Goal: Transaction & Acquisition: Purchase product/service

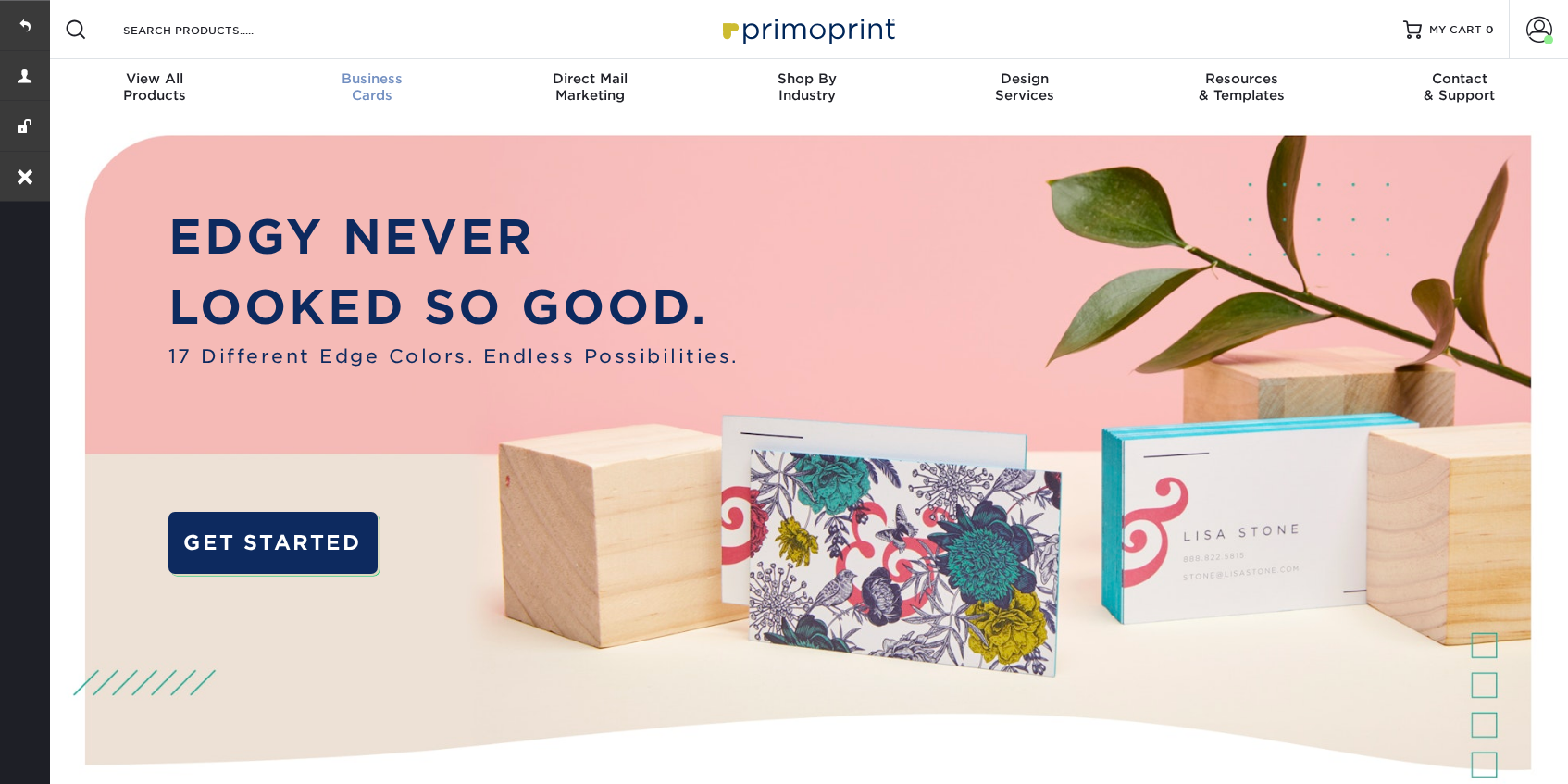
click at [358, 73] on span "Business" at bounding box center [373, 79] width 218 height 17
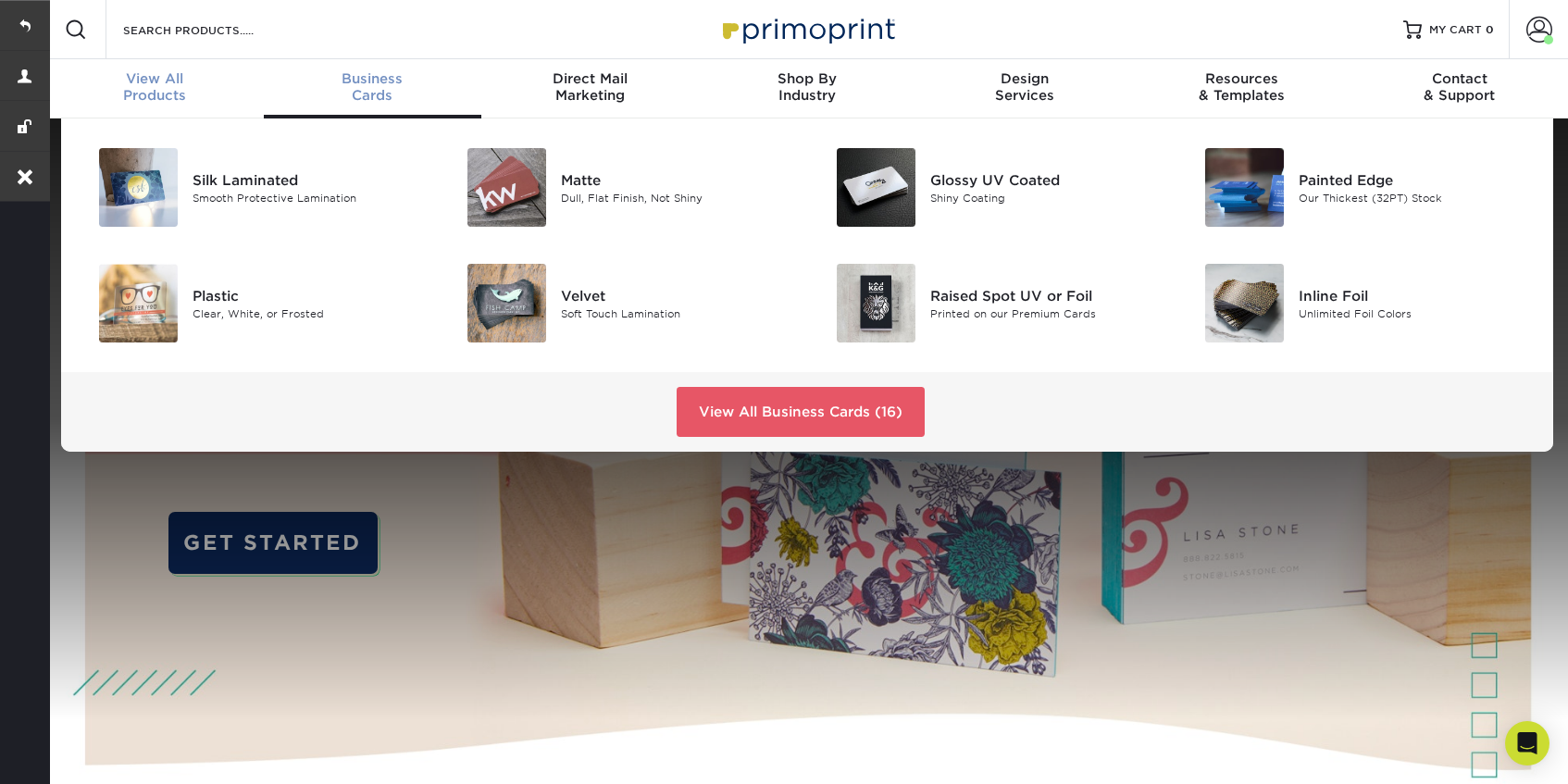
click at [123, 95] on div "View All Products" at bounding box center [155, 87] width 218 height 33
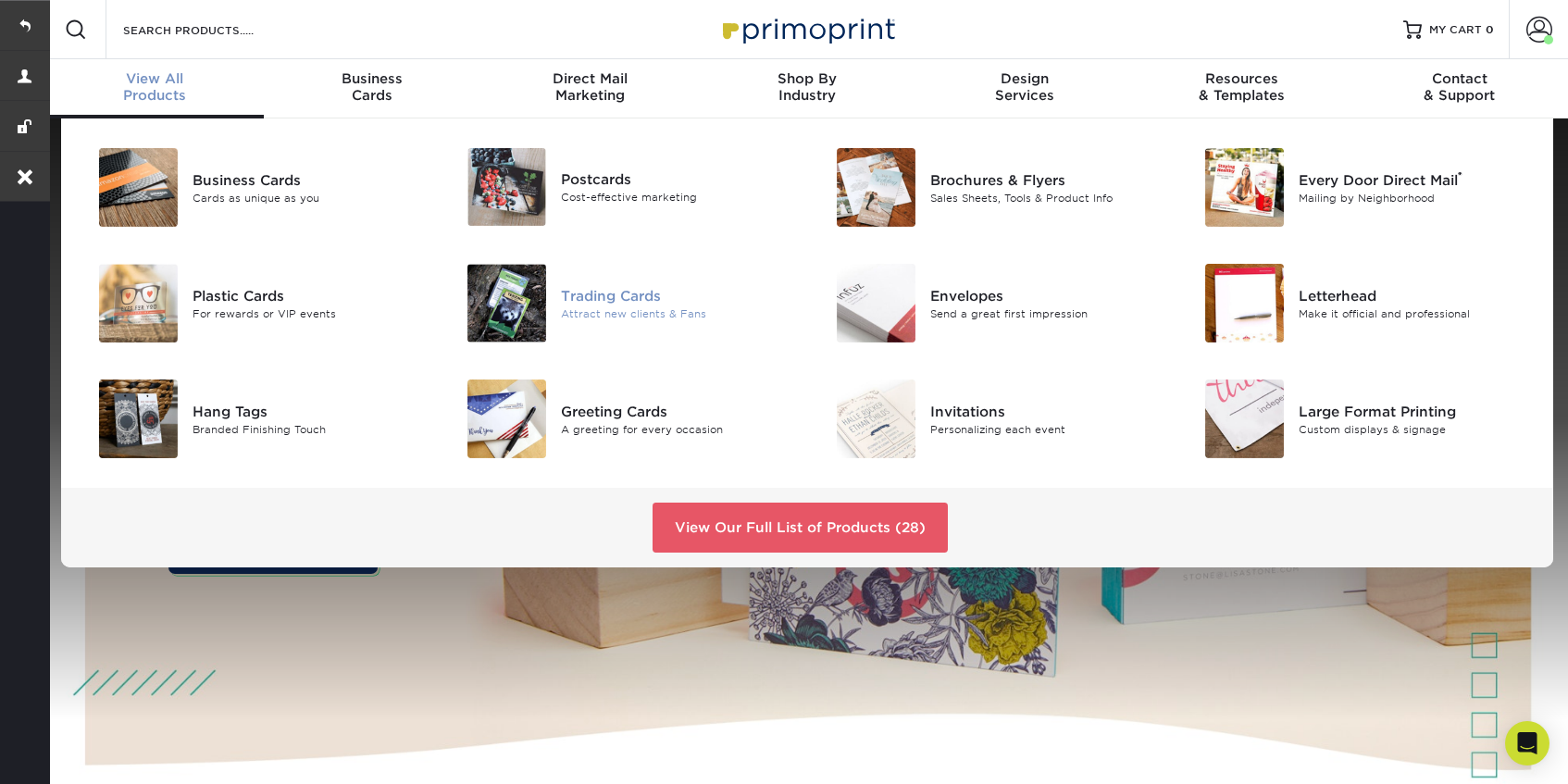
click at [620, 306] on div "Attract new clients & Fans" at bounding box center [677, 313] width 232 height 16
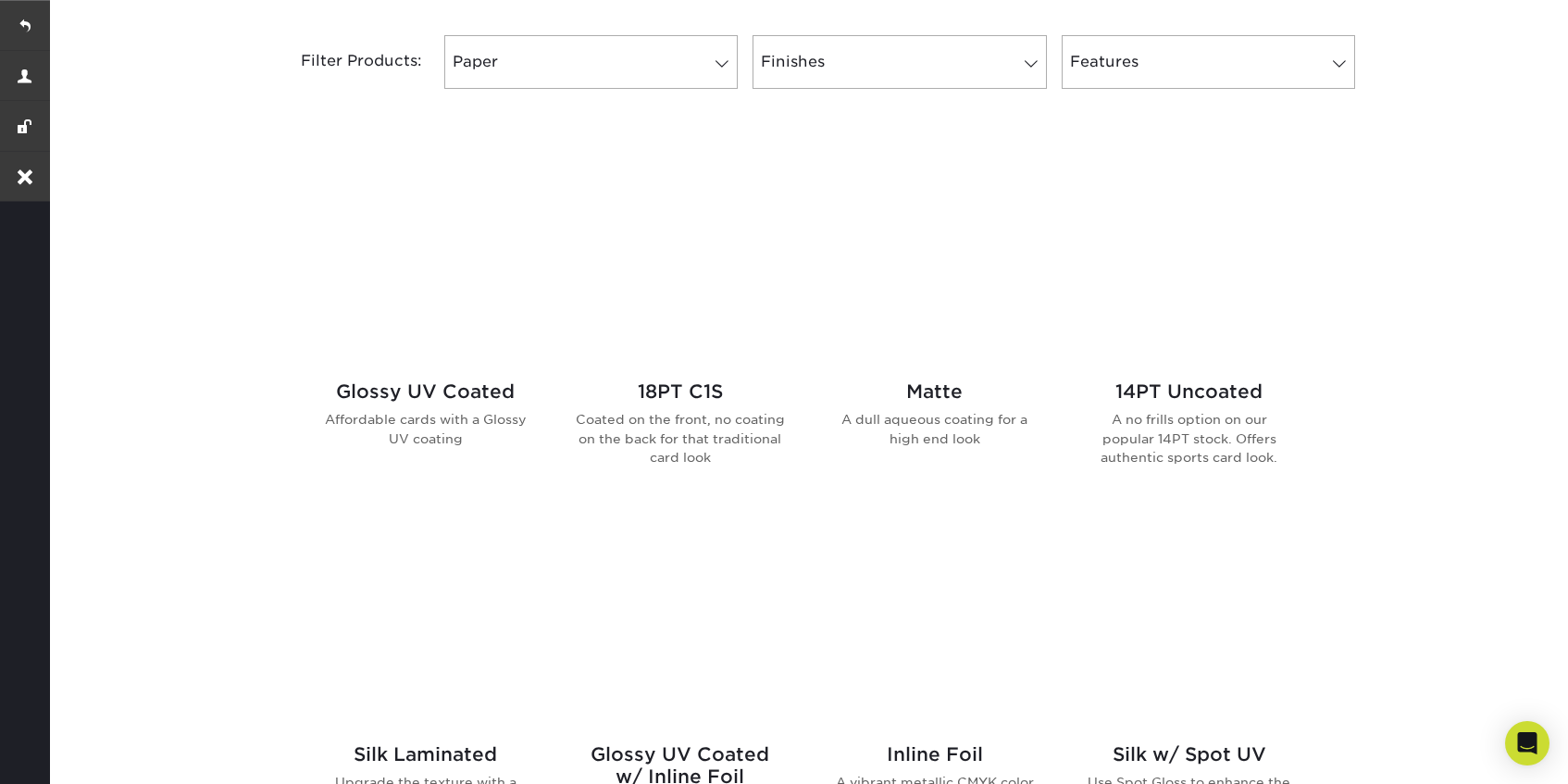
scroll to position [834, 0]
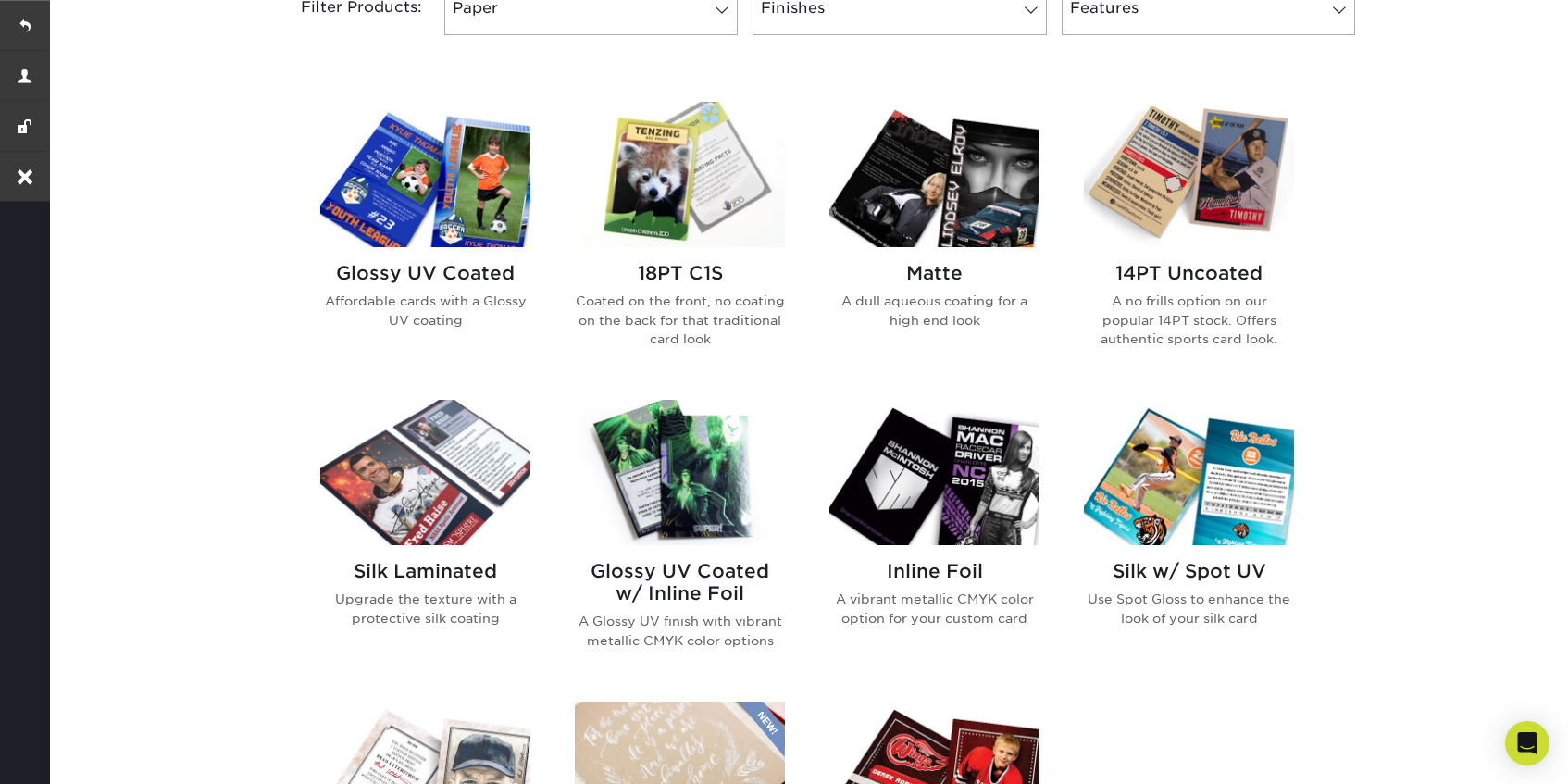
click at [949, 175] on img at bounding box center [934, 175] width 210 height 145
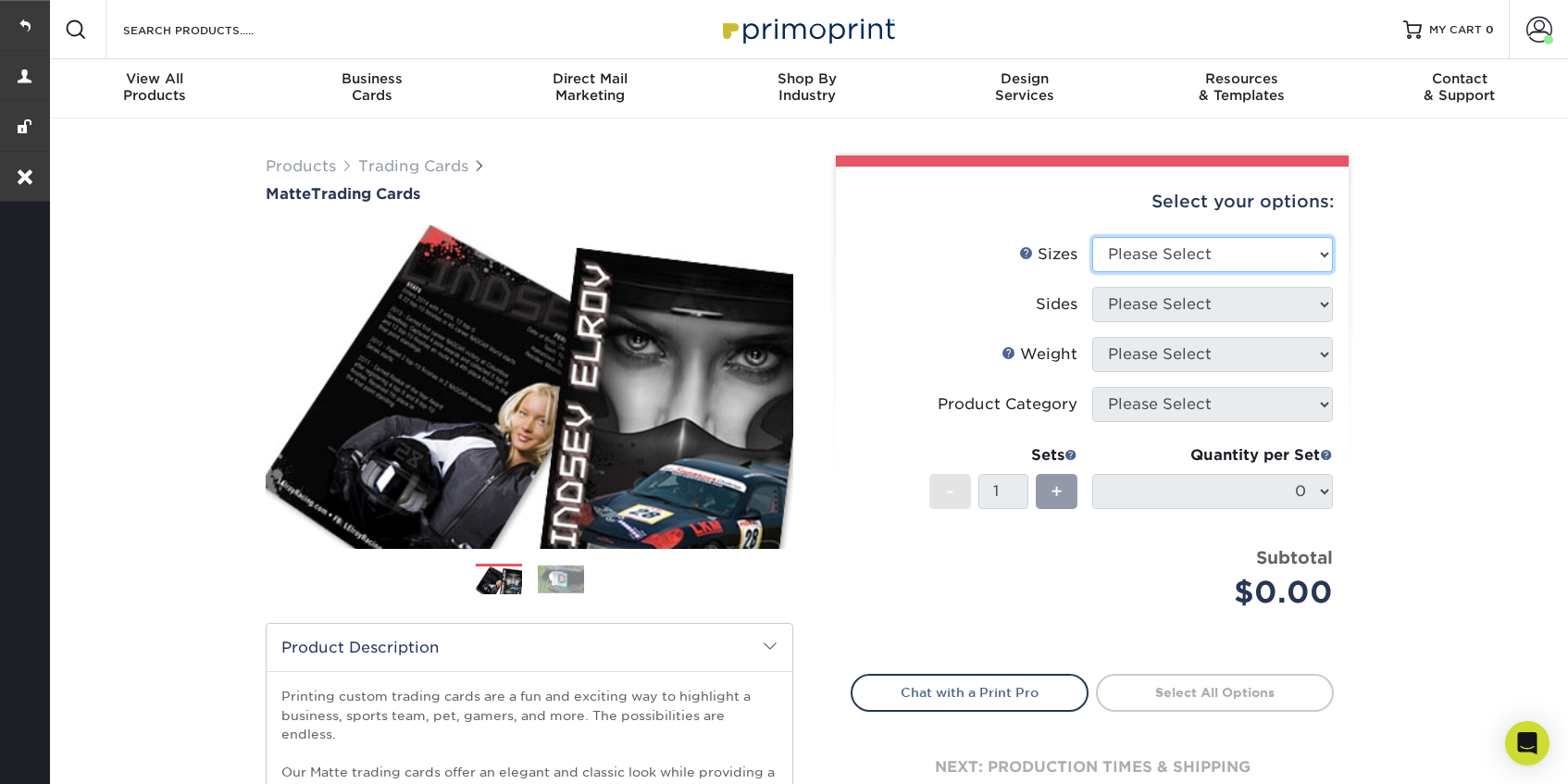
click at [1171, 269] on select "Please Select 2.5" x 3.5"" at bounding box center [1212, 254] width 241 height 35
select select "2.50x3.50"
click at [1093, 237] on select "Please Select 2.5" x 3.5"" at bounding box center [1212, 254] width 241 height 35
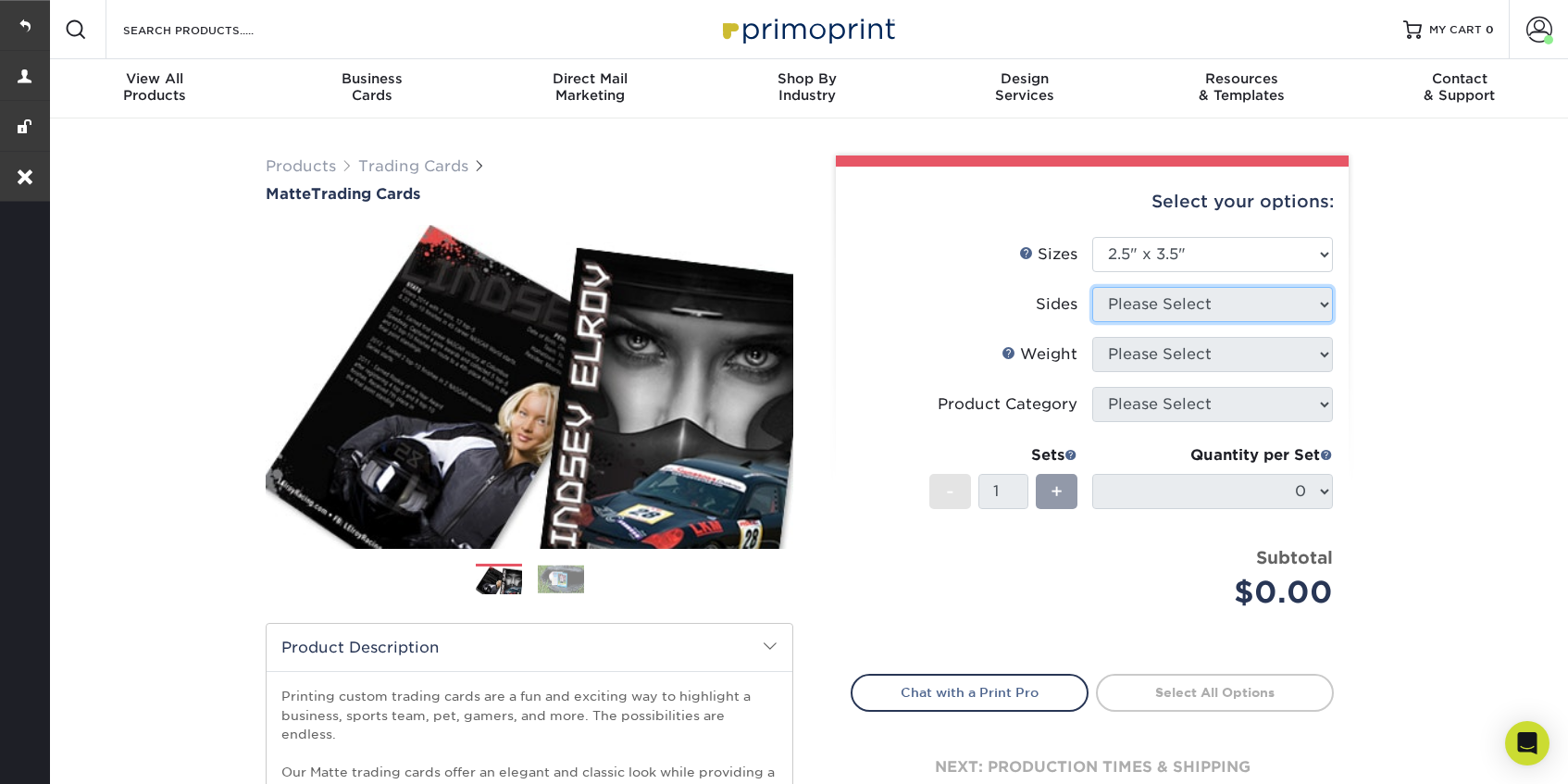
click at [1171, 295] on select "Please Select" at bounding box center [1212, 304] width 241 height 35
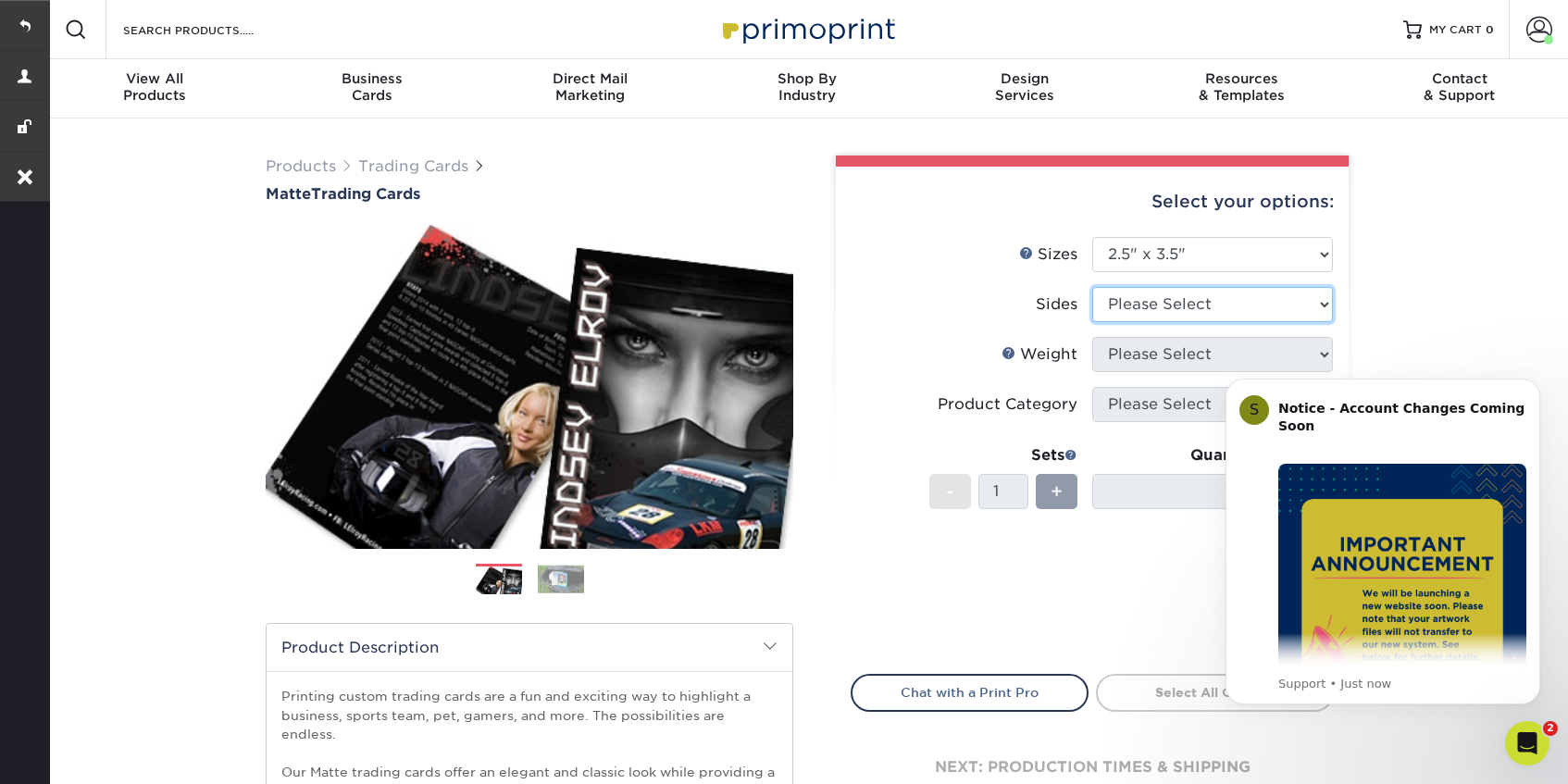
select select "13abbda7-1d64-4f25-8bb2-c179b224825d"
click at [1093, 287] on select "Please Select Print Both Sides Print Front Only" at bounding box center [1212, 304] width 241 height 35
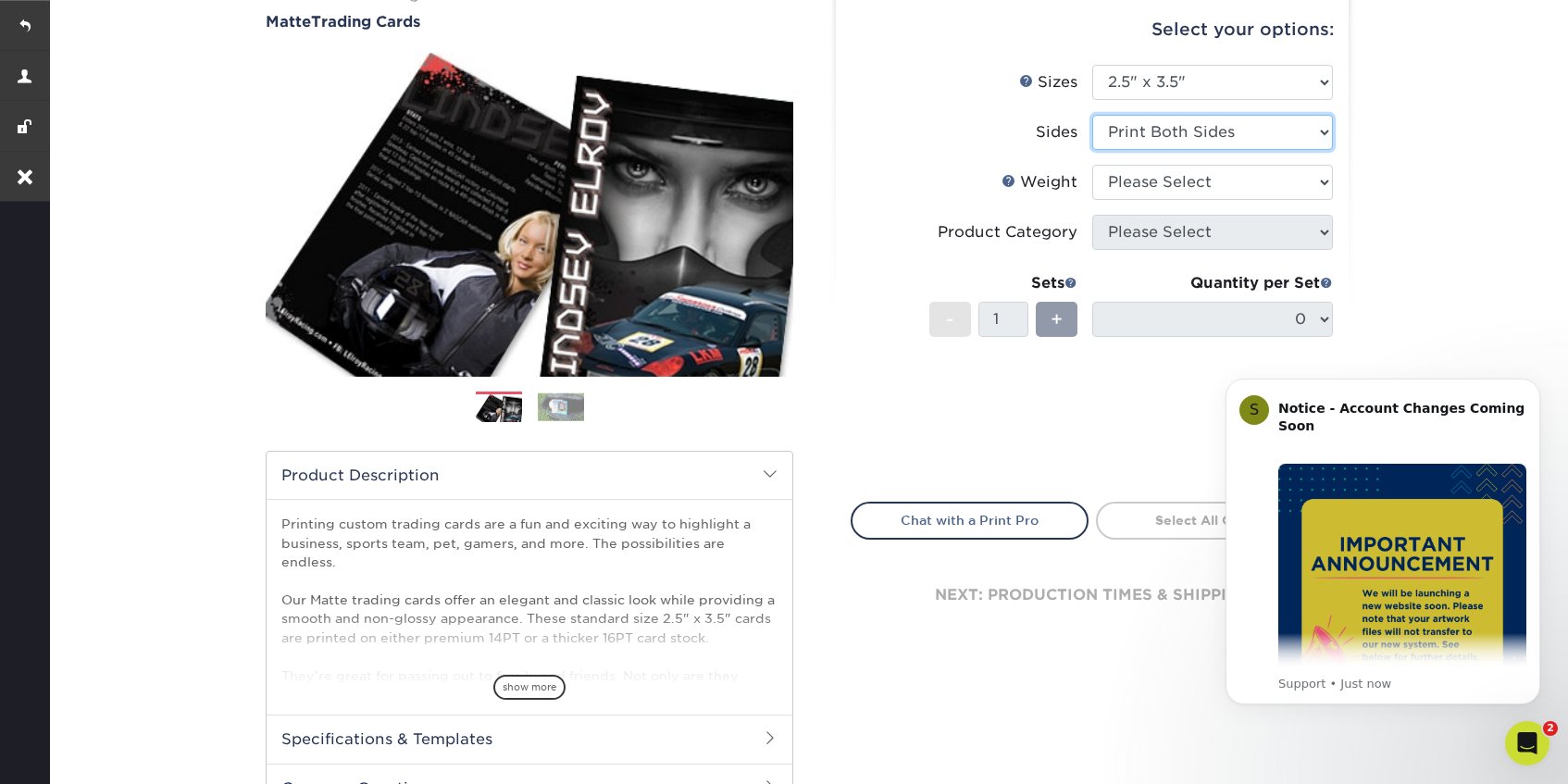
scroll to position [198, 0]
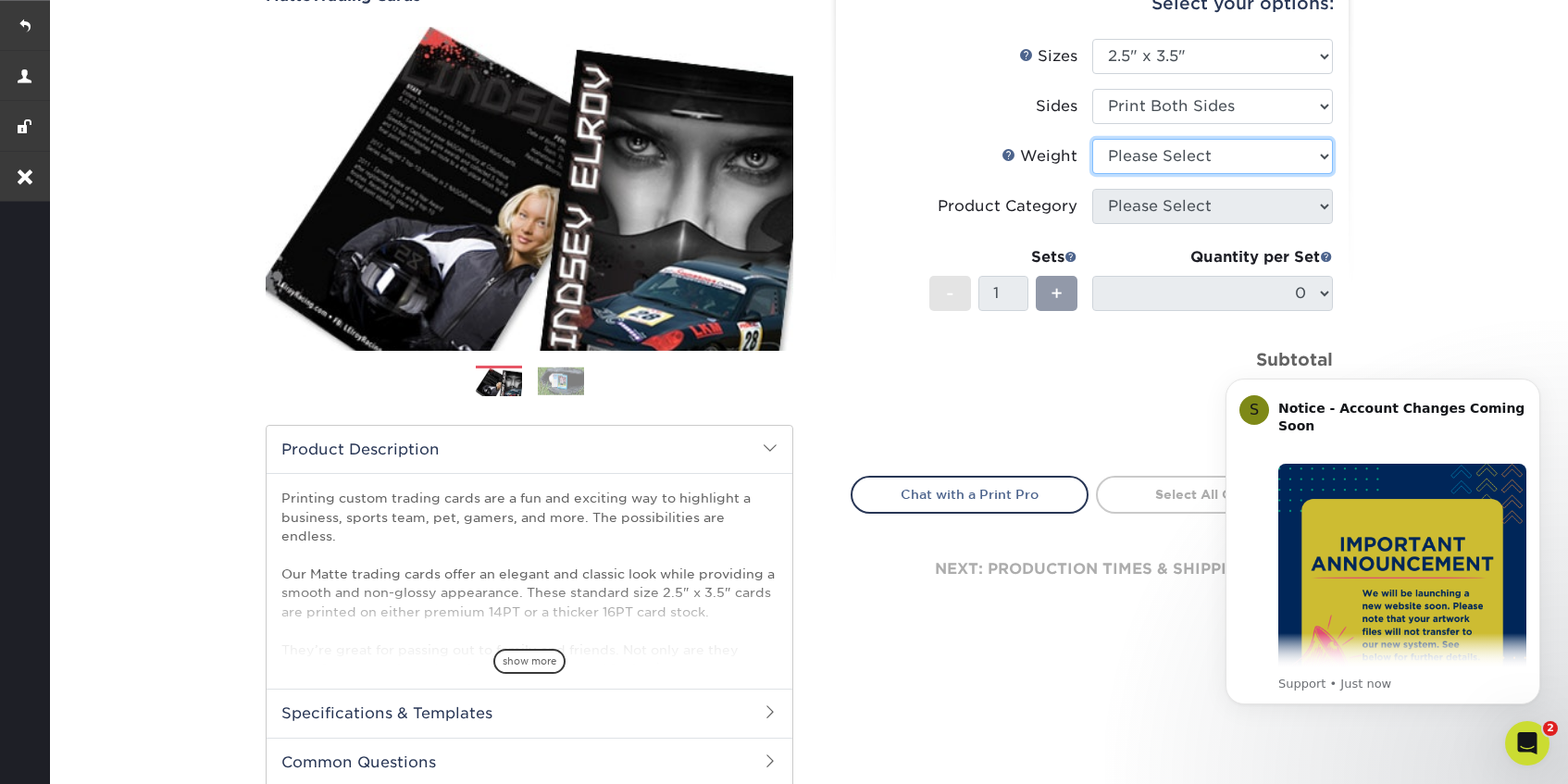
click at [1208, 158] on select "Please Select 16PT 14PT" at bounding box center [1212, 156] width 241 height 35
click at [1093, 139] on select "Please Select 16PT 14PT" at bounding box center [1212, 156] width 241 height 35
click at [1208, 170] on select "Please Select 16PT 14PT" at bounding box center [1212, 156] width 241 height 35
select select "16PT"
click at [1093, 139] on select "Please Select 16PT 14PT" at bounding box center [1212, 156] width 241 height 35
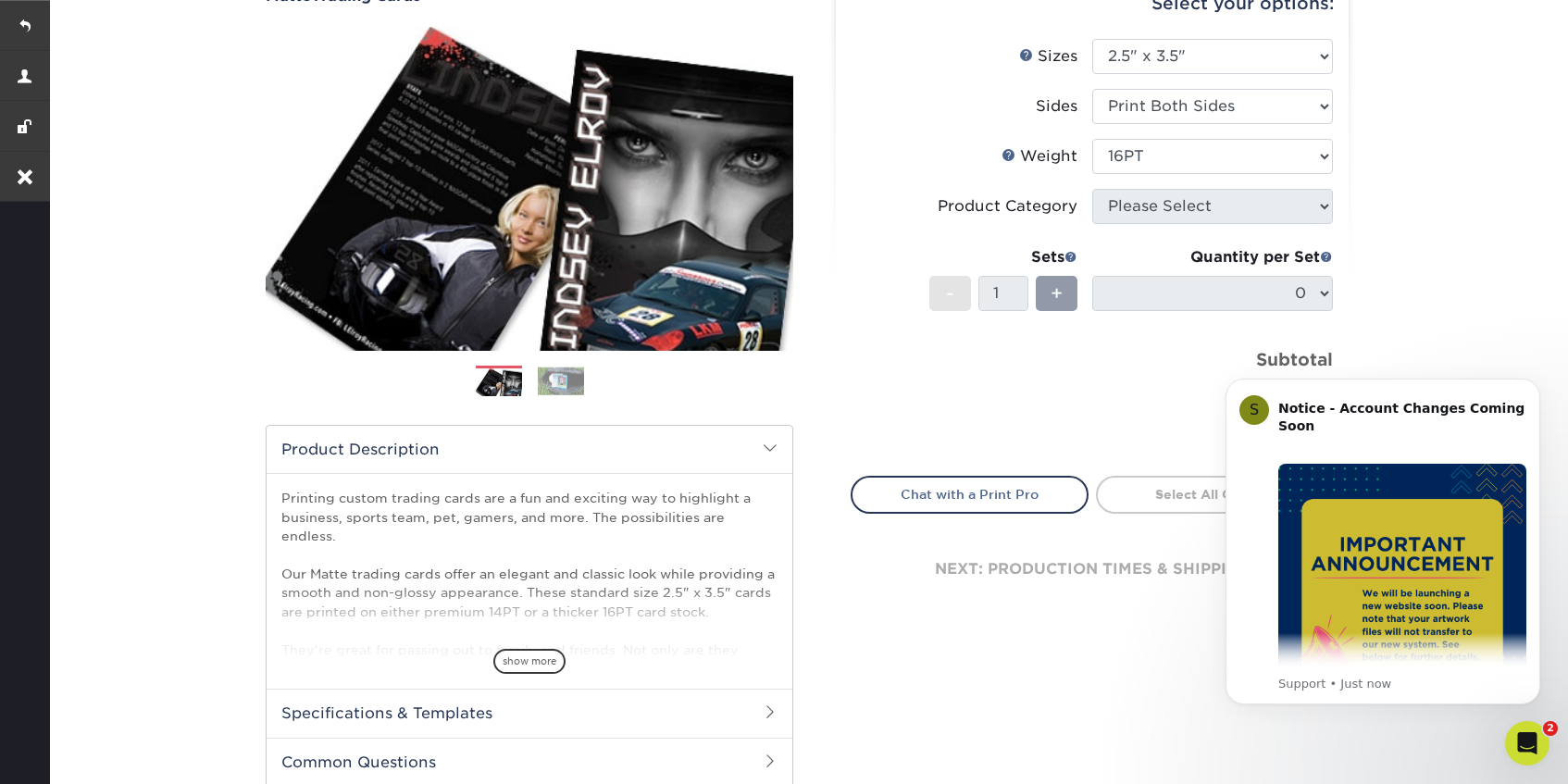
click at [1199, 199] on form "Sizes Help Sizes Please Select 2.5" x 3.5" Sides Please Select 16PT - 1" at bounding box center [1093, 246] width 483 height 416
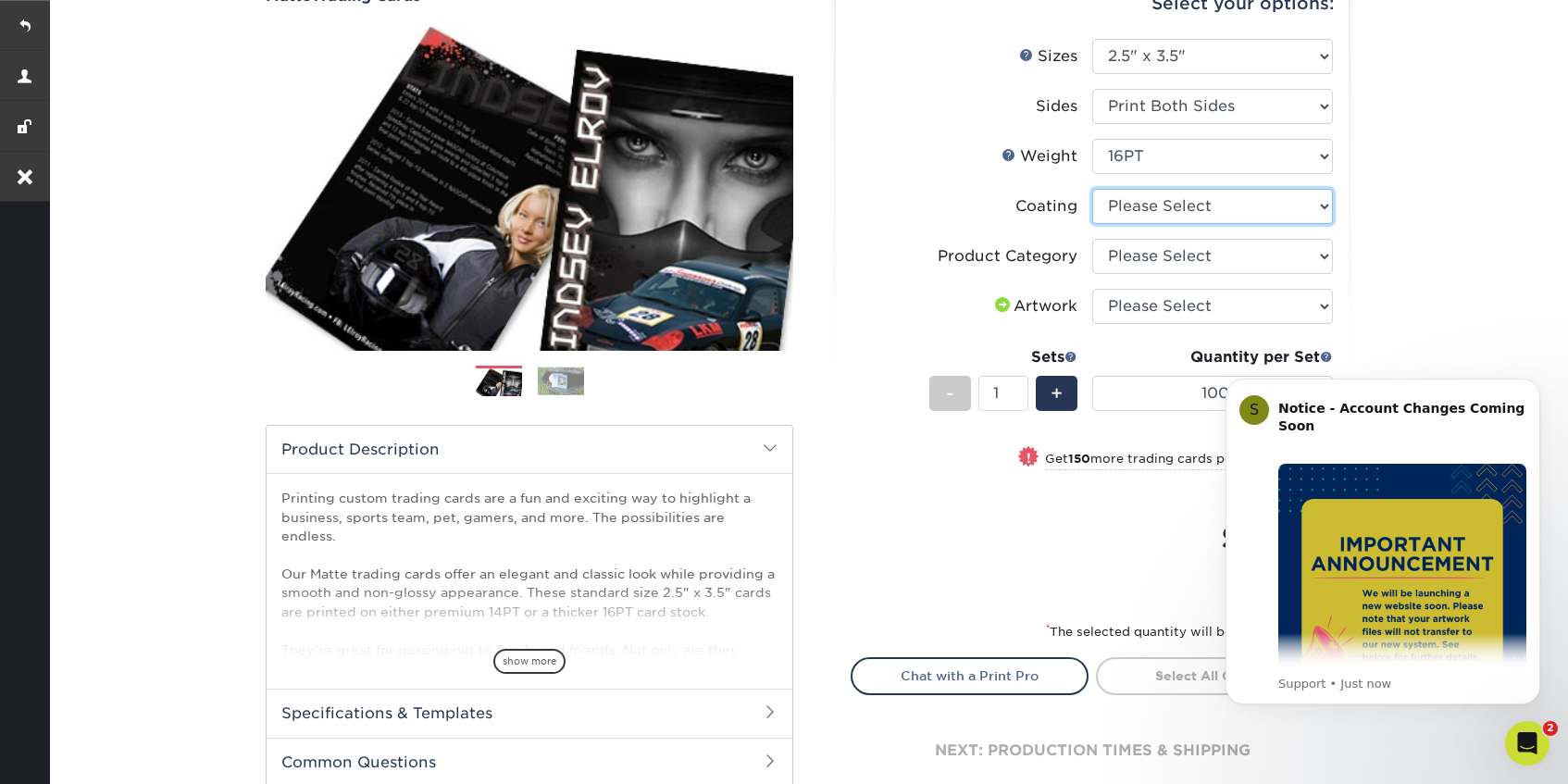
click at [1212, 218] on select at bounding box center [1212, 206] width 241 height 35
select select "121bb7b5-3b4d-429f-bd8d-bbf80e953313"
click at [1093, 189] on select at bounding box center [1212, 206] width 241 height 35
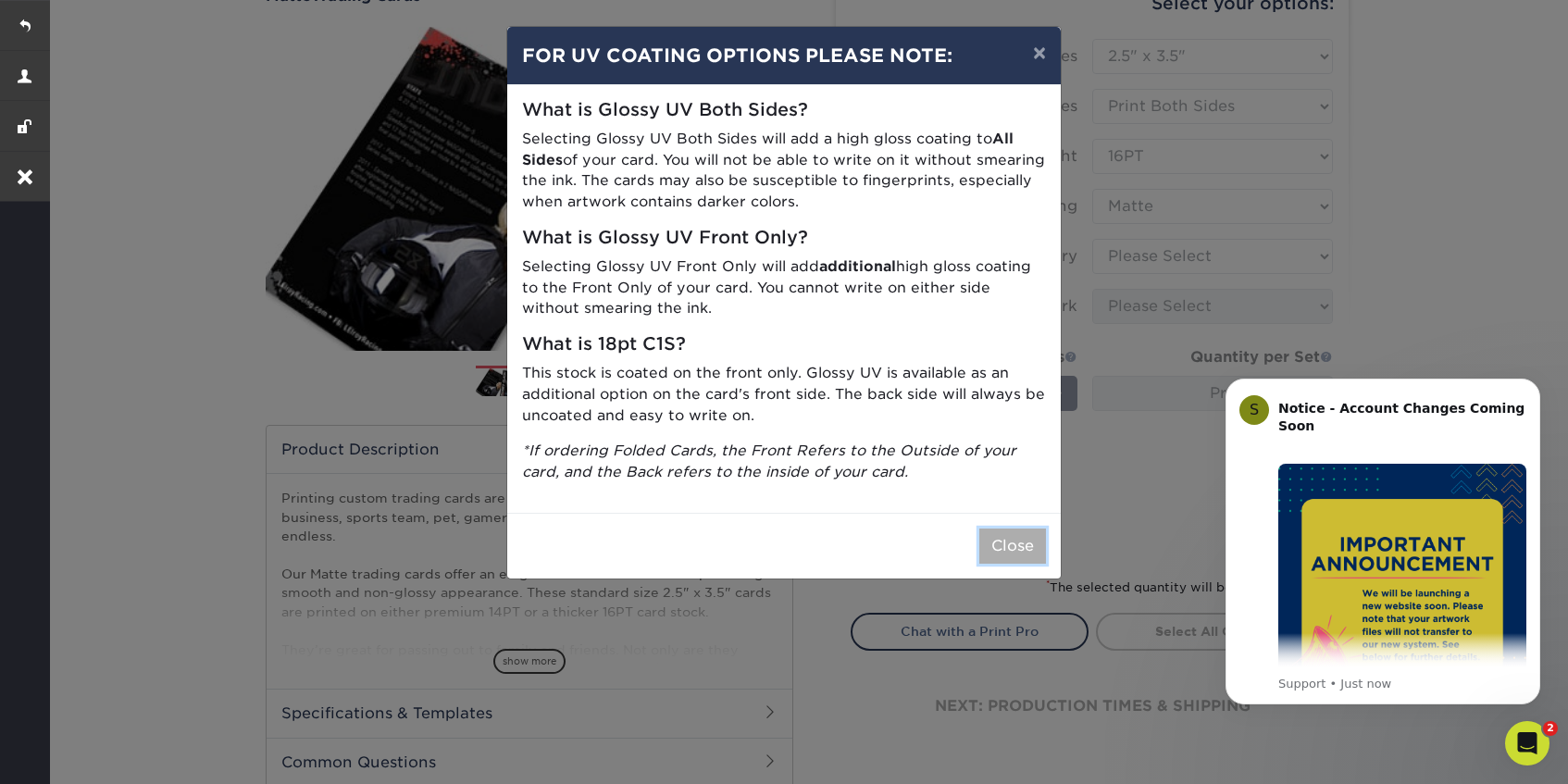
click at [997, 542] on button "Close" at bounding box center [1012, 545] width 67 height 35
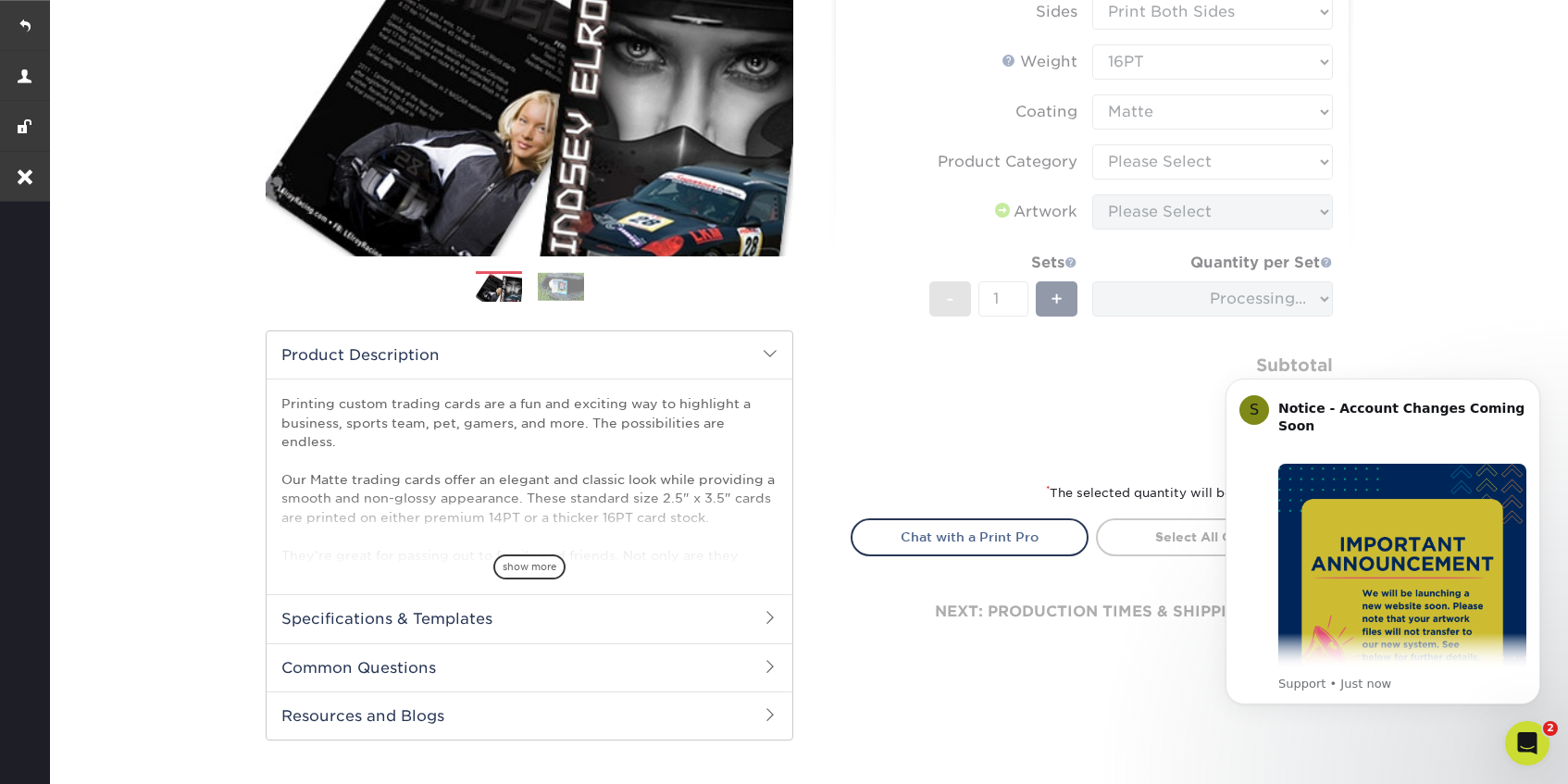
scroll to position [291, 0]
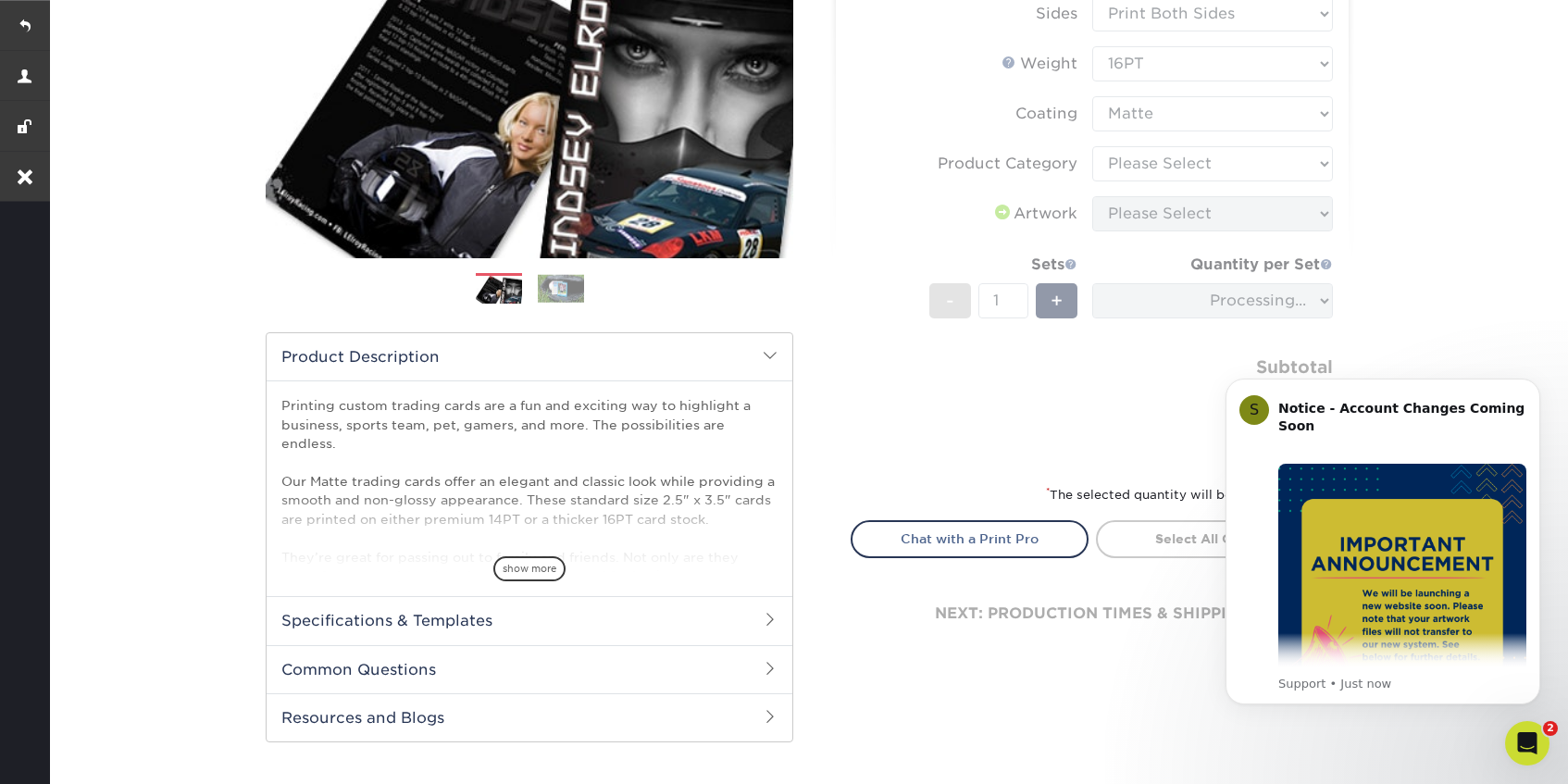
click at [1250, 158] on form "Sizes Help Sizes Please Select 2.5" x 3.5" Sides Please Select 16PT - 1" at bounding box center [1093, 204] width 483 height 515
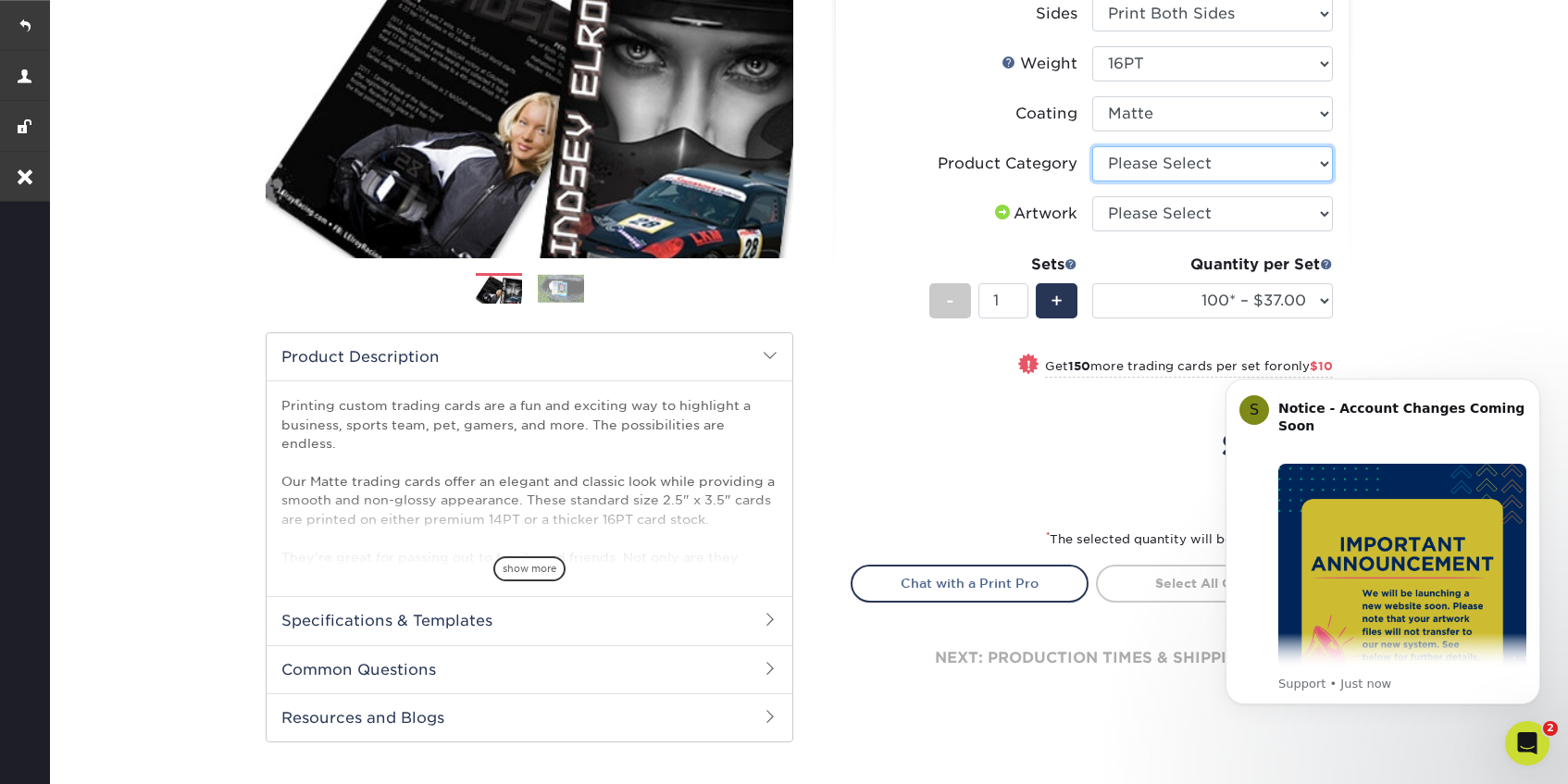
click at [1239, 164] on select "Please Select Trading Cards" at bounding box center [1212, 163] width 241 height 35
select select "c2f9bce9-36c2-409d-b101-c29d9d031e18"
click at [1093, 146] on select "Please Select Trading Cards" at bounding box center [1212, 163] width 241 height 35
click at [1223, 216] on select "Please Select I will upload files I need a design - $100" at bounding box center [1212, 213] width 241 height 35
select select "upload"
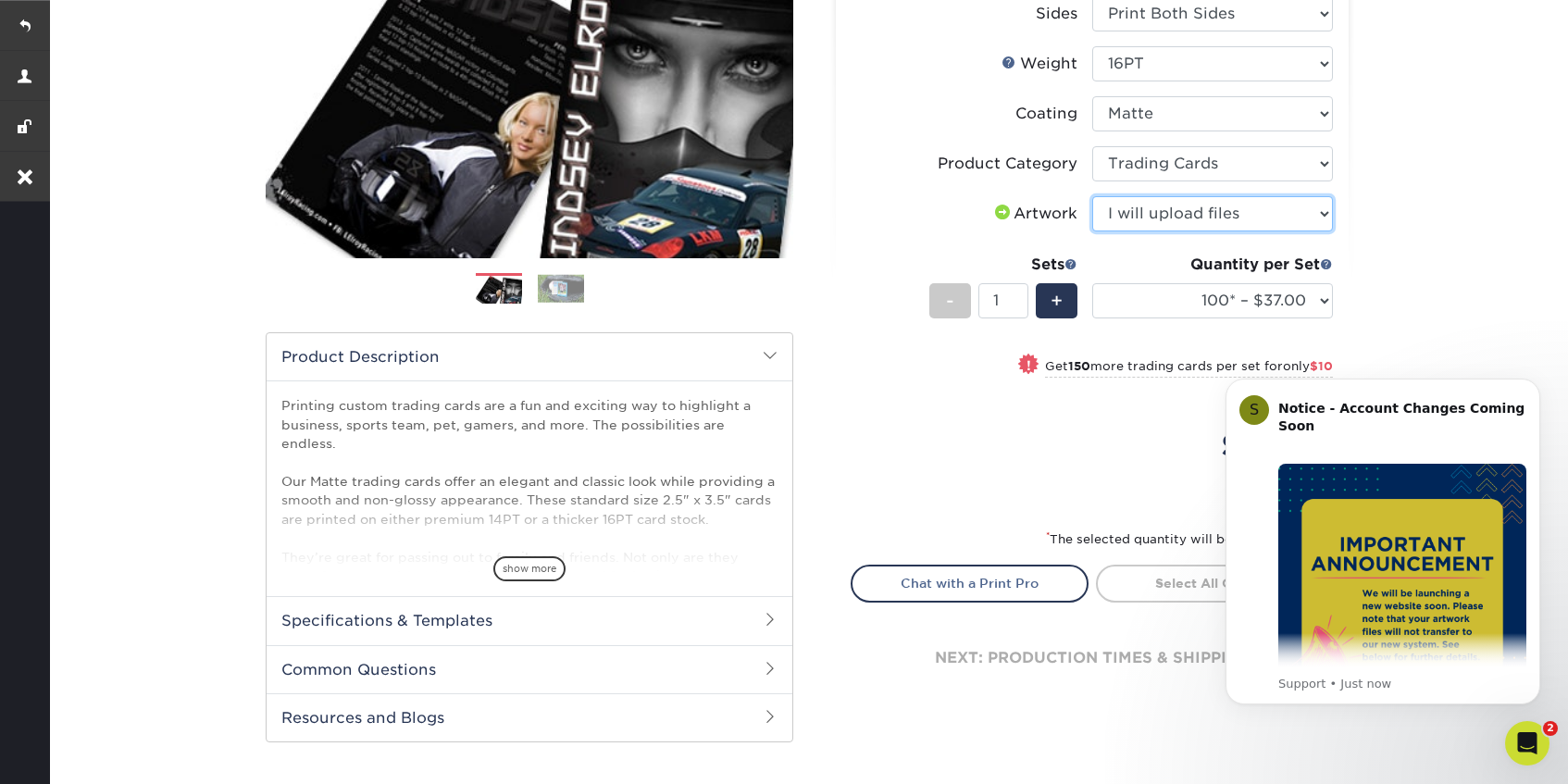
click at [1093, 196] on select "Please Select I will upload files I need a design - $100" at bounding box center [1212, 213] width 241 height 35
click at [1052, 302] on span "+" at bounding box center [1057, 300] width 12 height 27
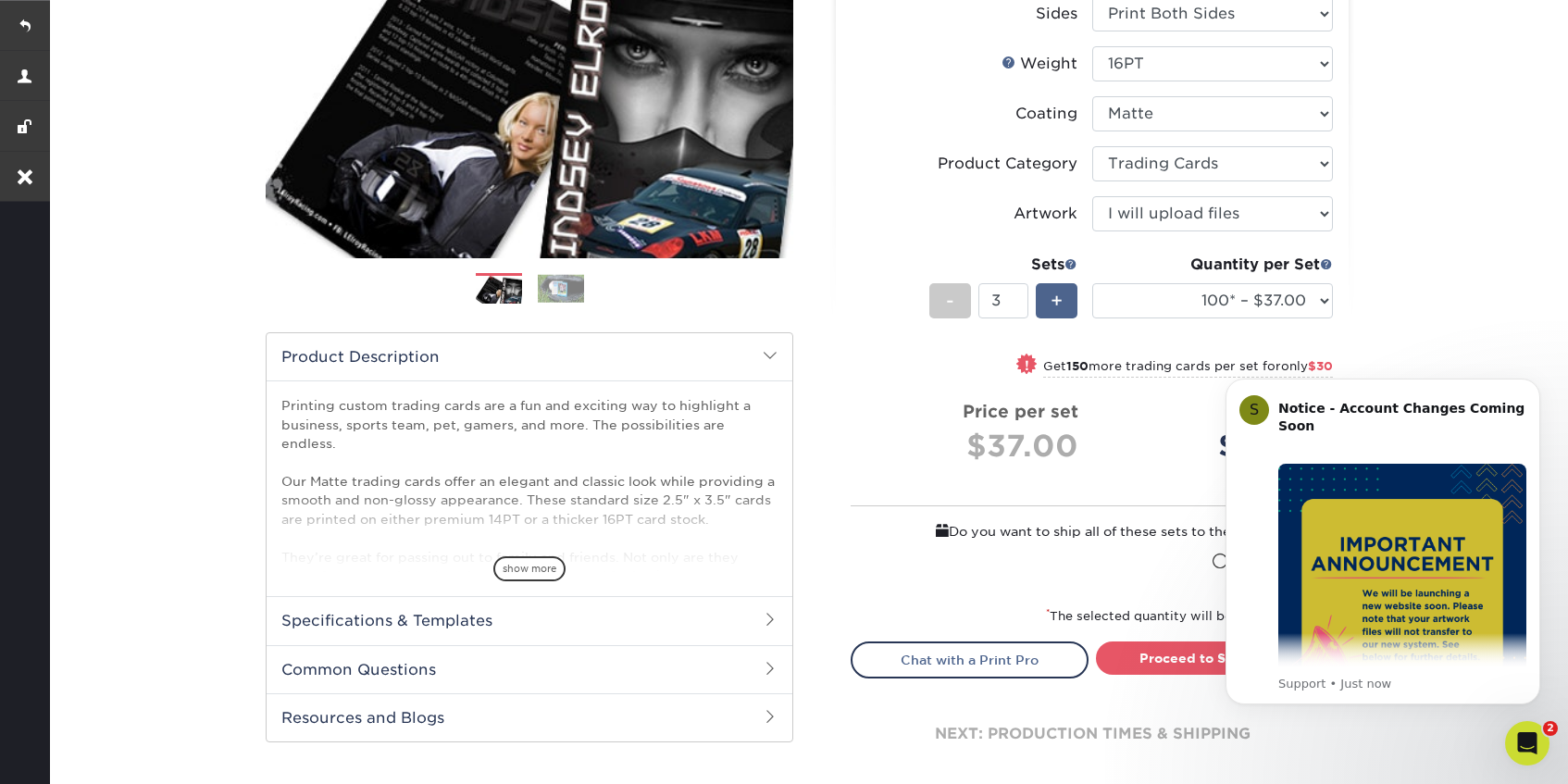
click at [1052, 302] on span "+" at bounding box center [1057, 300] width 12 height 27
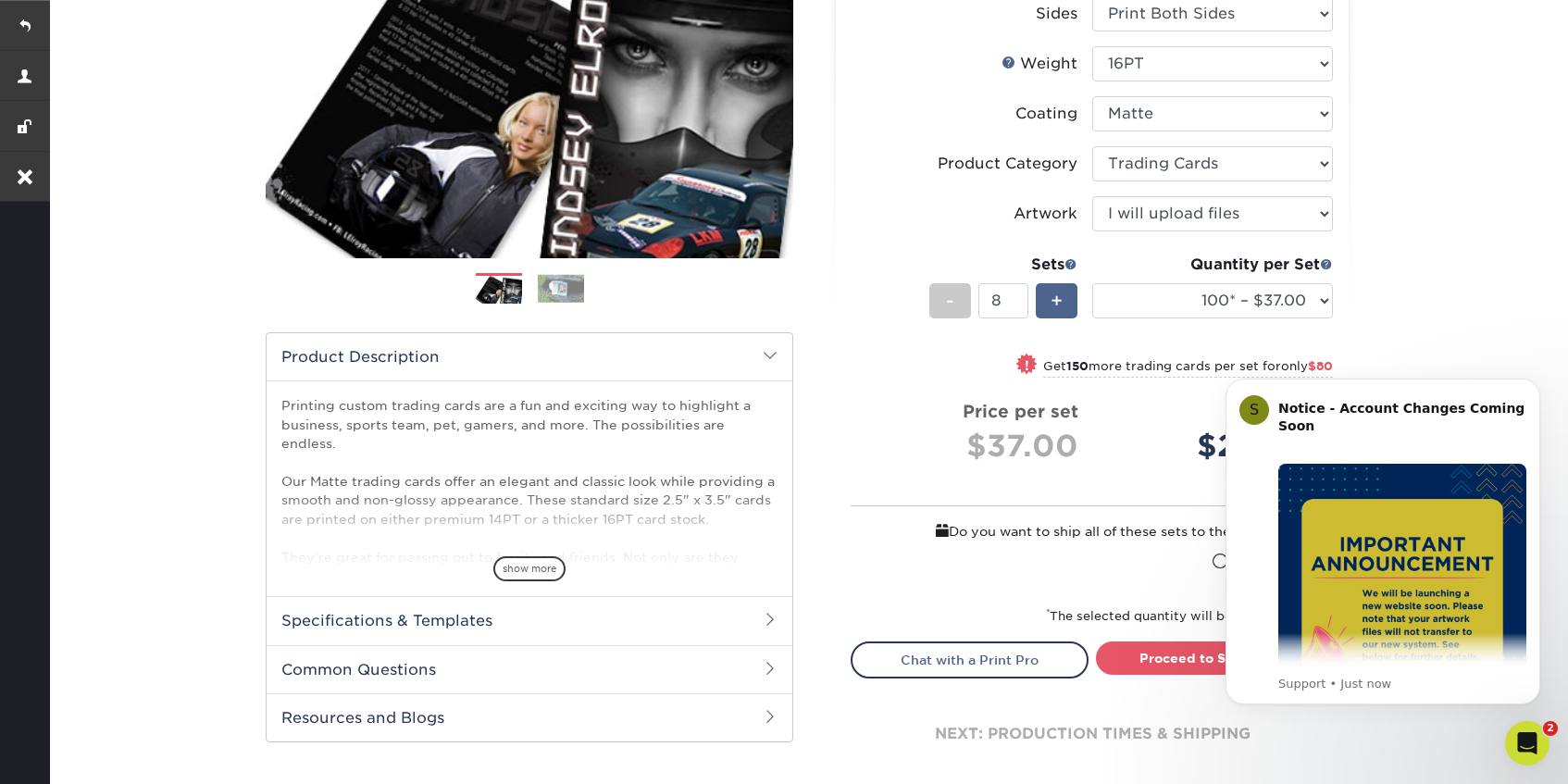
click at [1052, 302] on span "+" at bounding box center [1057, 300] width 12 height 27
type input "9"
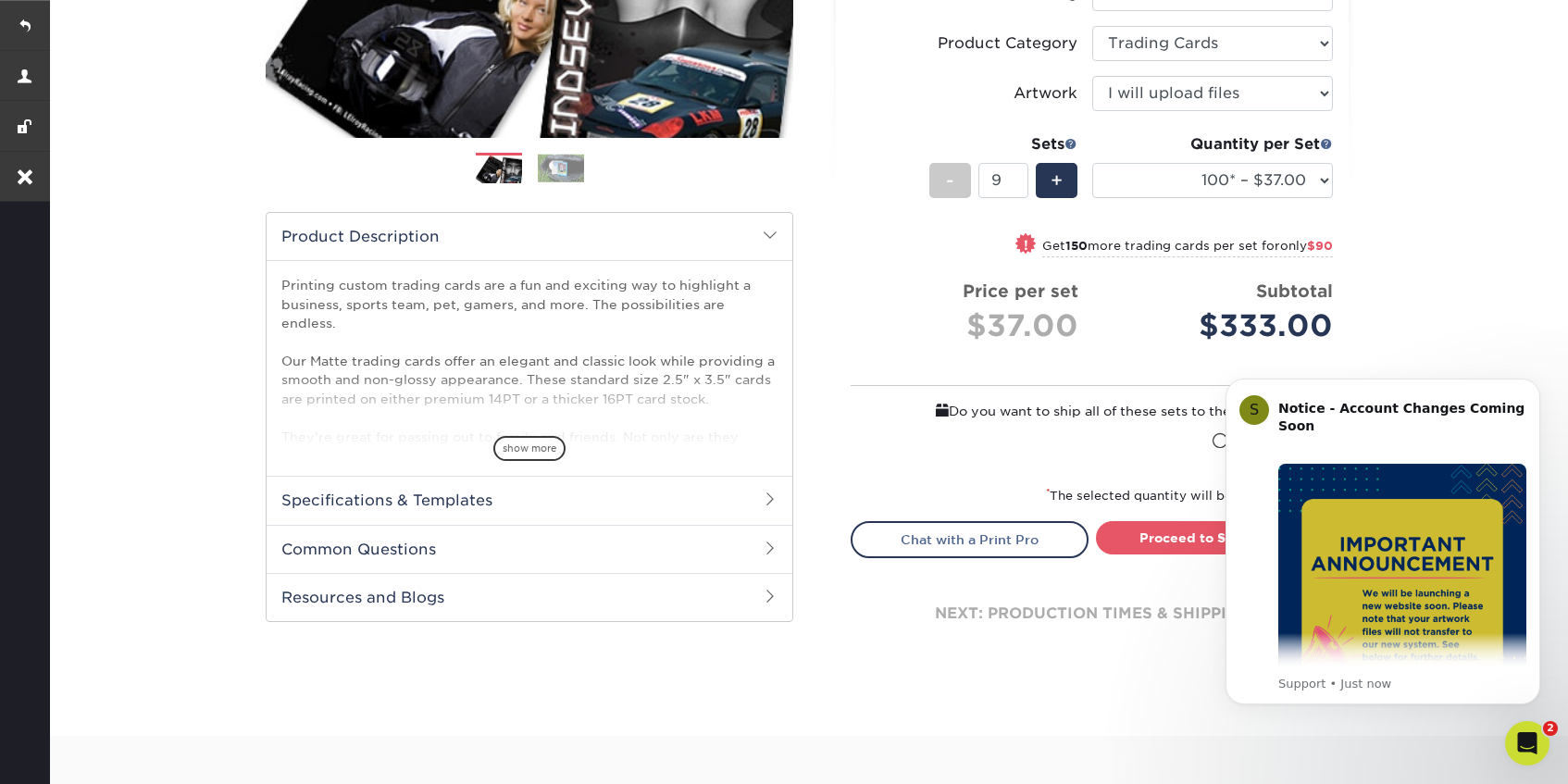
scroll to position [414, 0]
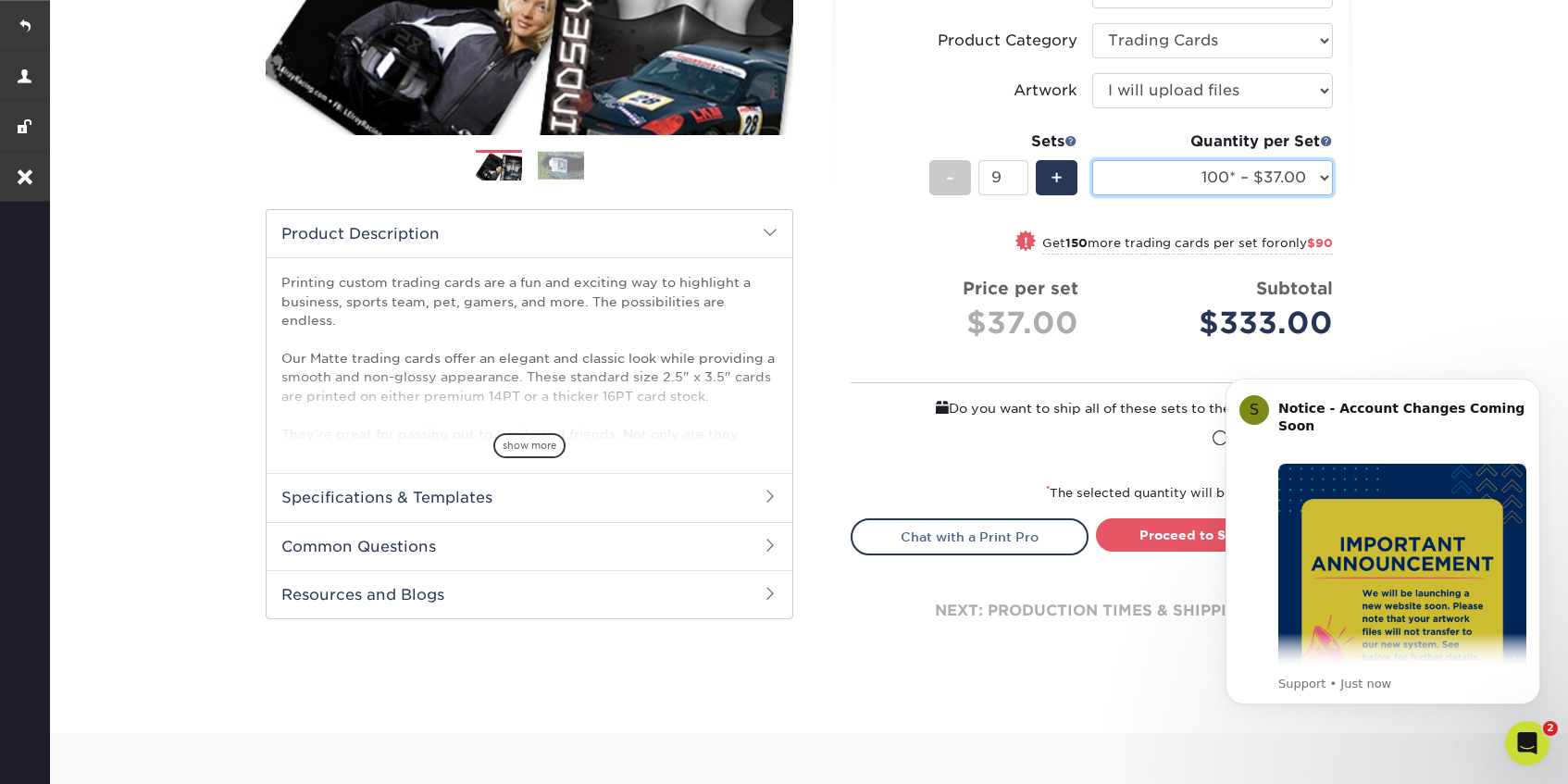
click at [1299, 181] on select "100* – $37.00 250* – $47.00 500* – $58.00 1000 – $71.00 2500 – $141.00 5000 – $…" at bounding box center [1212, 177] width 241 height 35
select select "500* – $58.00"
click at [1093, 160] on select "100* – $37.00 250* – $47.00 500* – $58.00 1000 – $71.00 2500 – $141.00 5000 – $…" at bounding box center [1212, 177] width 241 height 35
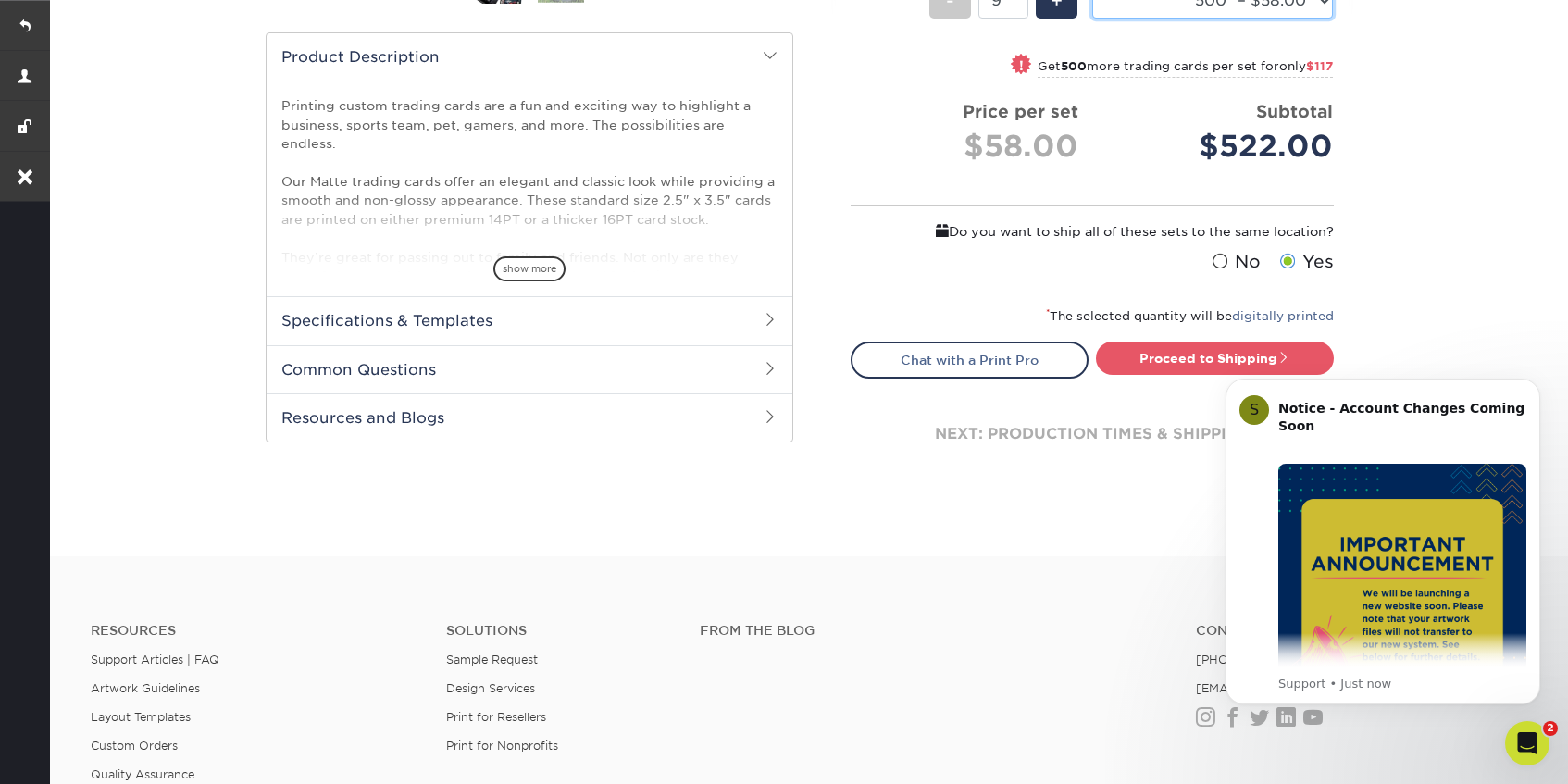
scroll to position [610, 0]
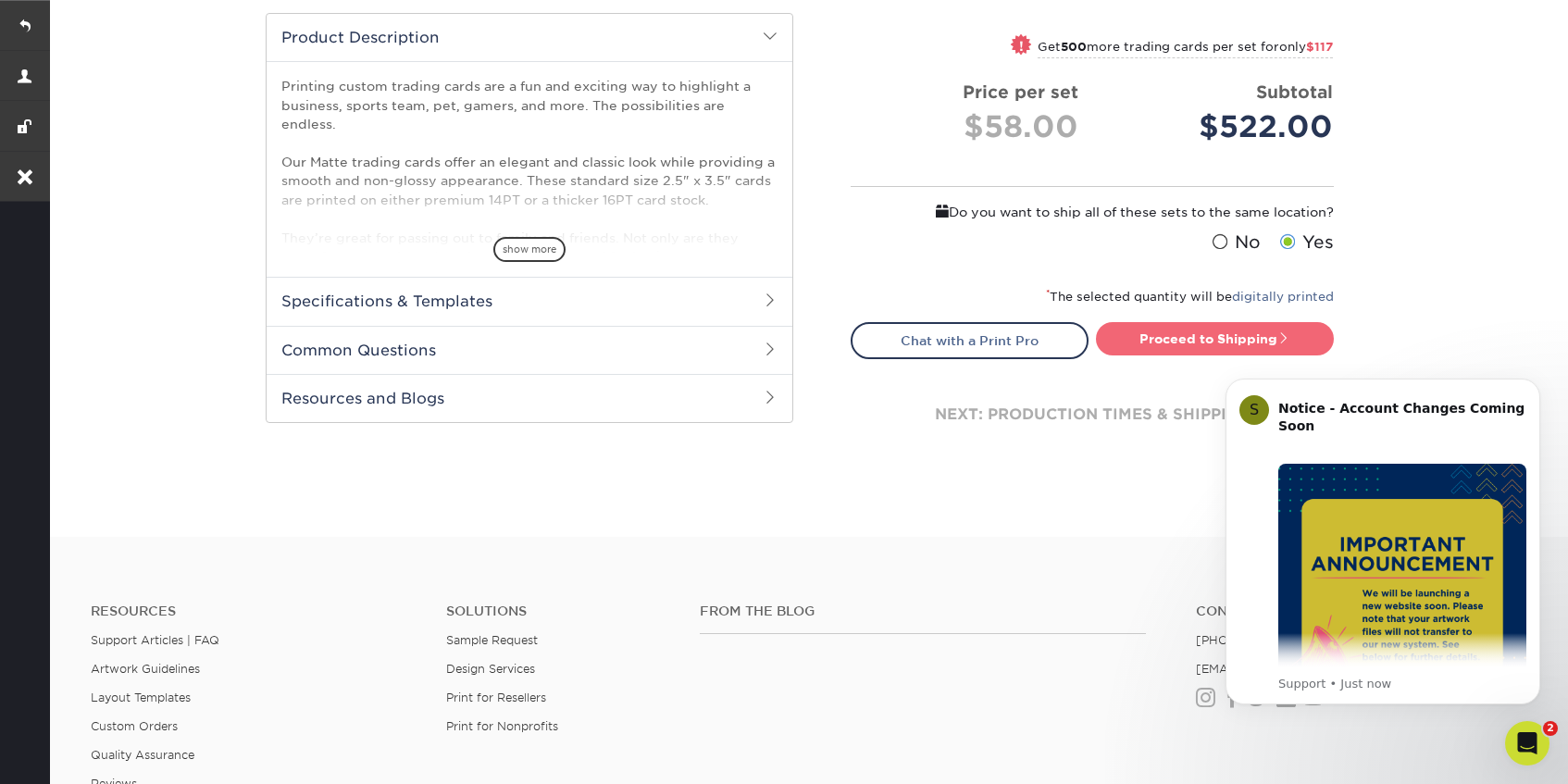
click at [1159, 322] on link "Proceed to Shipping" at bounding box center [1215, 338] width 238 height 33
type input "Set 1"
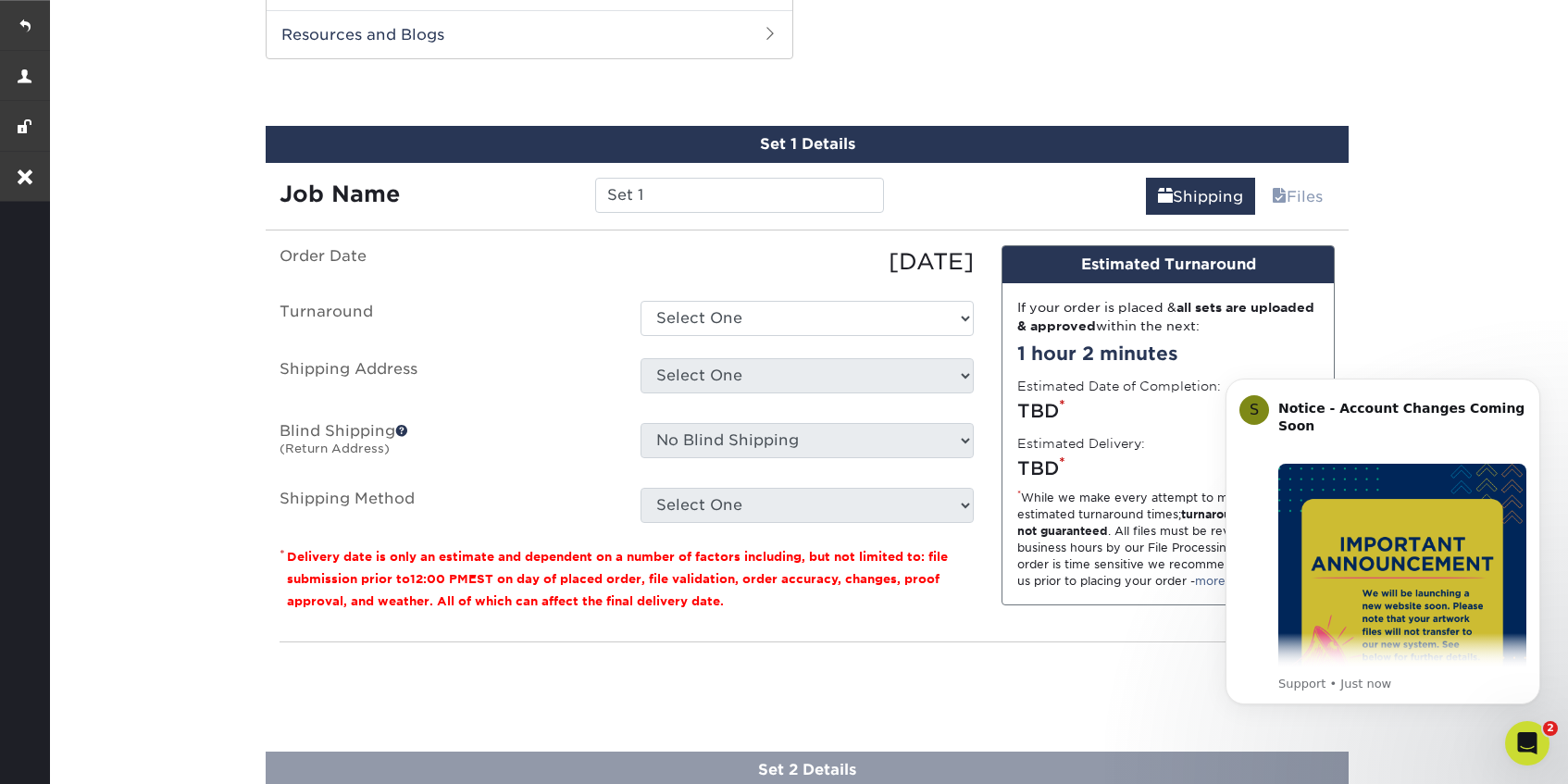
scroll to position [981, 0]
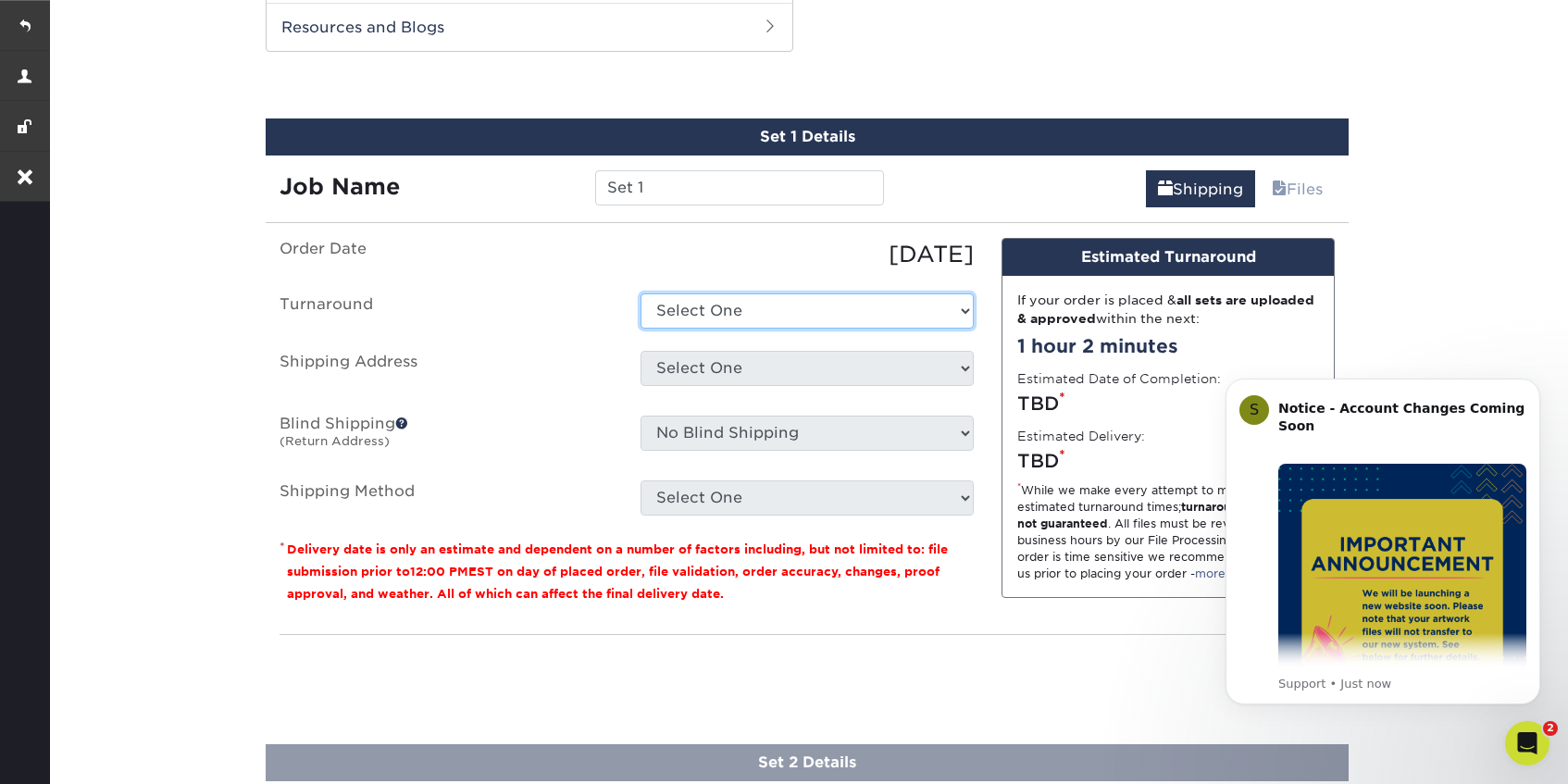
click at [807, 323] on select "Select One 2-4 Business Days 2 Day Next Business Day" at bounding box center [807, 310] width 333 height 35
select select "589b473b-594d-4241-911e-524d40a7bac4"
click at [641, 293] on select "Select One 2-4 Business Days 2 Day Next Business Day" at bounding box center [807, 310] width 333 height 35
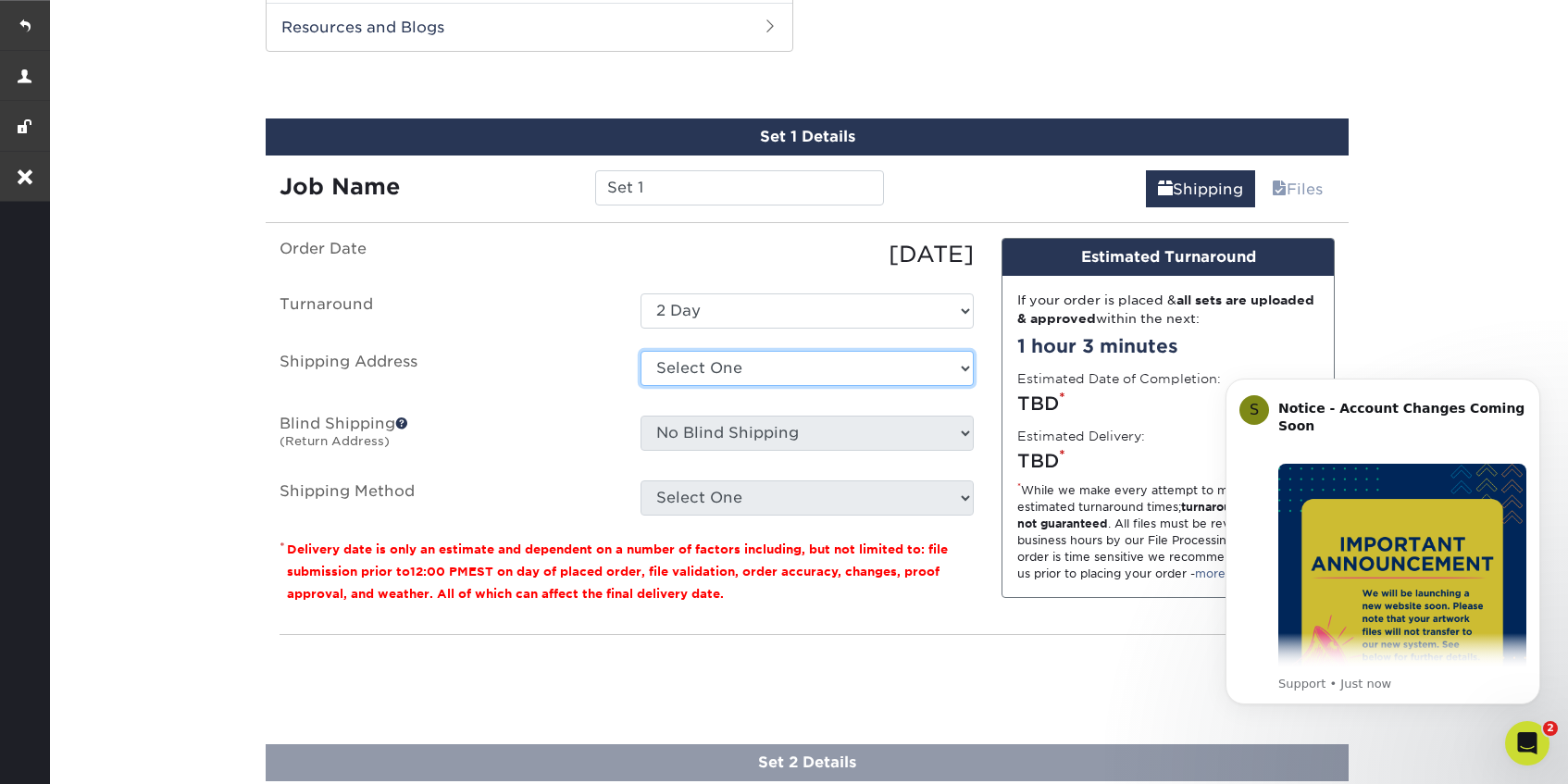
click at [769, 379] on select "Select One Energy Battle Royale + Add New Address" at bounding box center [807, 368] width 333 height 35
select select "275119"
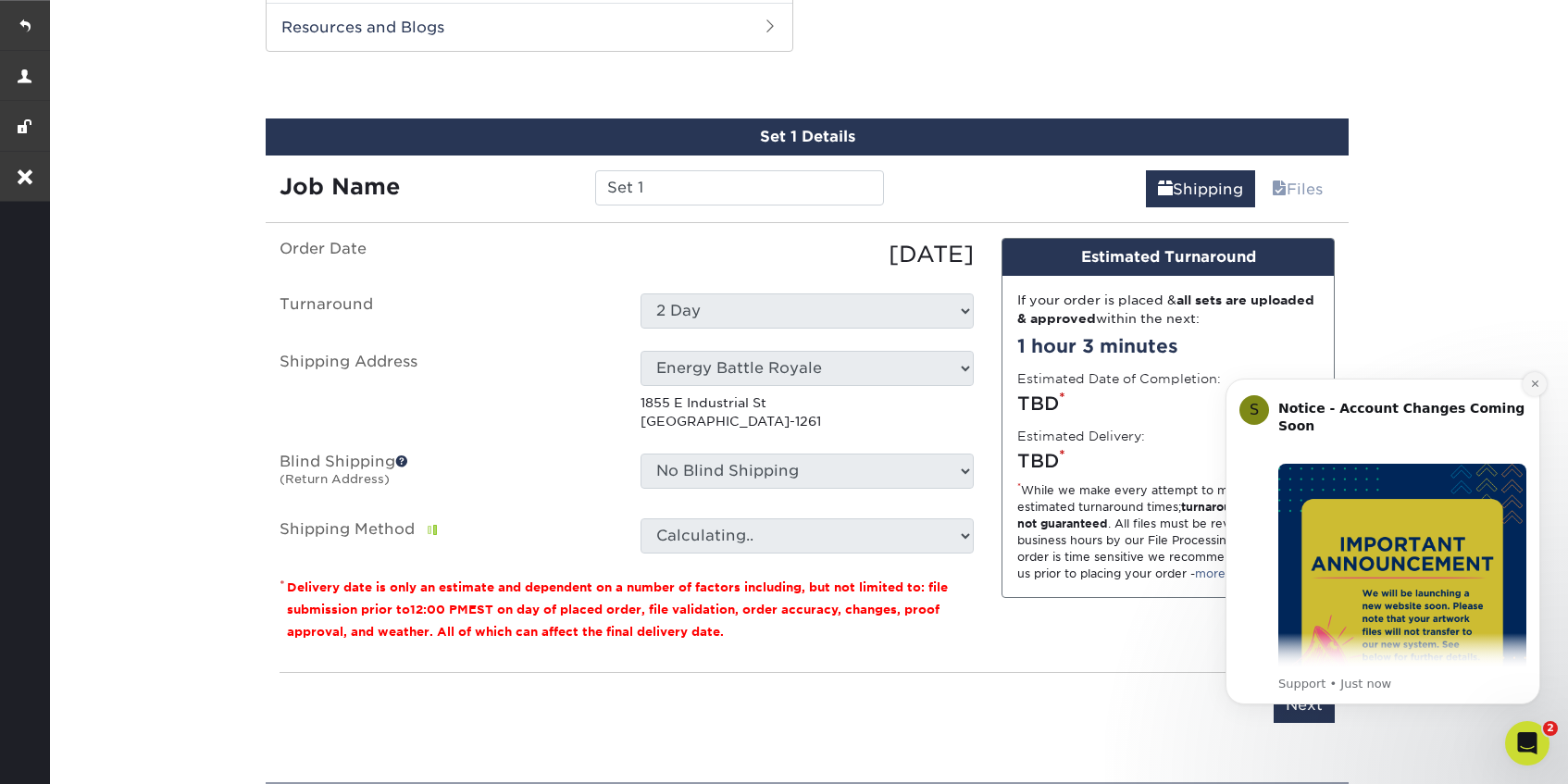
click at [1539, 379] on icon "Dismiss notification" at bounding box center [1535, 383] width 10 height 10
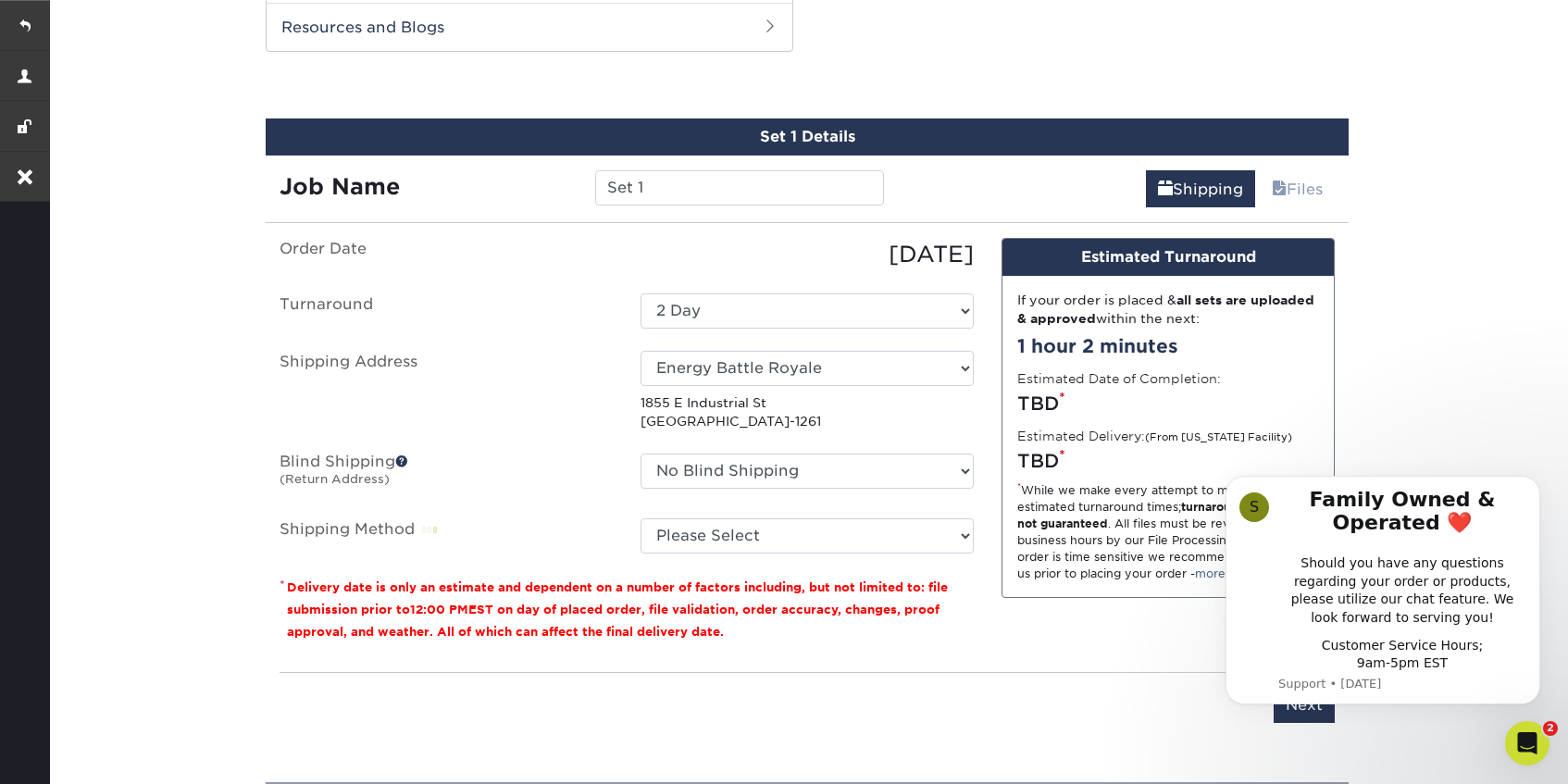
click at [512, 413] on label "Shipping Address" at bounding box center [446, 391] width 361 height 80
click at [741, 530] on select "Please Select Ground Shipping (+$19.15) 3 Day Shipping Service (+$20.16) 2 Day …" at bounding box center [807, 535] width 333 height 35
select select "03"
click at [641, 518] on select "Please Select Ground Shipping (+$19.15) 3 Day Shipping Service (+$20.16) 2 Day …" at bounding box center [807, 535] width 333 height 35
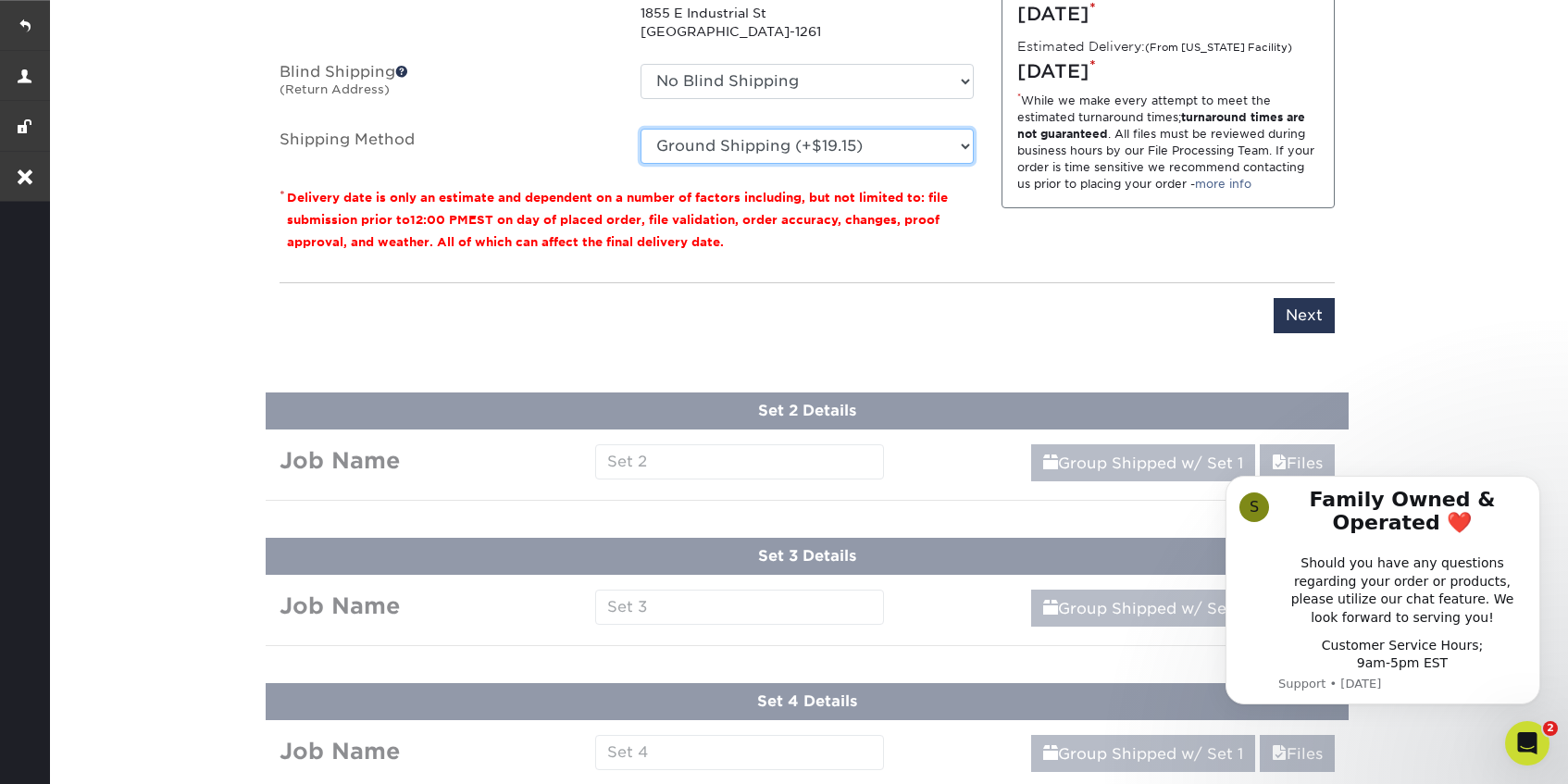
scroll to position [1374, 0]
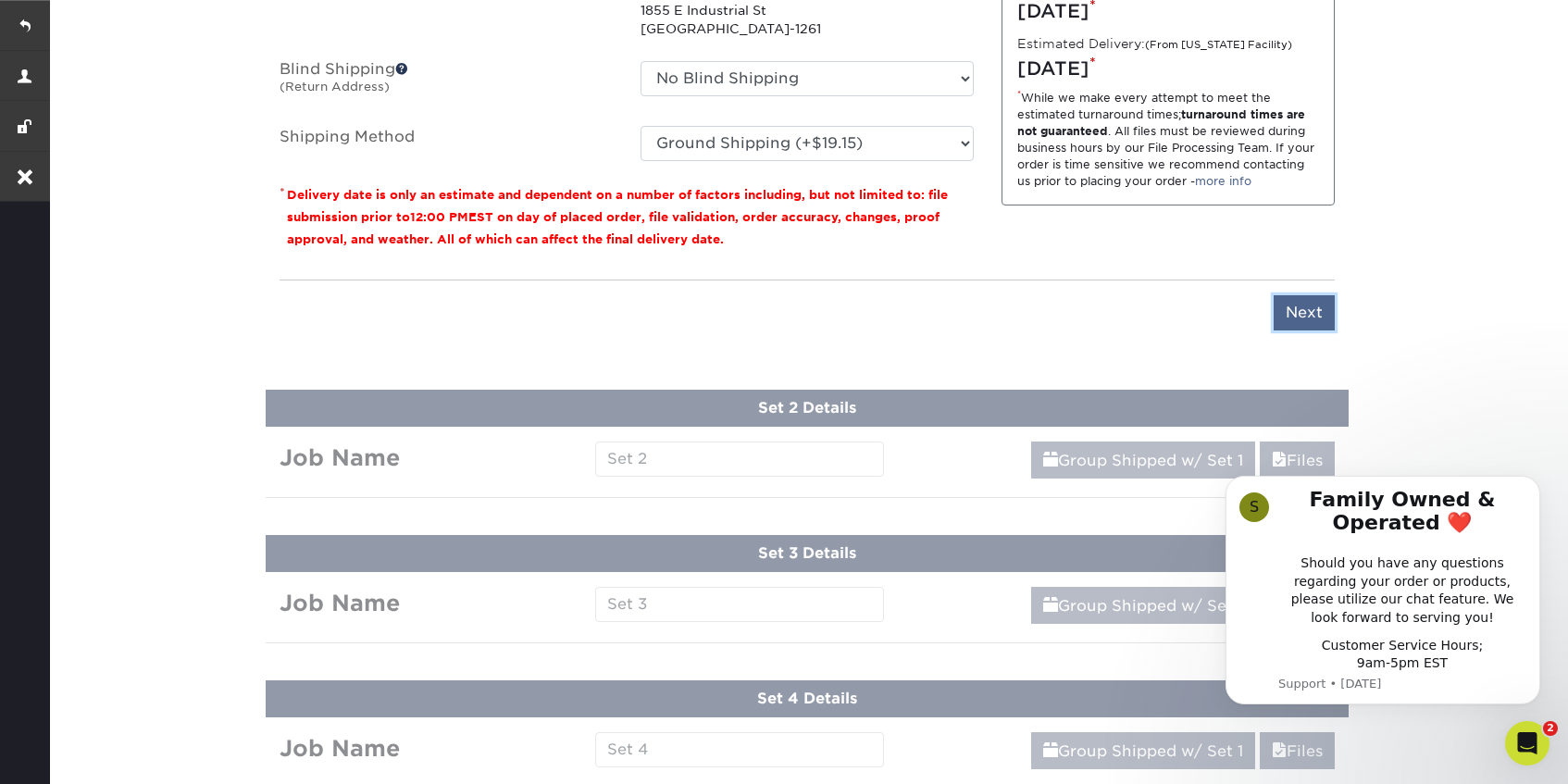
click at [1296, 322] on input "Next" at bounding box center [1304, 312] width 61 height 35
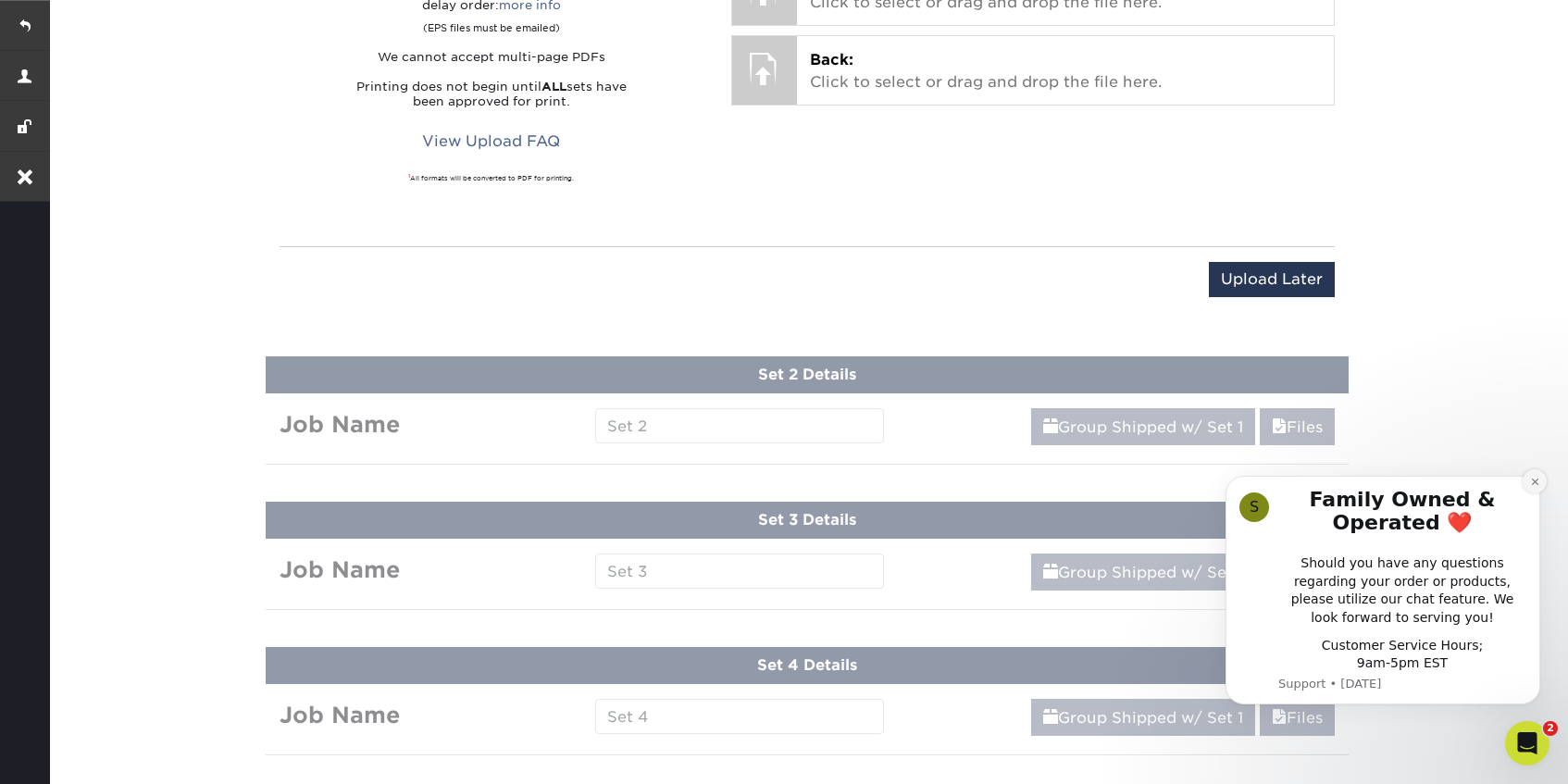
click at [1531, 480] on icon "Dismiss notification" at bounding box center [1535, 481] width 10 height 10
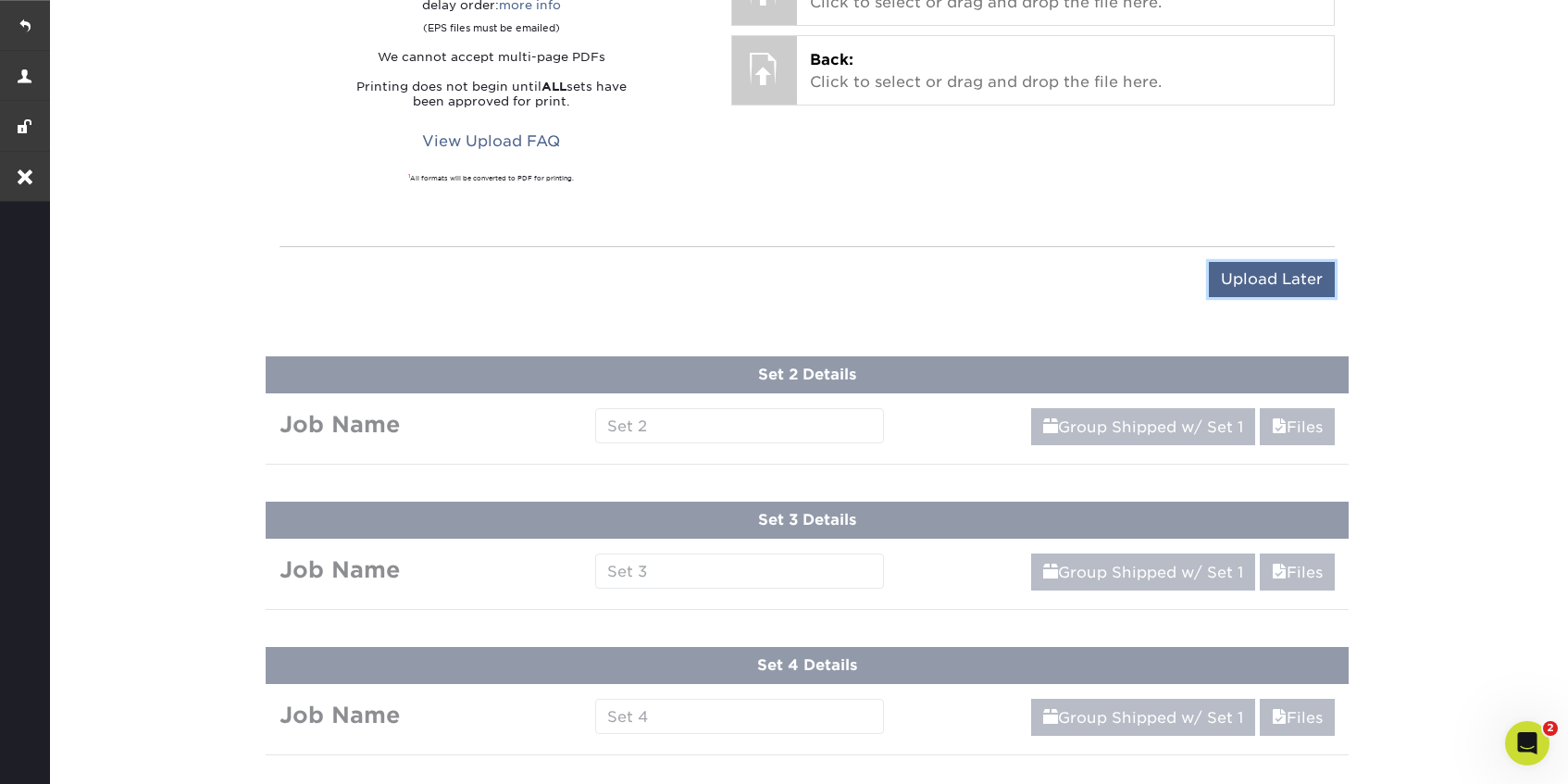
click at [1303, 292] on input "Upload Later" at bounding box center [1271, 279] width 125 height 35
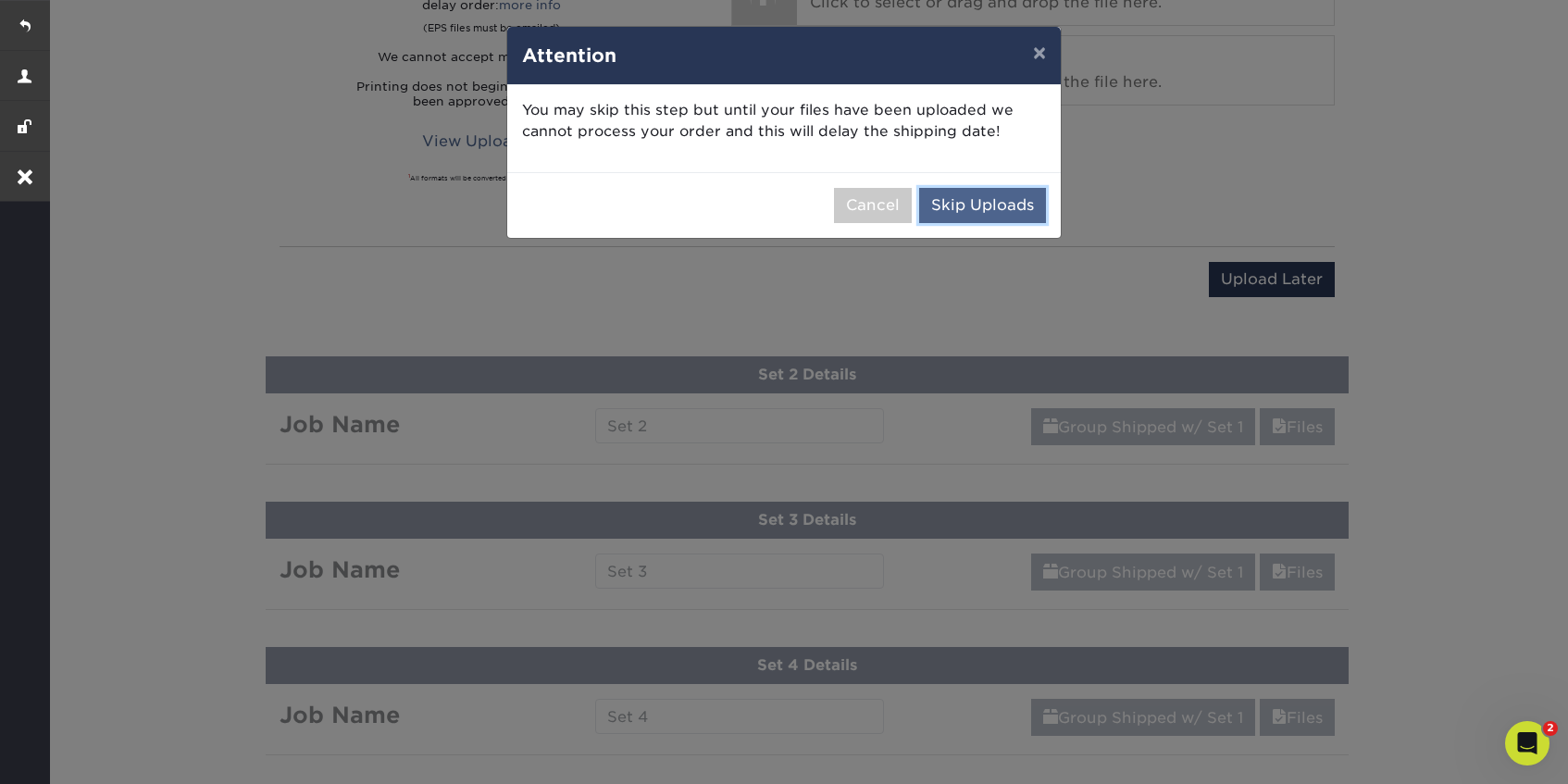
click at [940, 215] on button "Skip Uploads" at bounding box center [982, 205] width 126 height 35
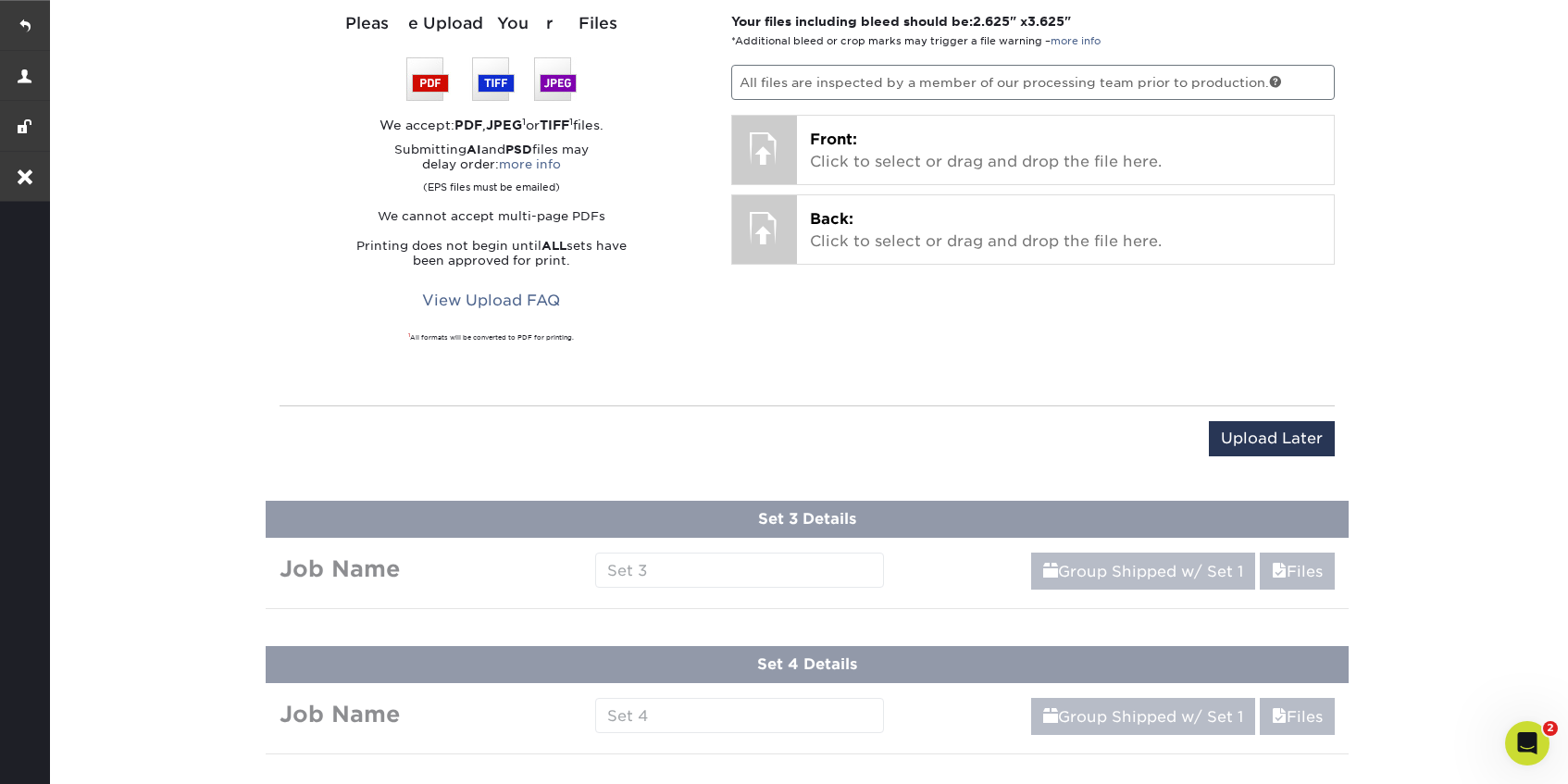
scroll to position [1358, 0]
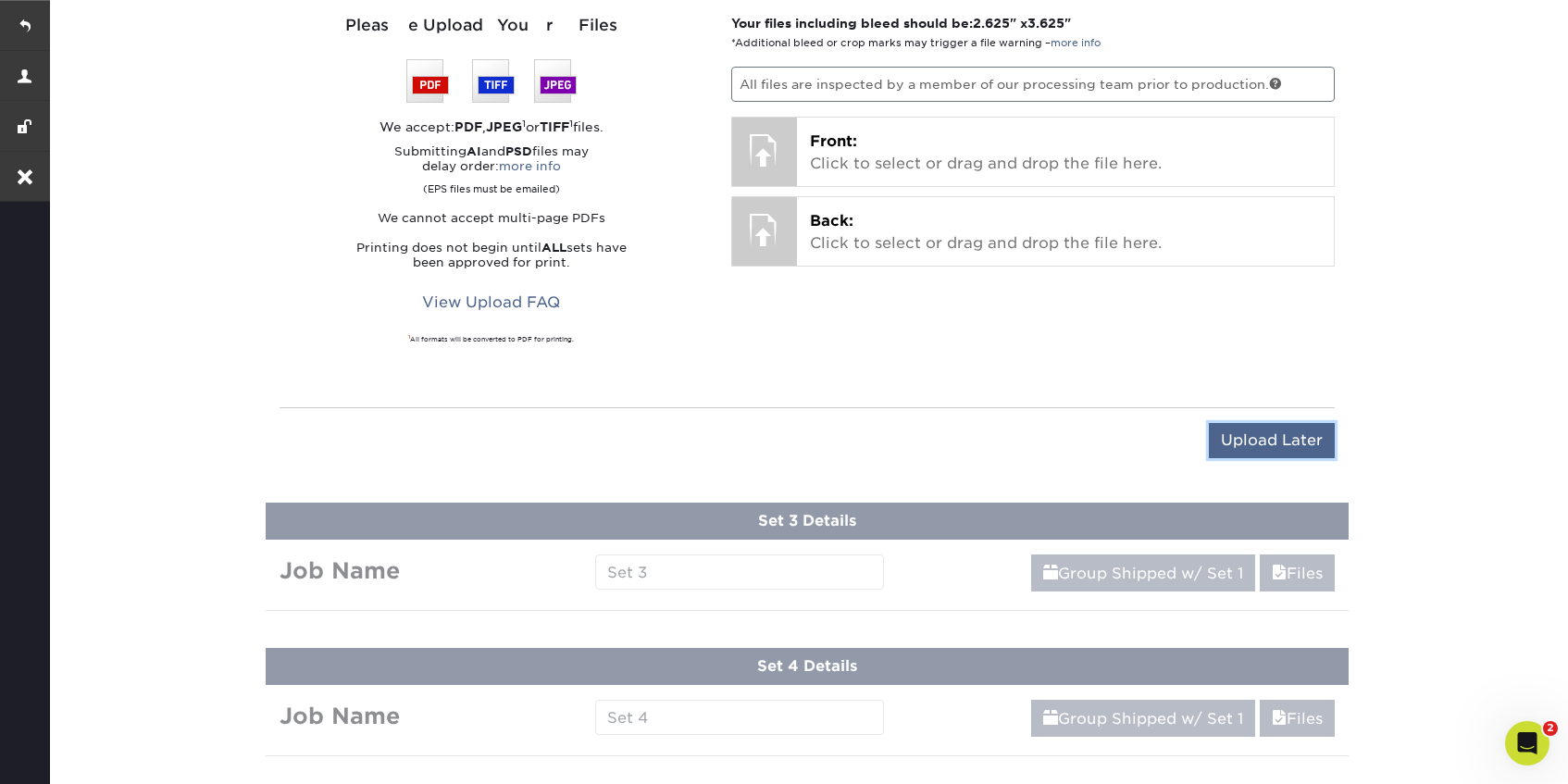
click at [1264, 442] on input "Upload Later" at bounding box center [1271, 440] width 125 height 35
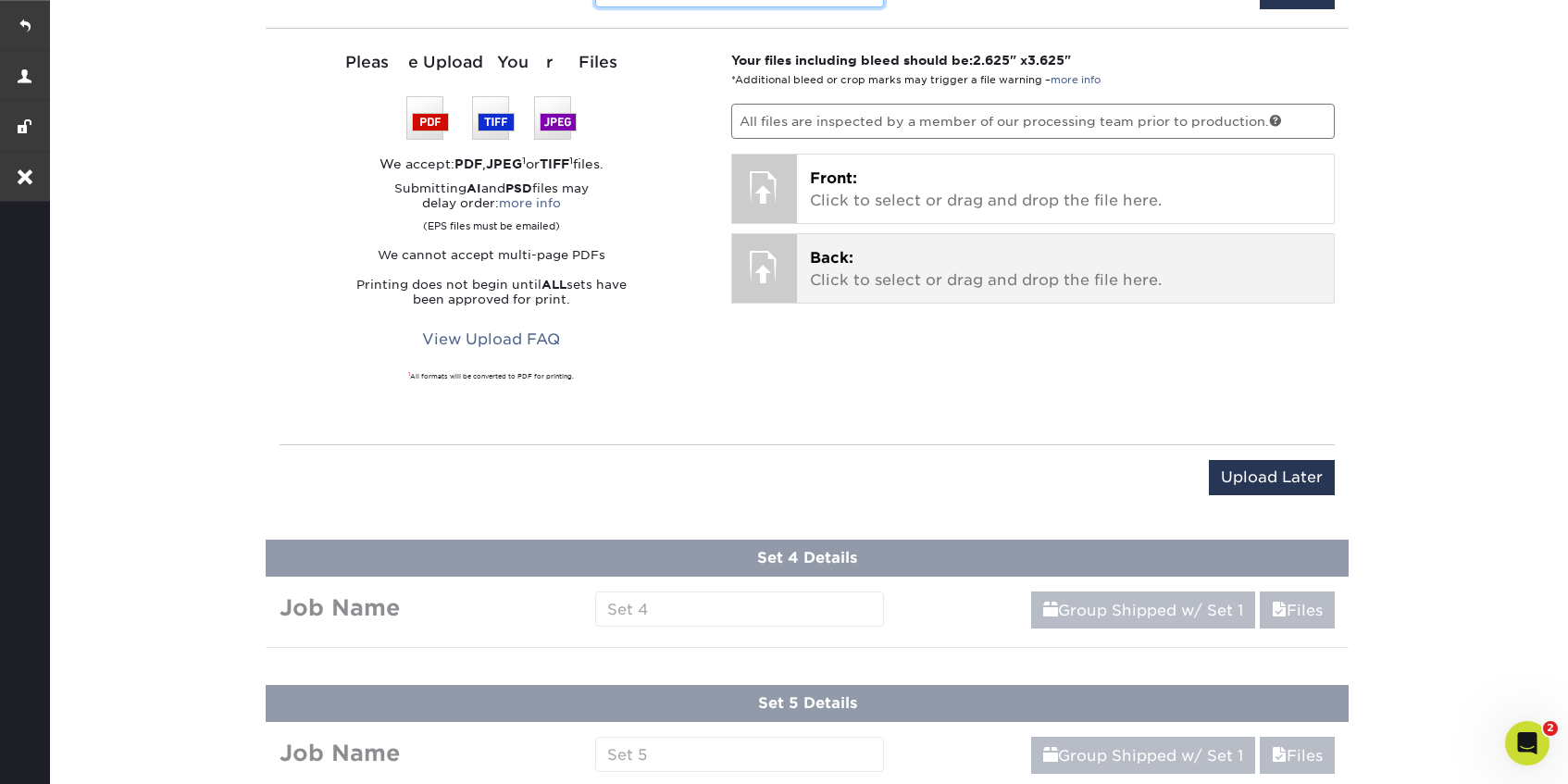
scroll to position [1485, 0]
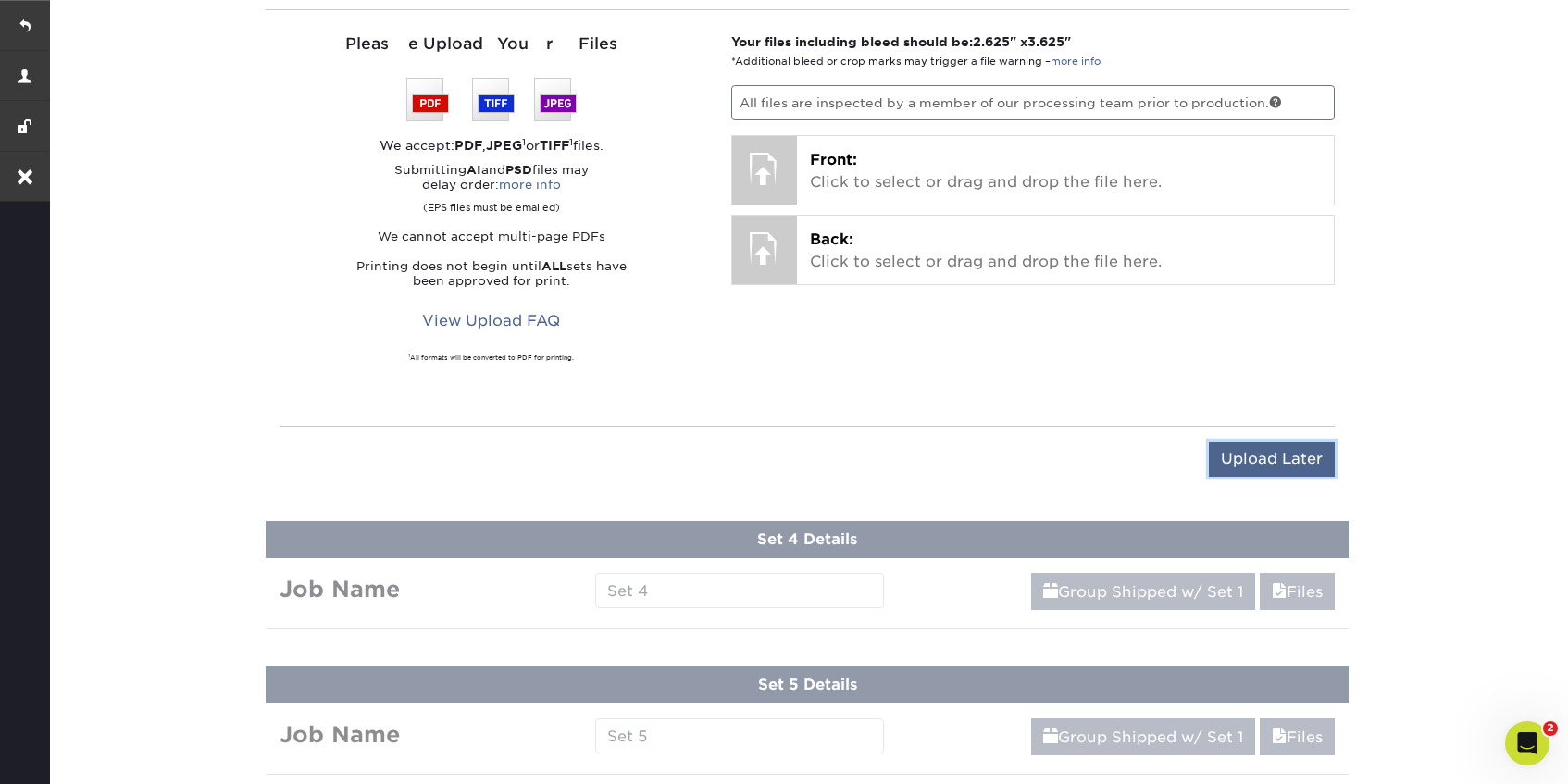
click at [1271, 459] on input "Upload Later" at bounding box center [1271, 459] width 125 height 35
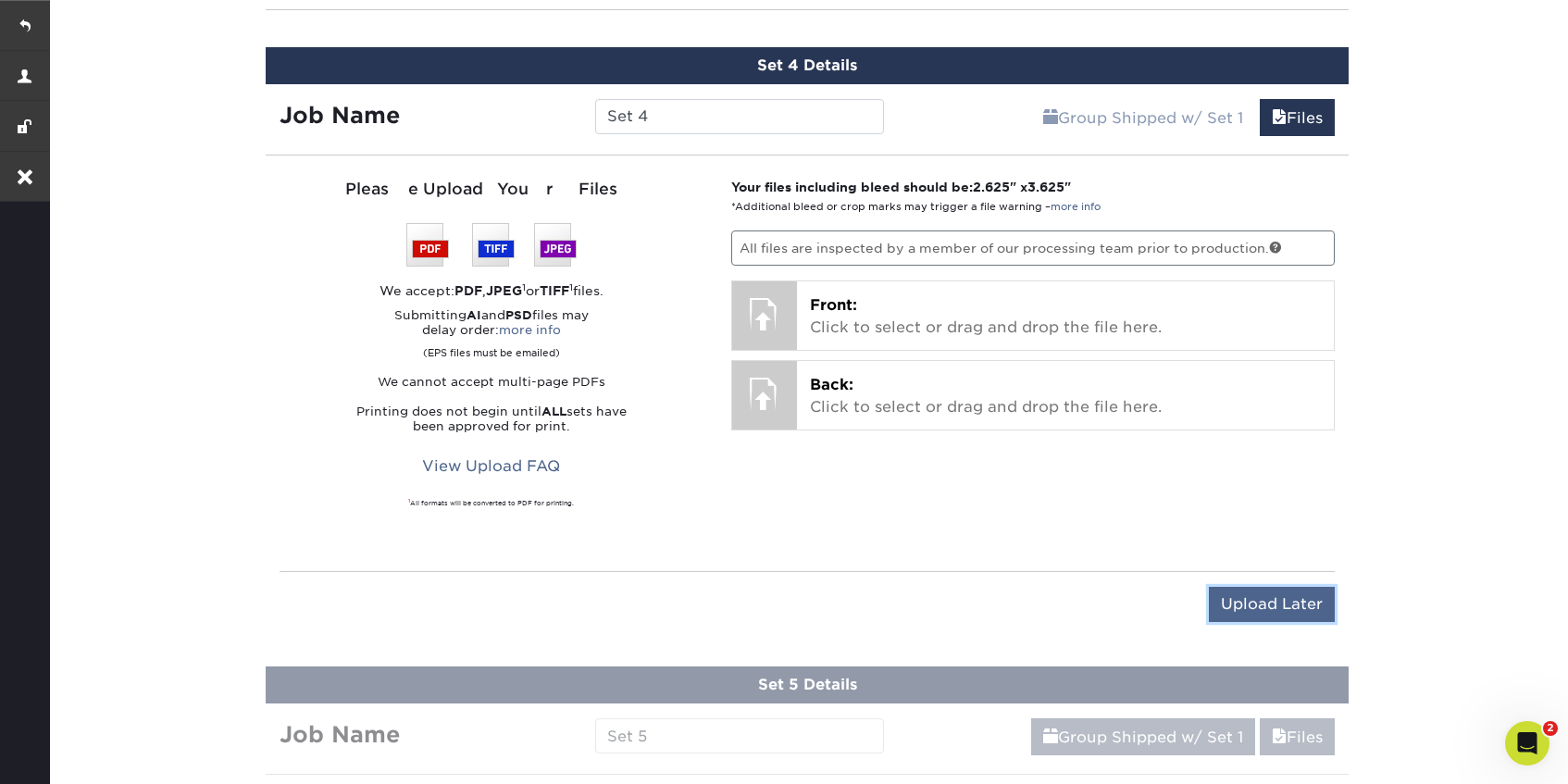
click at [1269, 601] on input "Upload Later" at bounding box center [1271, 604] width 125 height 35
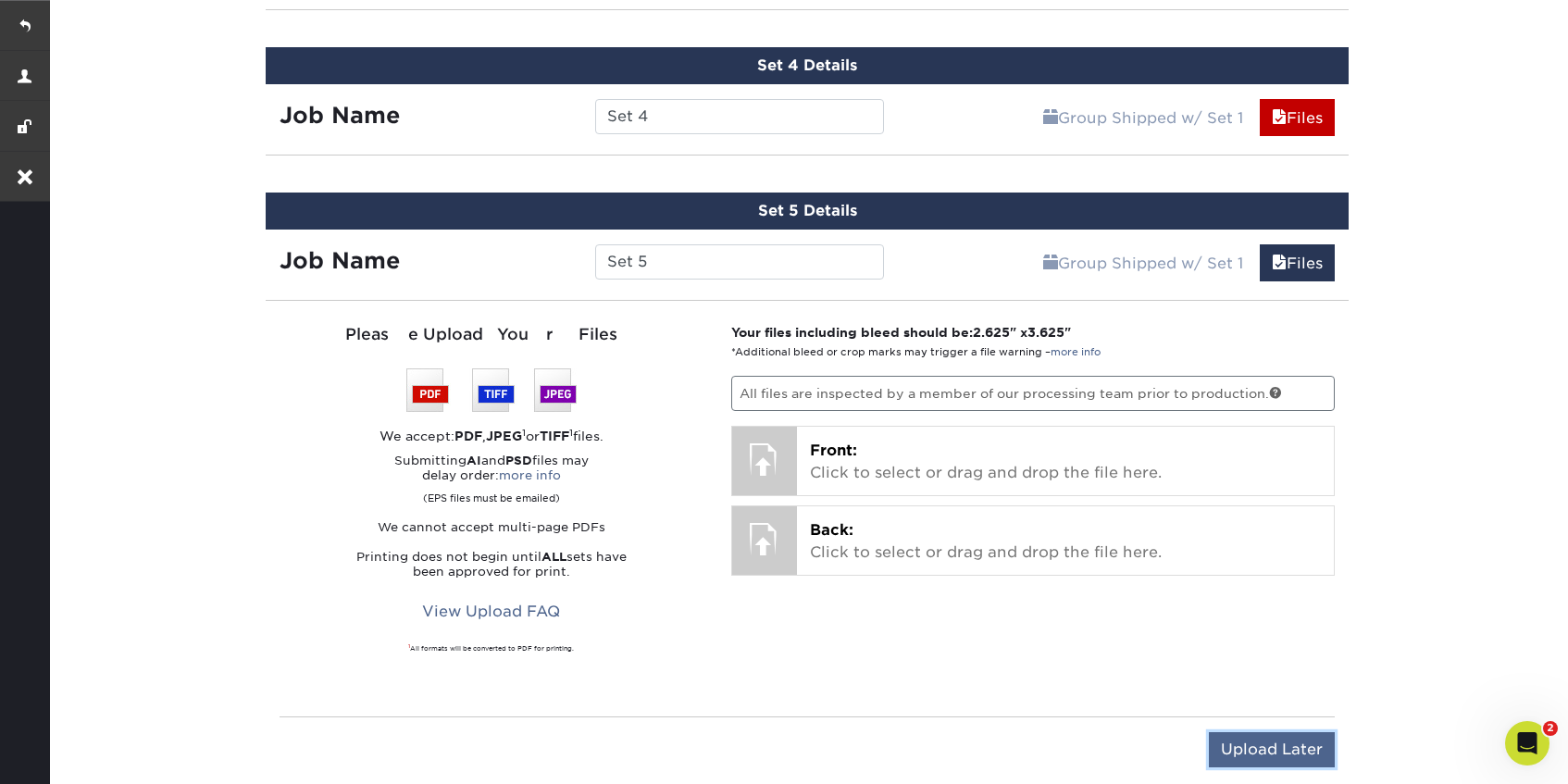
click at [1253, 734] on input "Upload Later" at bounding box center [1271, 749] width 125 height 35
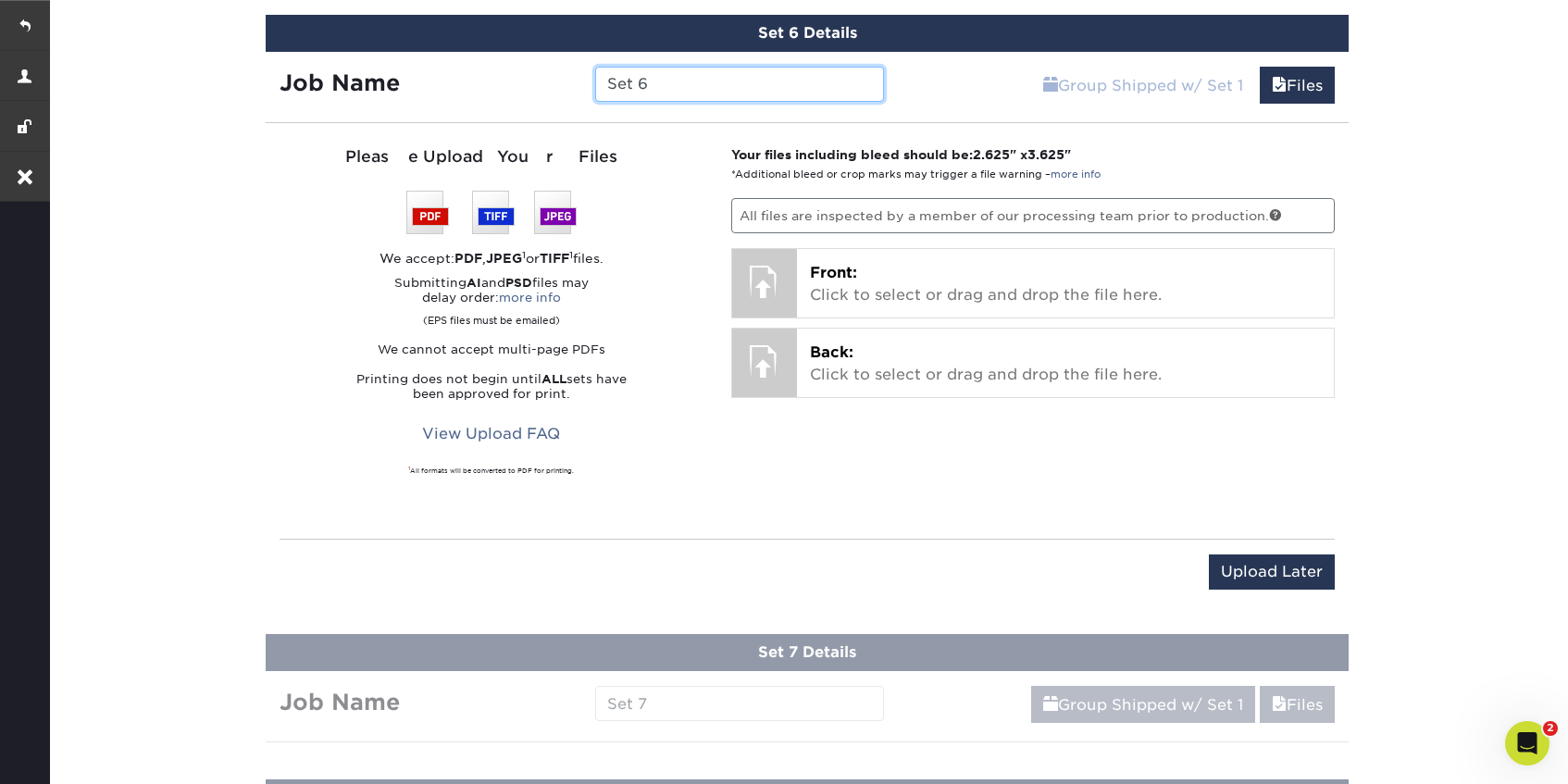
scroll to position [1847, 0]
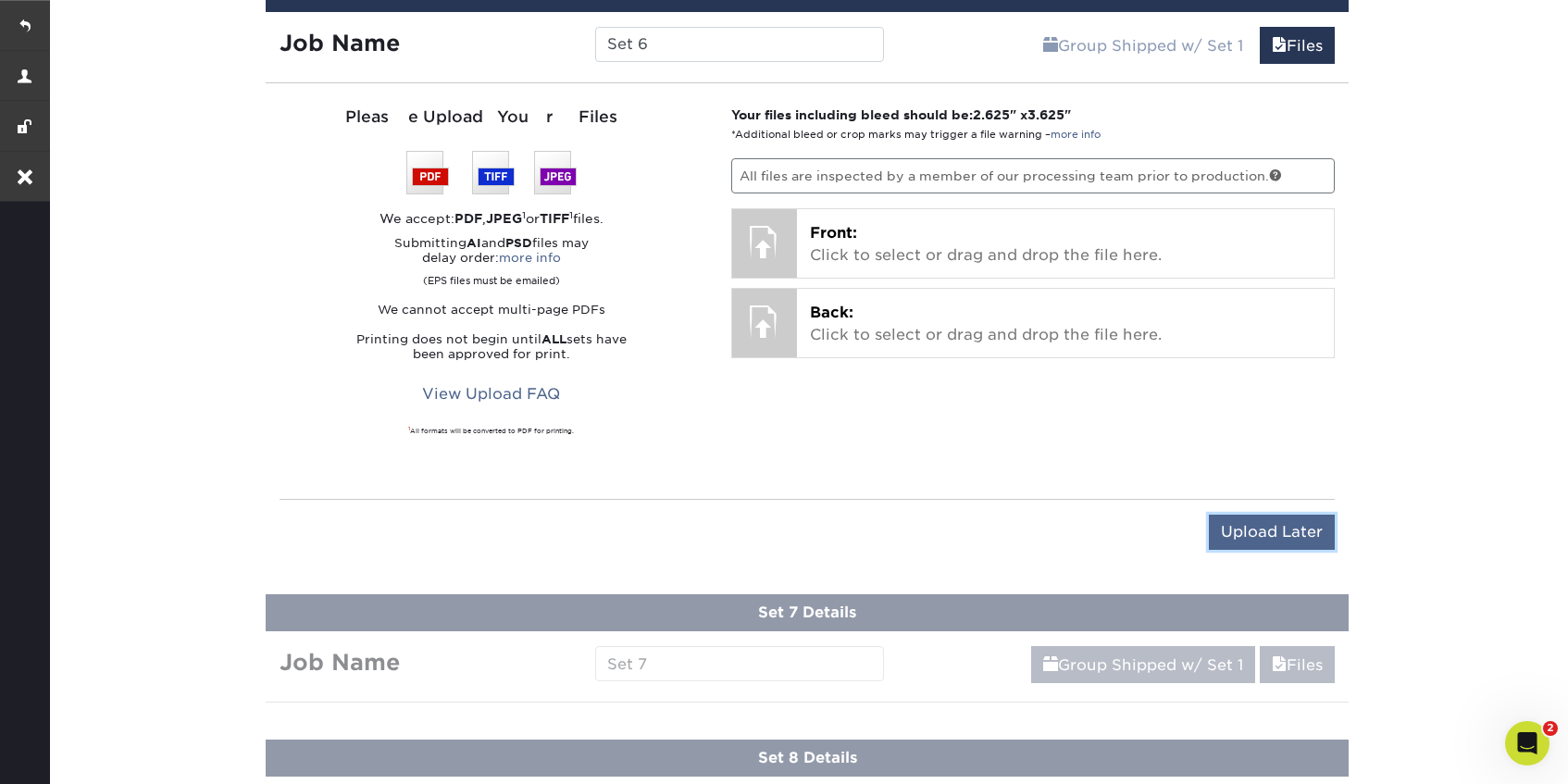
click at [1285, 524] on input "Upload Later" at bounding box center [1271, 531] width 125 height 35
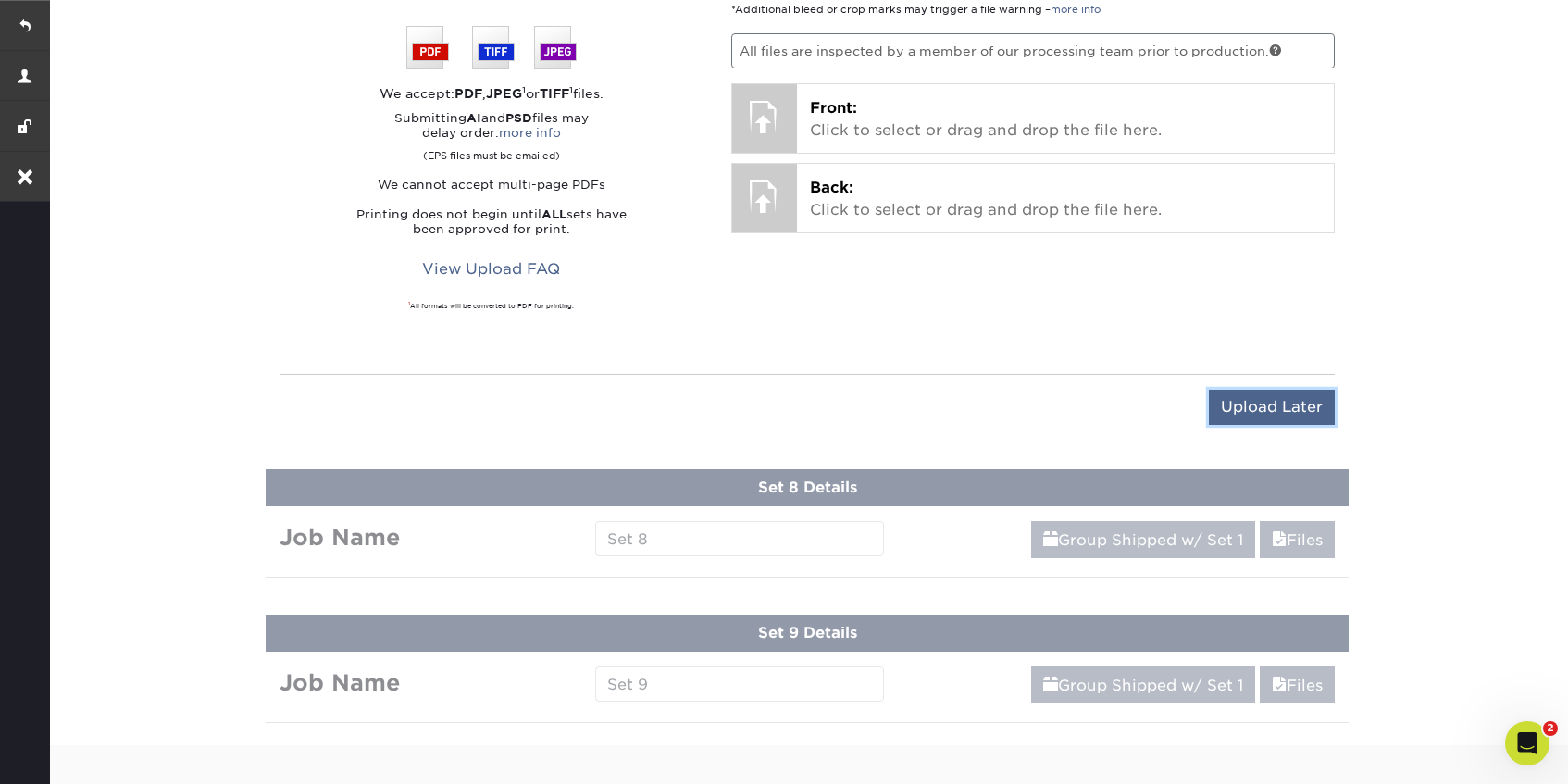
click at [1250, 403] on input "Upload Later" at bounding box center [1271, 407] width 125 height 35
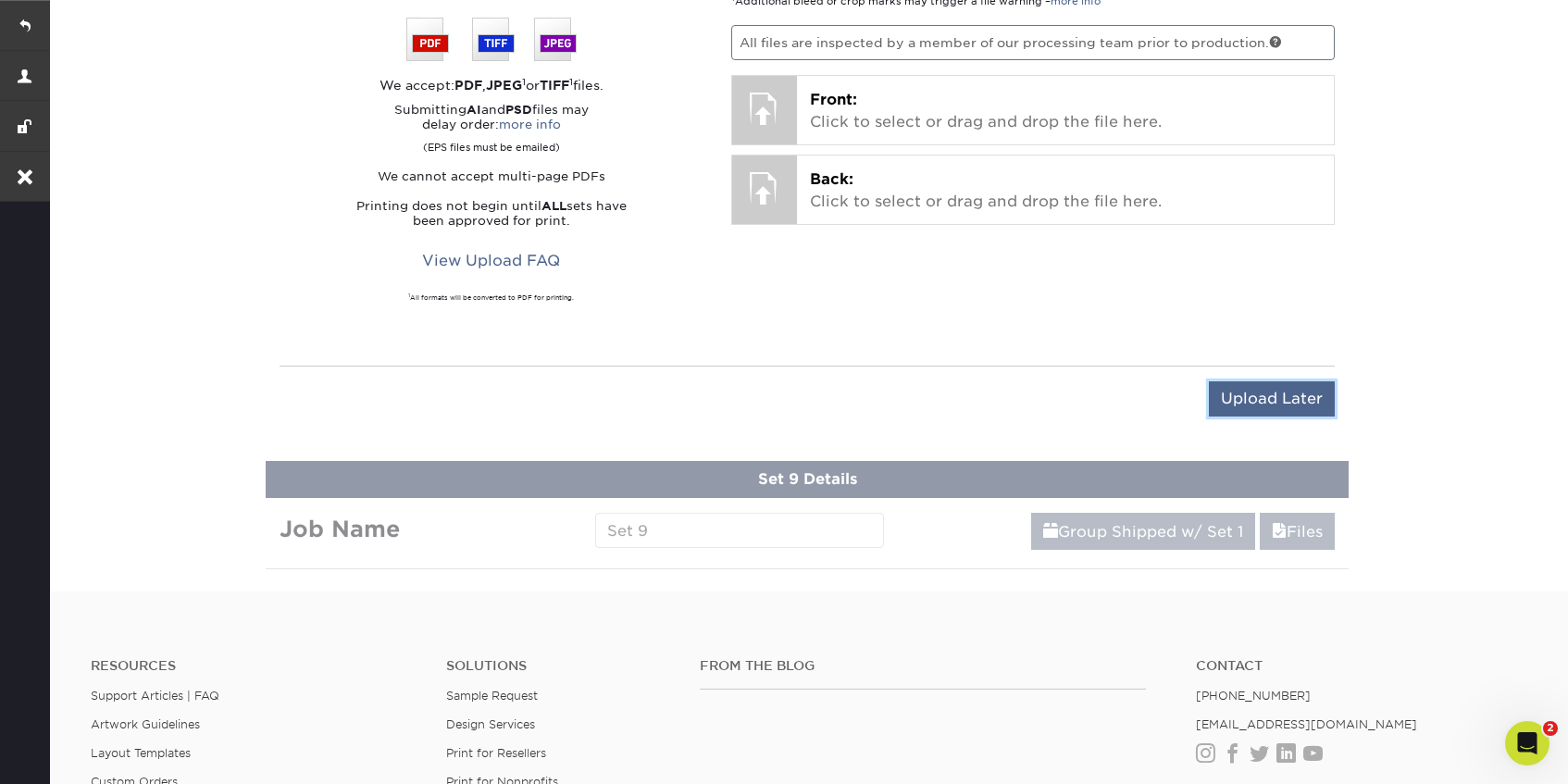
click at [1260, 393] on input "Upload Later" at bounding box center [1271, 398] width 125 height 35
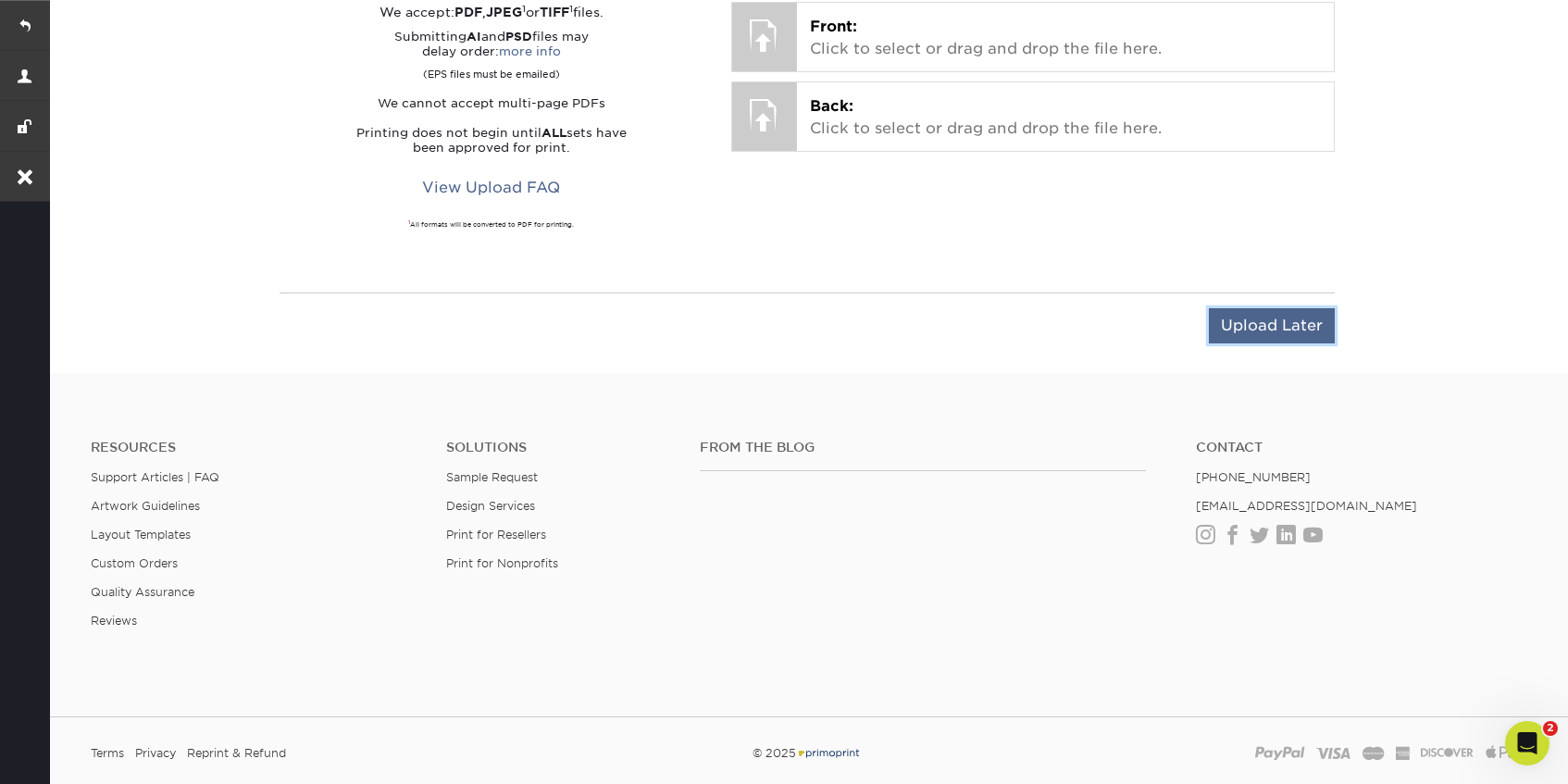
click at [1255, 319] on input "Upload Later" at bounding box center [1271, 325] width 125 height 35
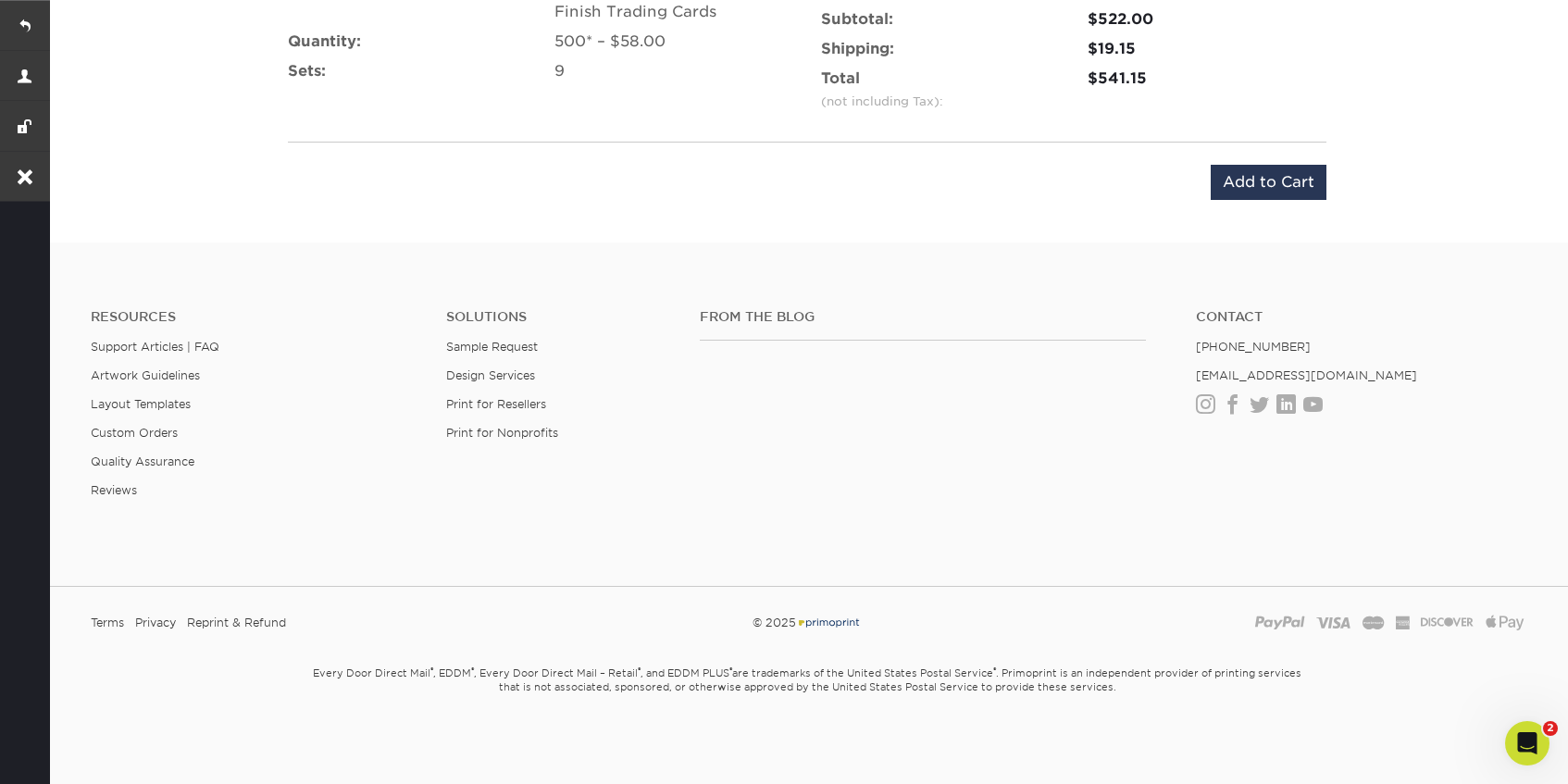
scroll to position [2460, 0]
click at [1239, 182] on input "Add to Cart" at bounding box center [1268, 185] width 116 height 35
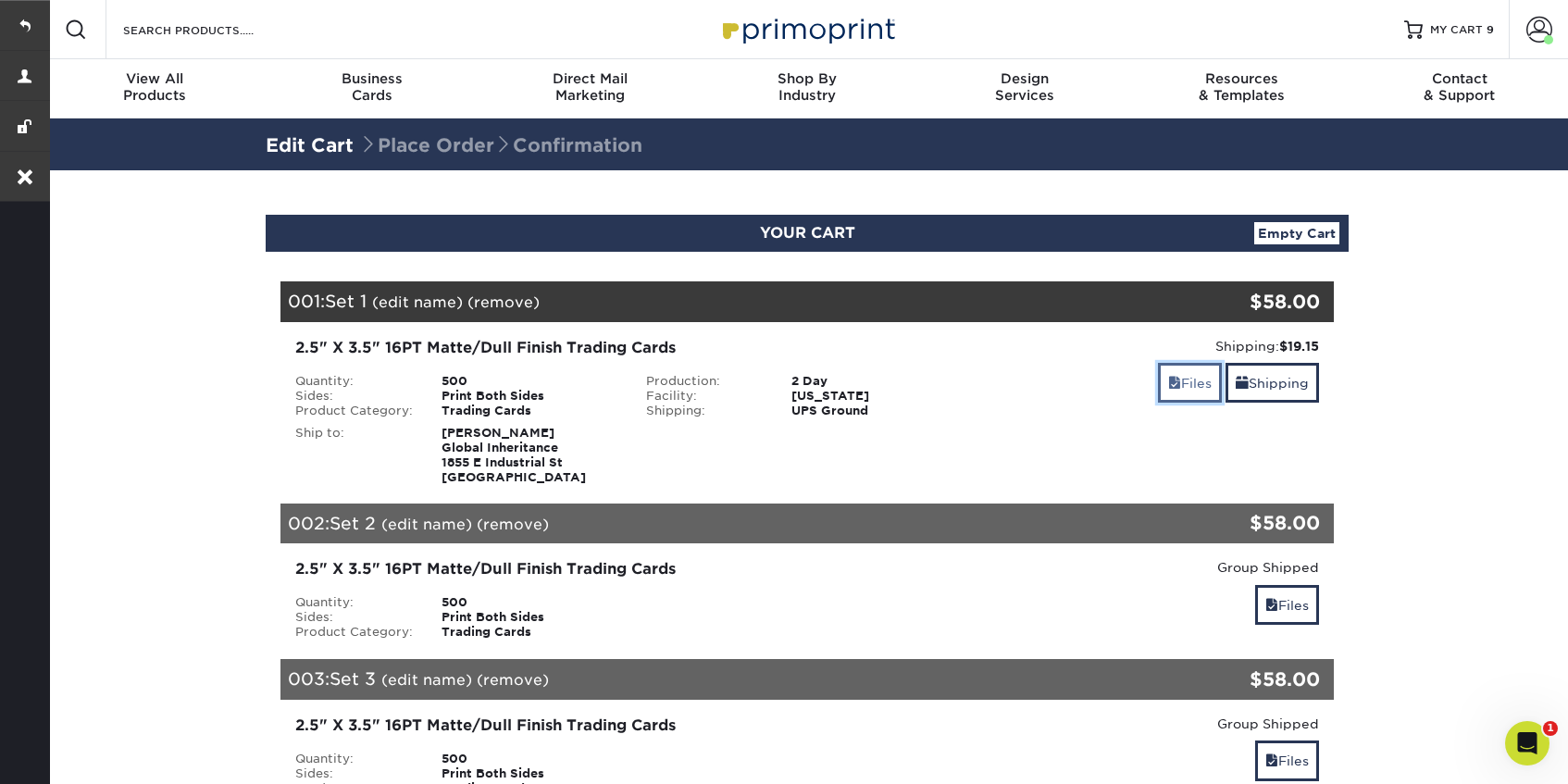
click at [1186, 393] on link "Files" at bounding box center [1190, 383] width 64 height 40
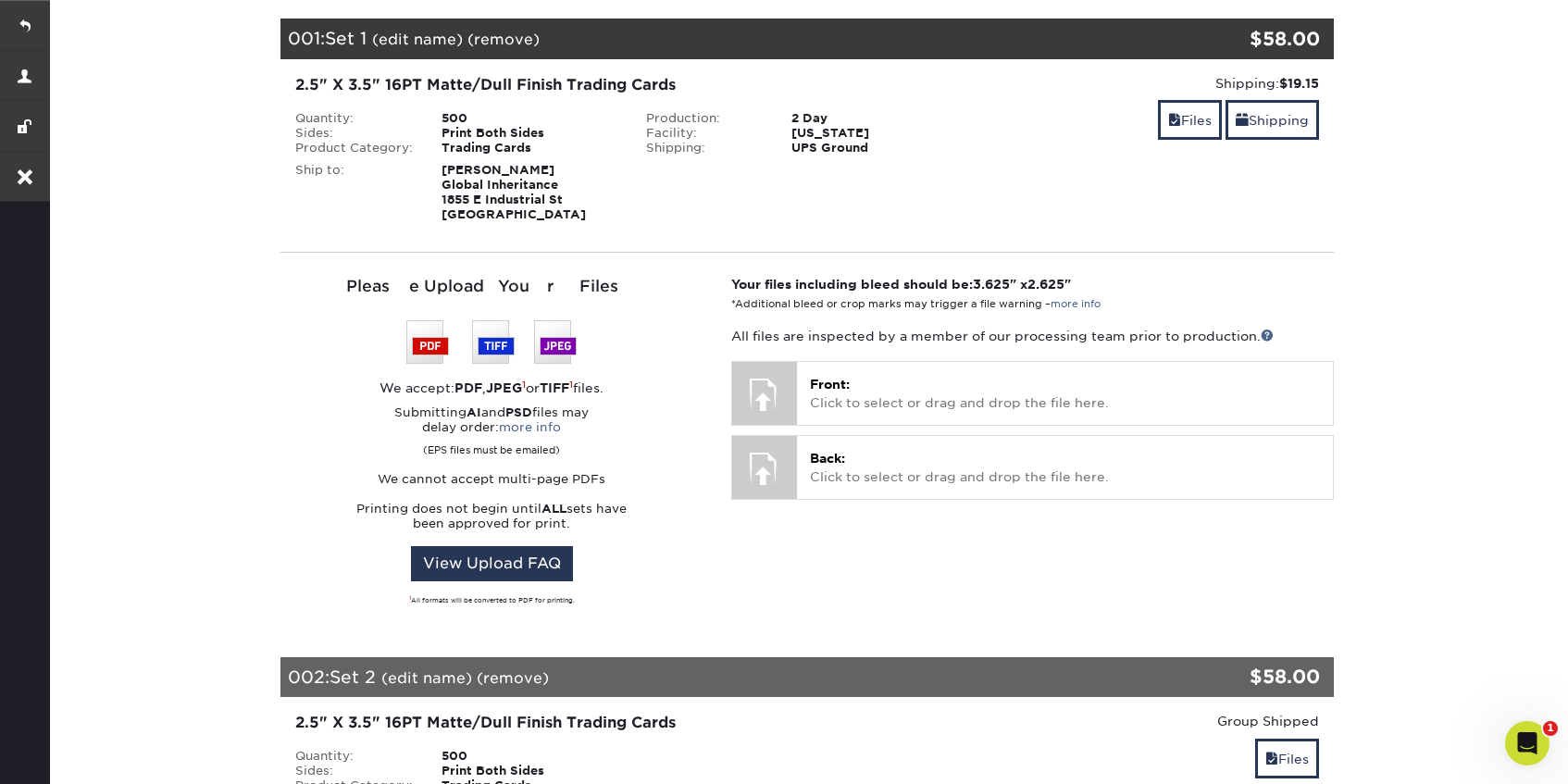
scroll to position [348, 0]
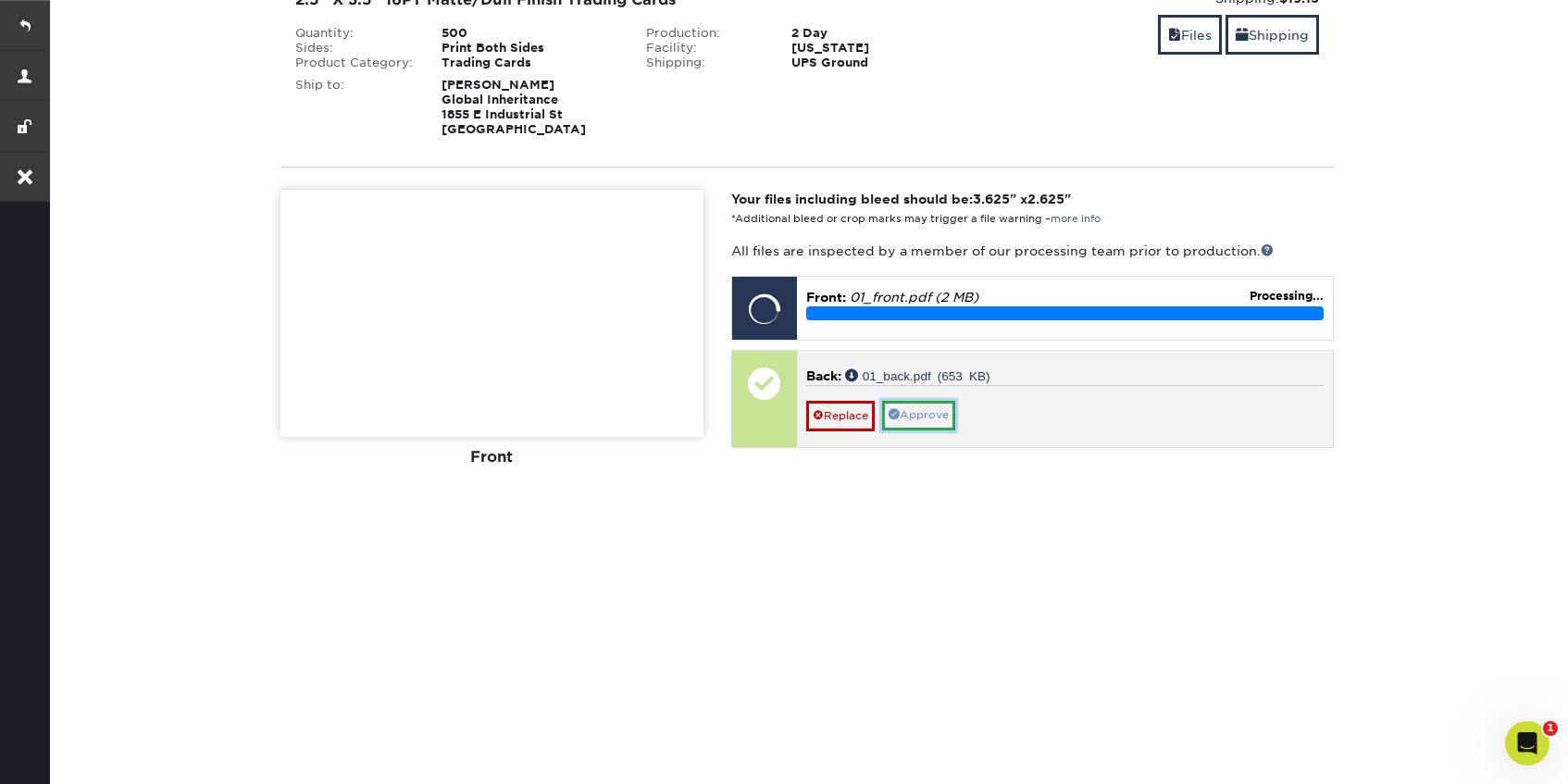
click at [924, 411] on link "Approve" at bounding box center [919, 415] width 74 height 28
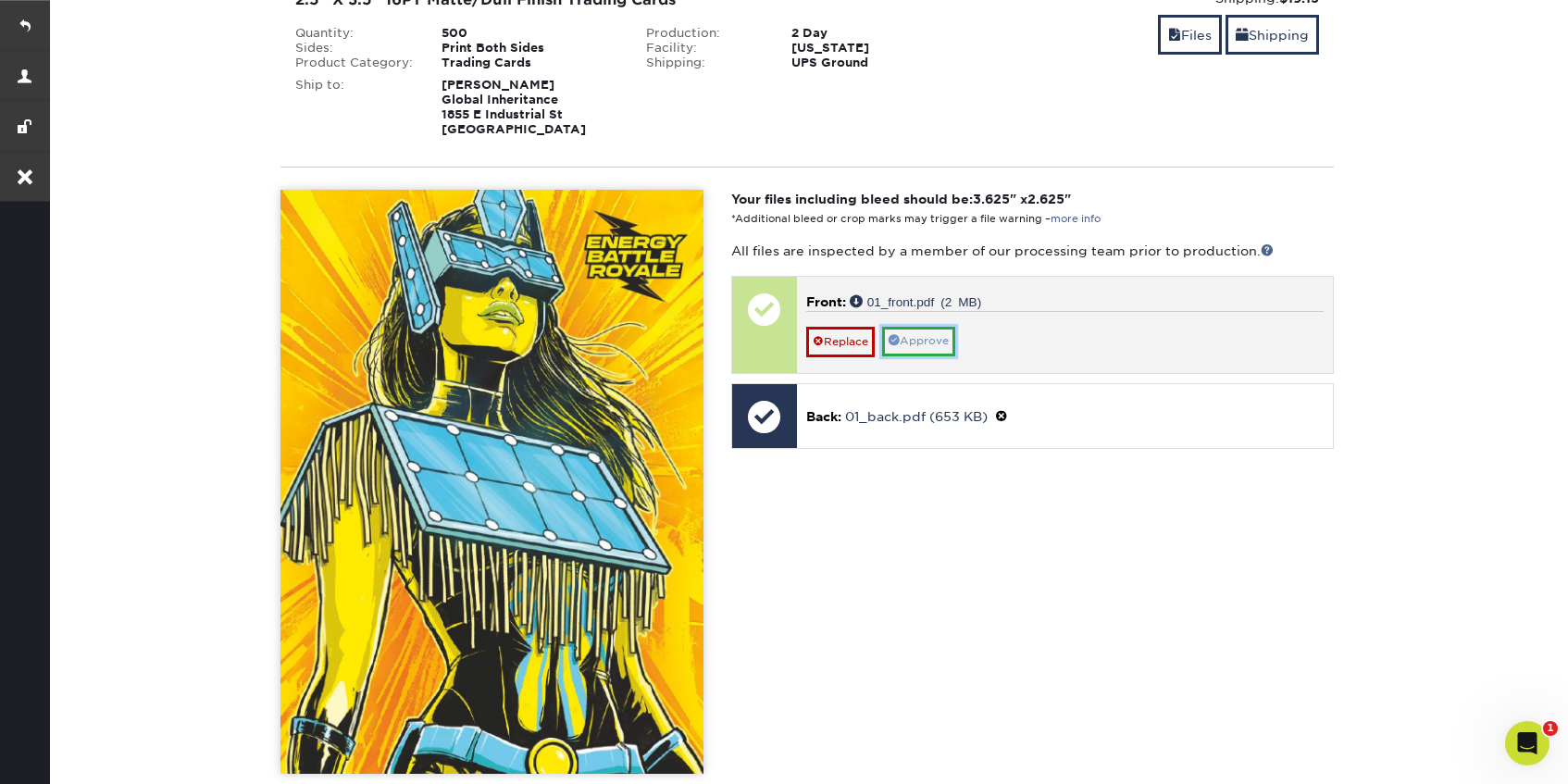
click at [942, 339] on link "Approve" at bounding box center [919, 341] width 74 height 28
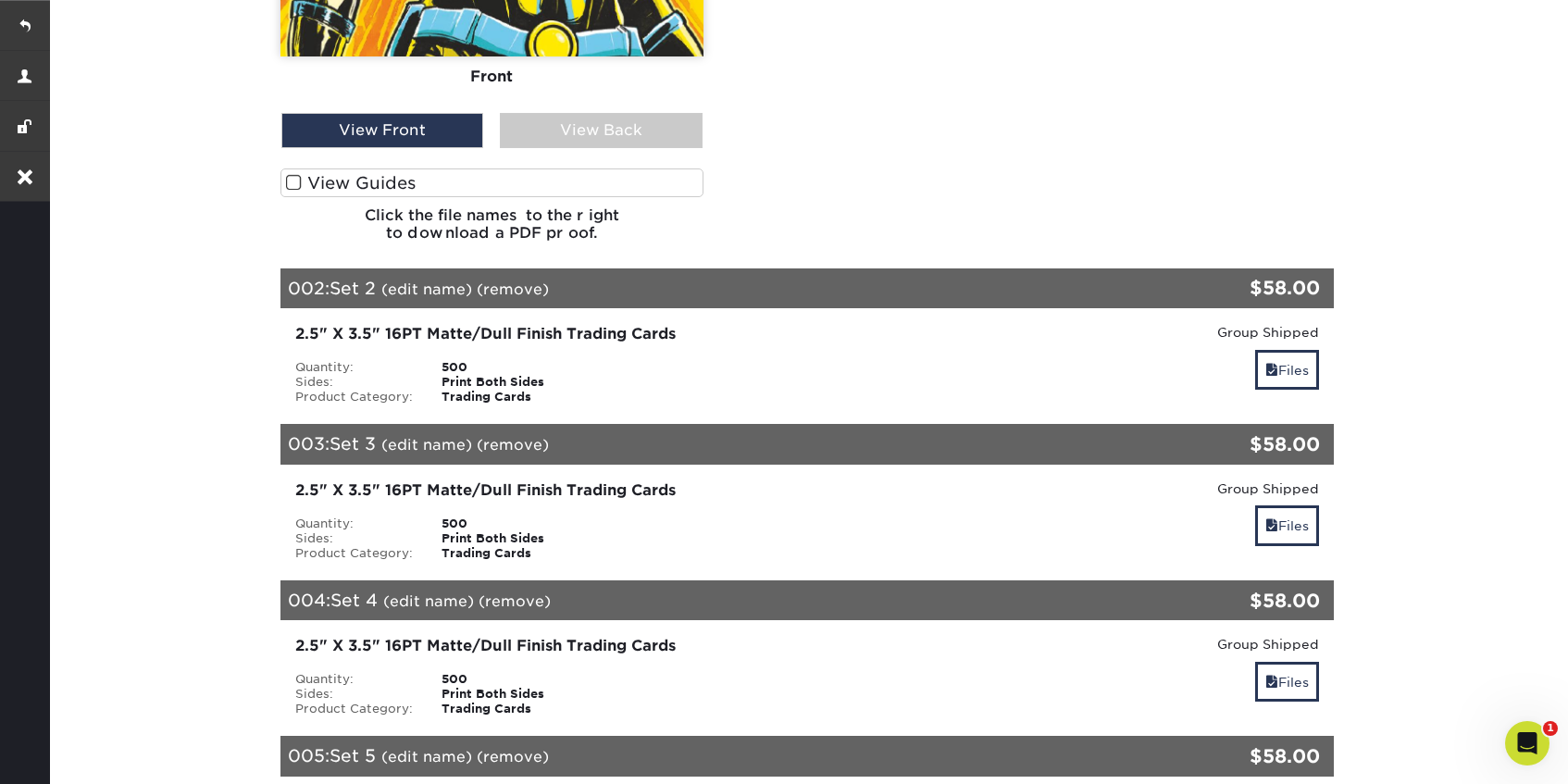
scroll to position [1091, 0]
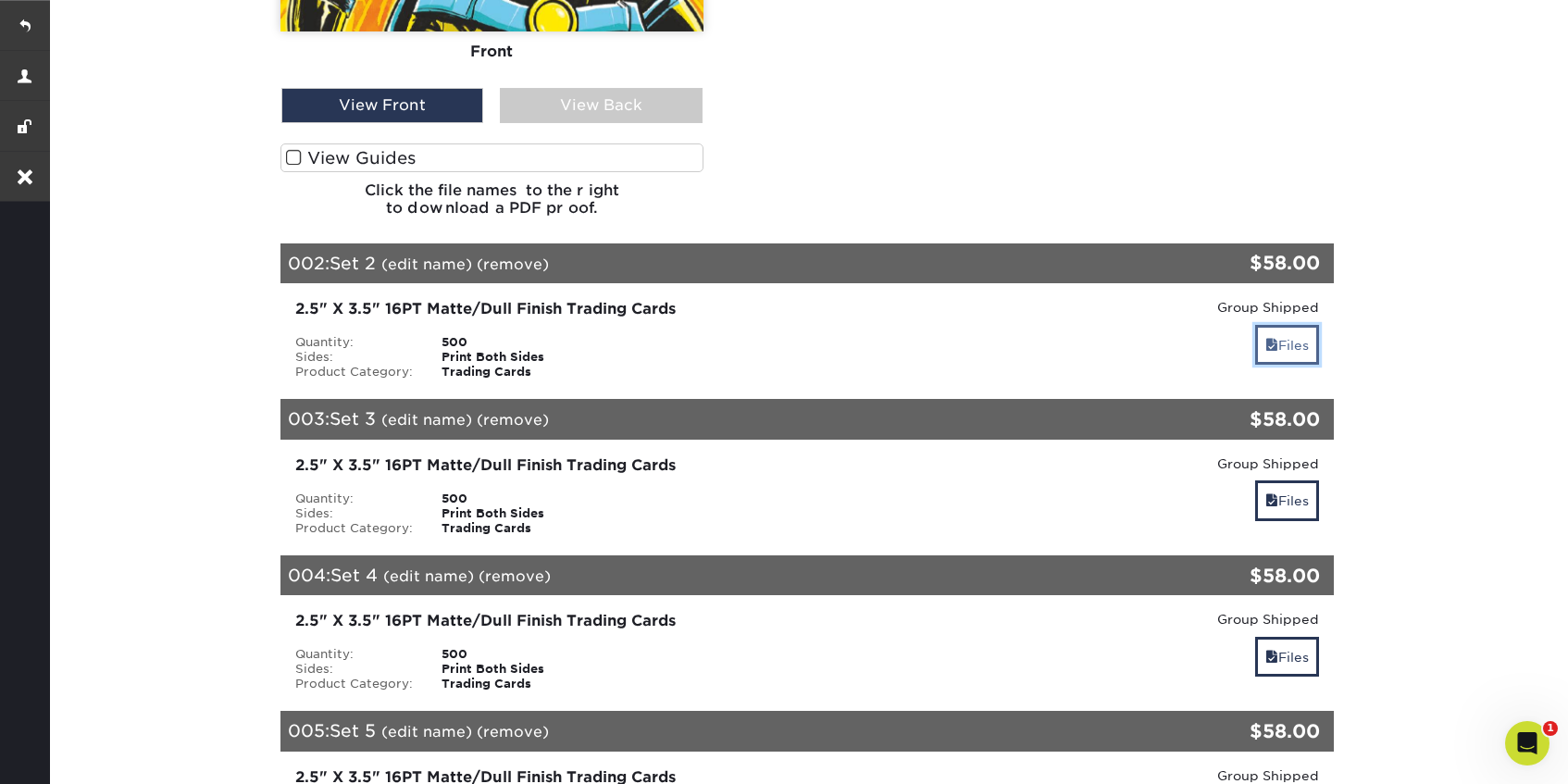
click at [1282, 345] on link "Files" at bounding box center [1287, 344] width 64 height 40
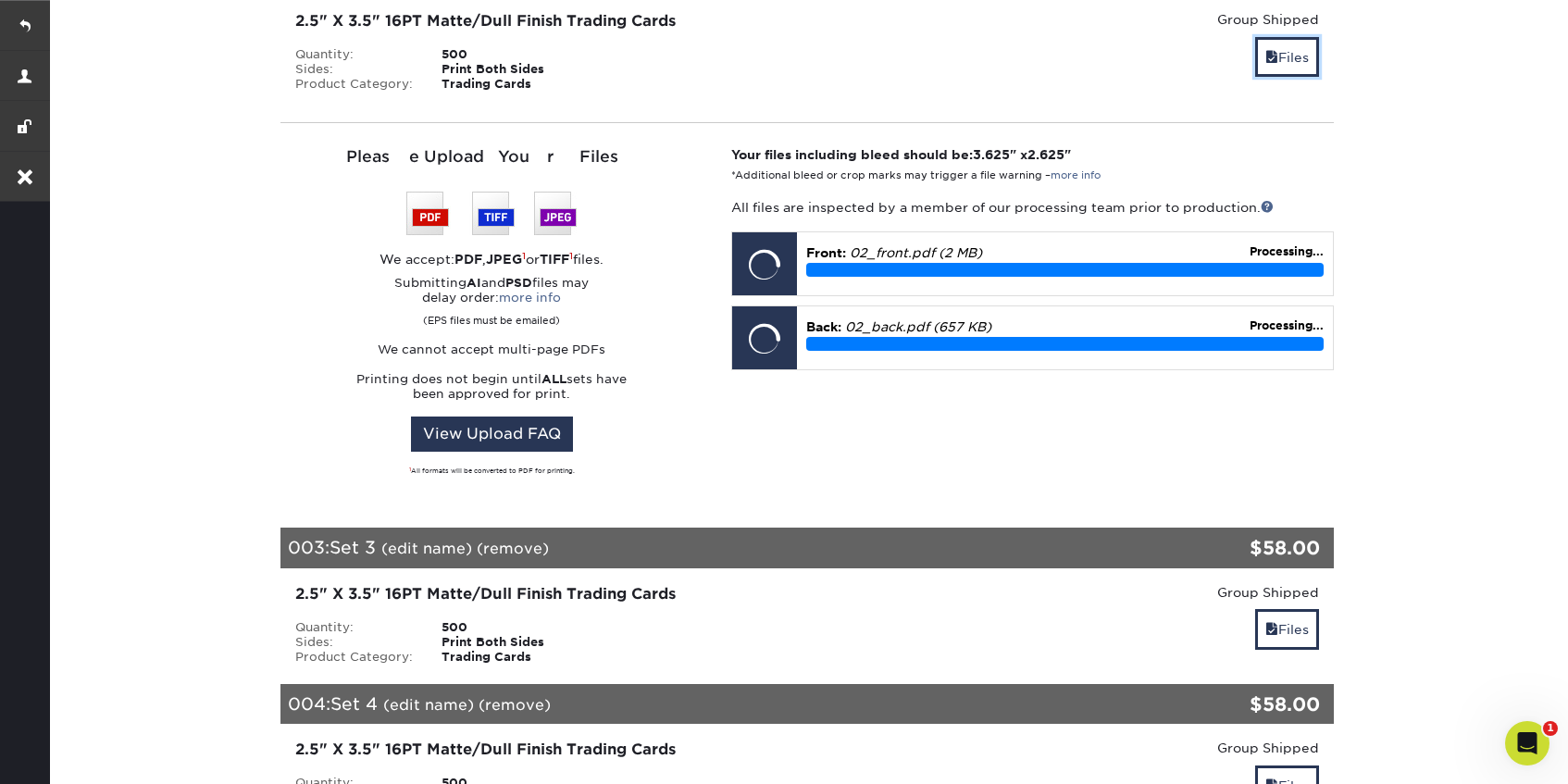
scroll to position [1514, 0]
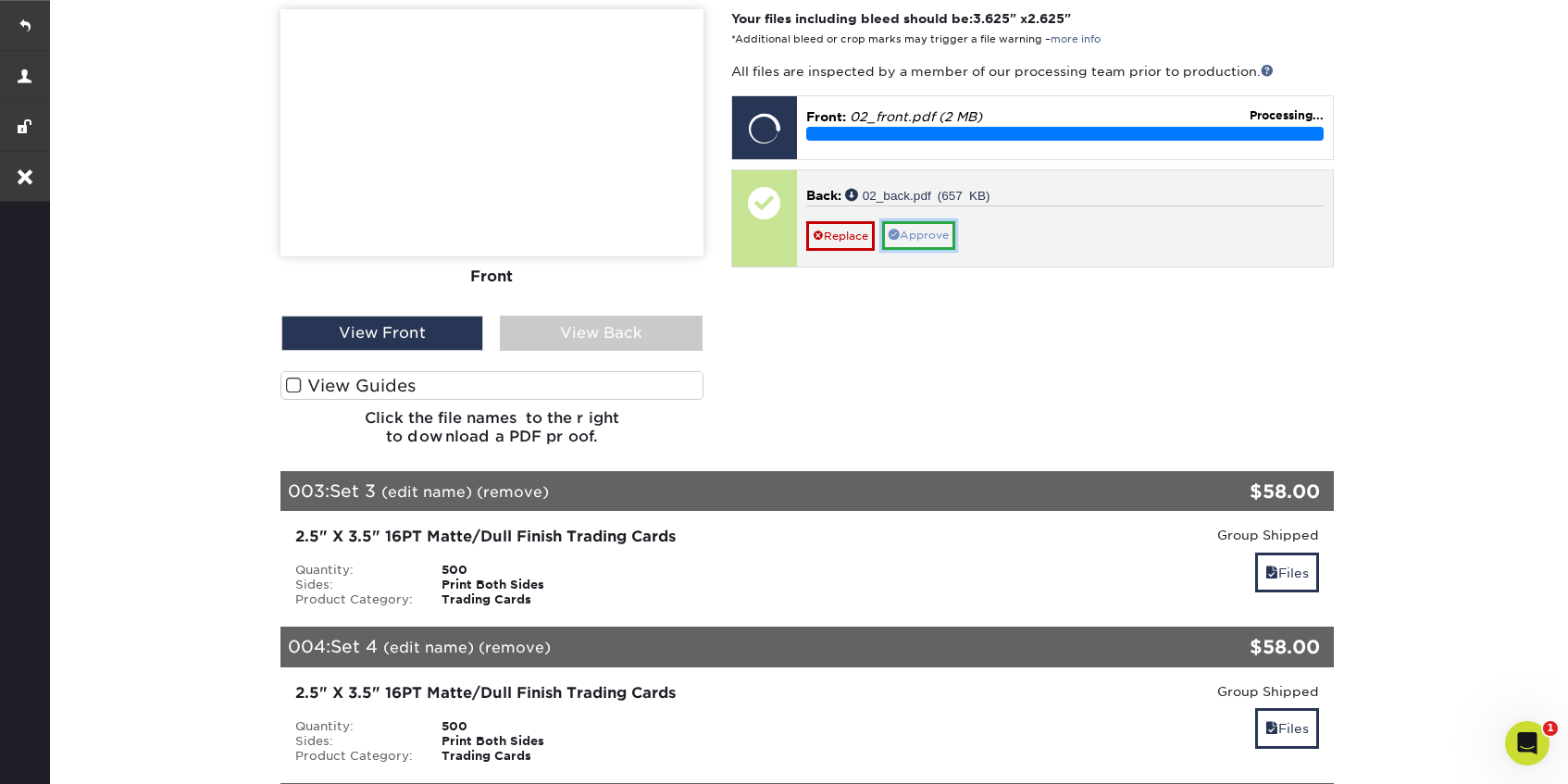
click at [921, 238] on link "Approve" at bounding box center [919, 235] width 74 height 28
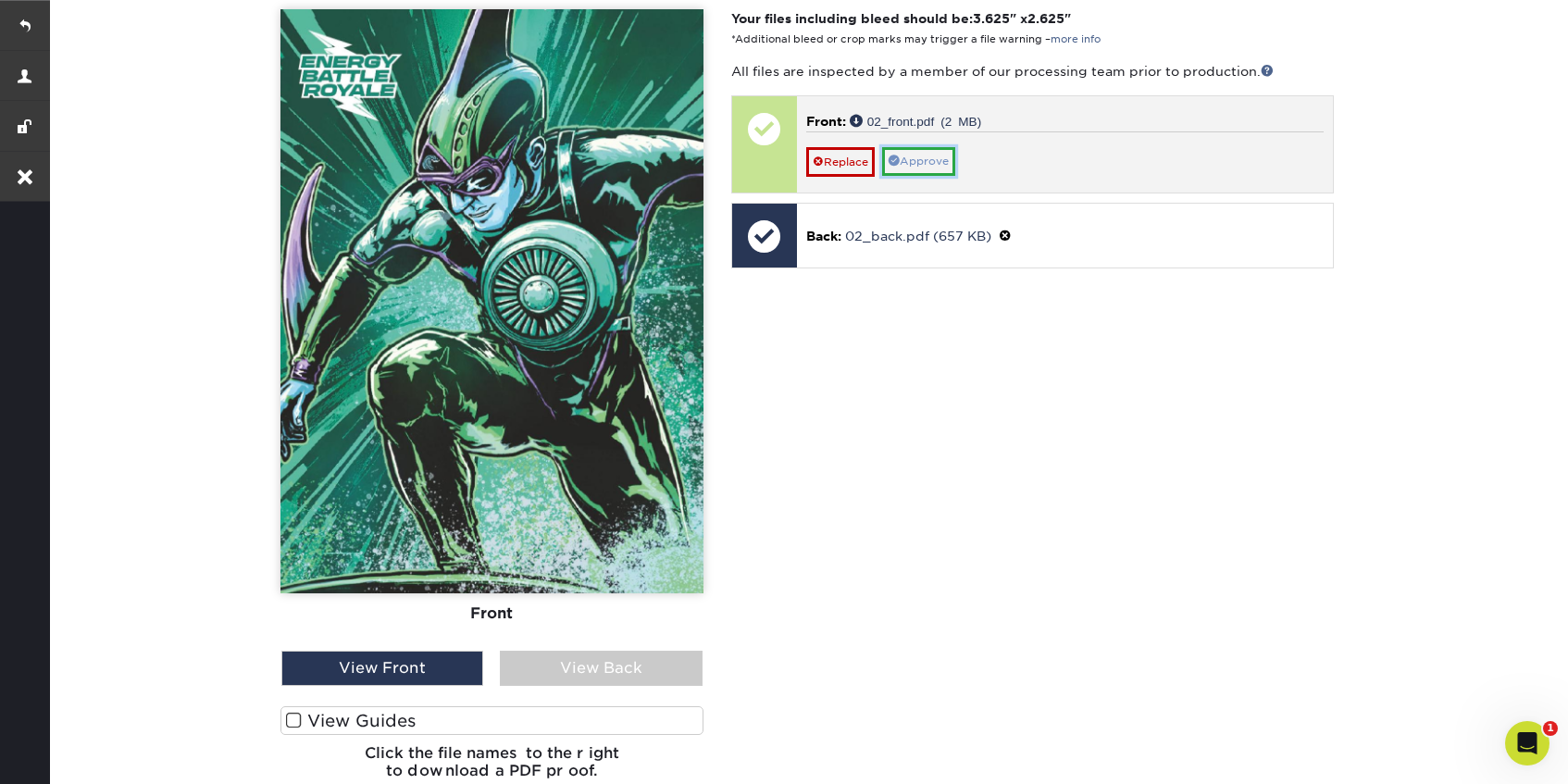
click at [926, 162] on link "Approve" at bounding box center [919, 161] width 74 height 28
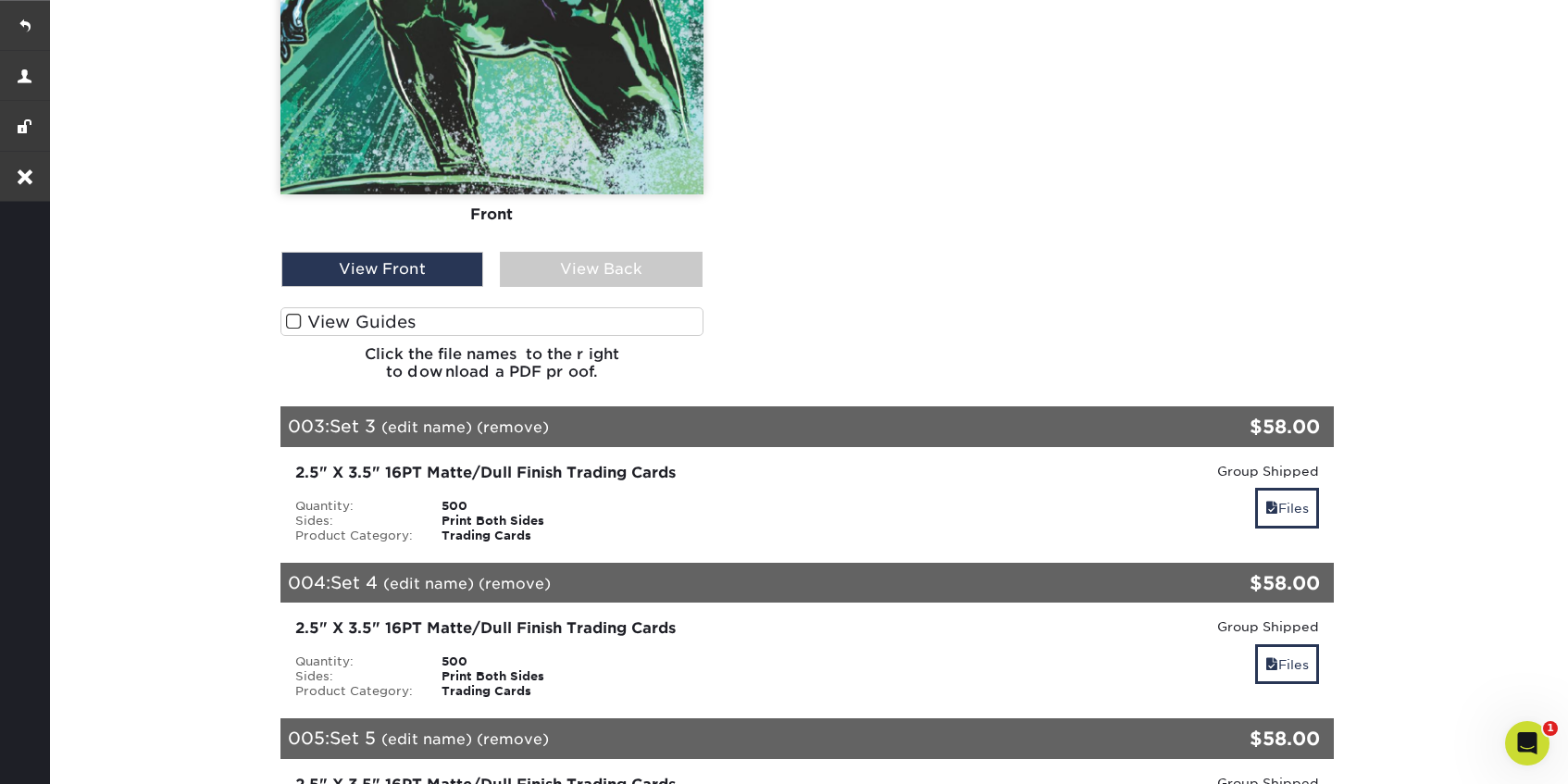
scroll to position [2170, 0]
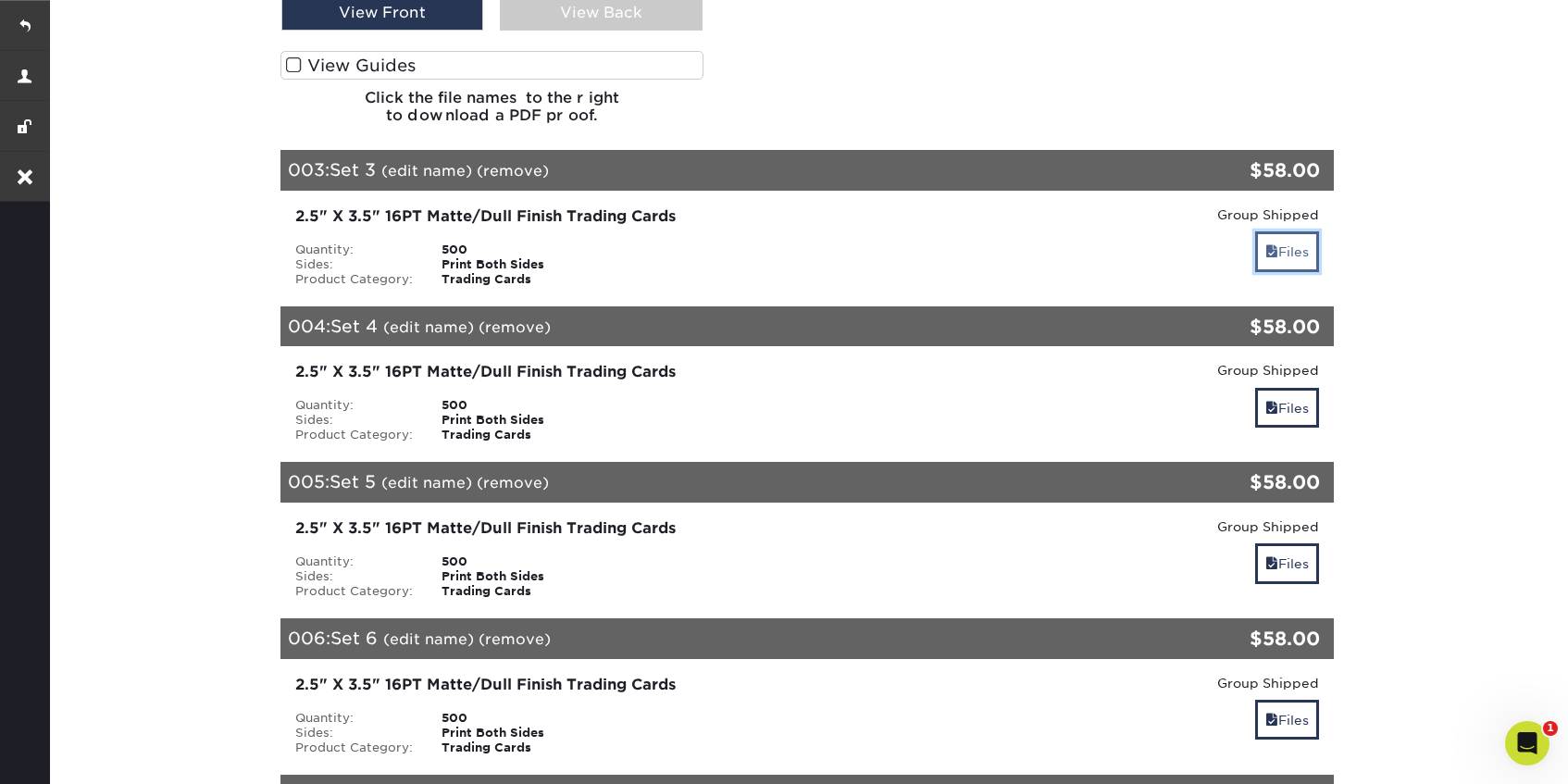
click at [1301, 251] on link "Files" at bounding box center [1287, 251] width 64 height 40
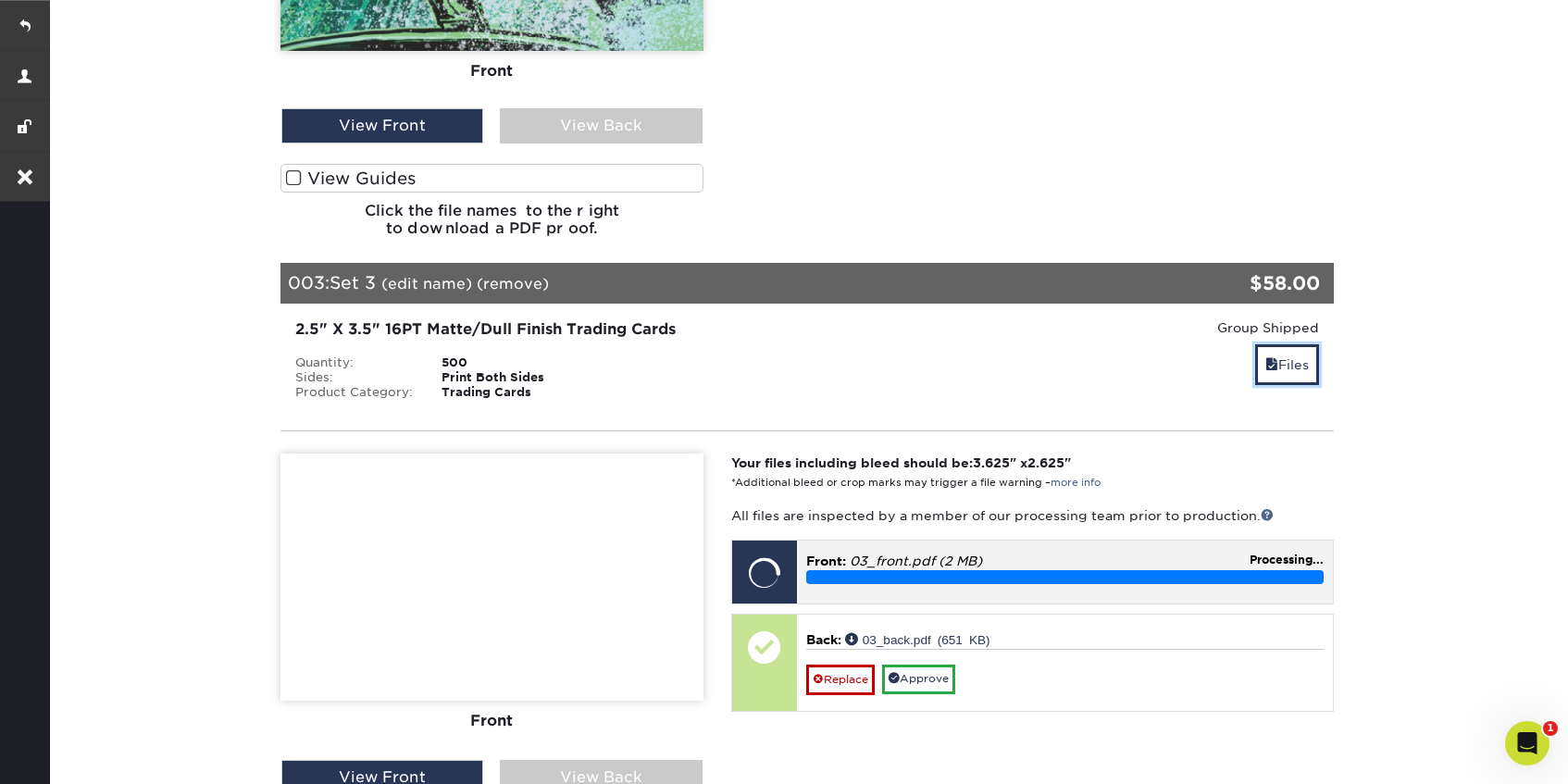
scroll to position [2313, 0]
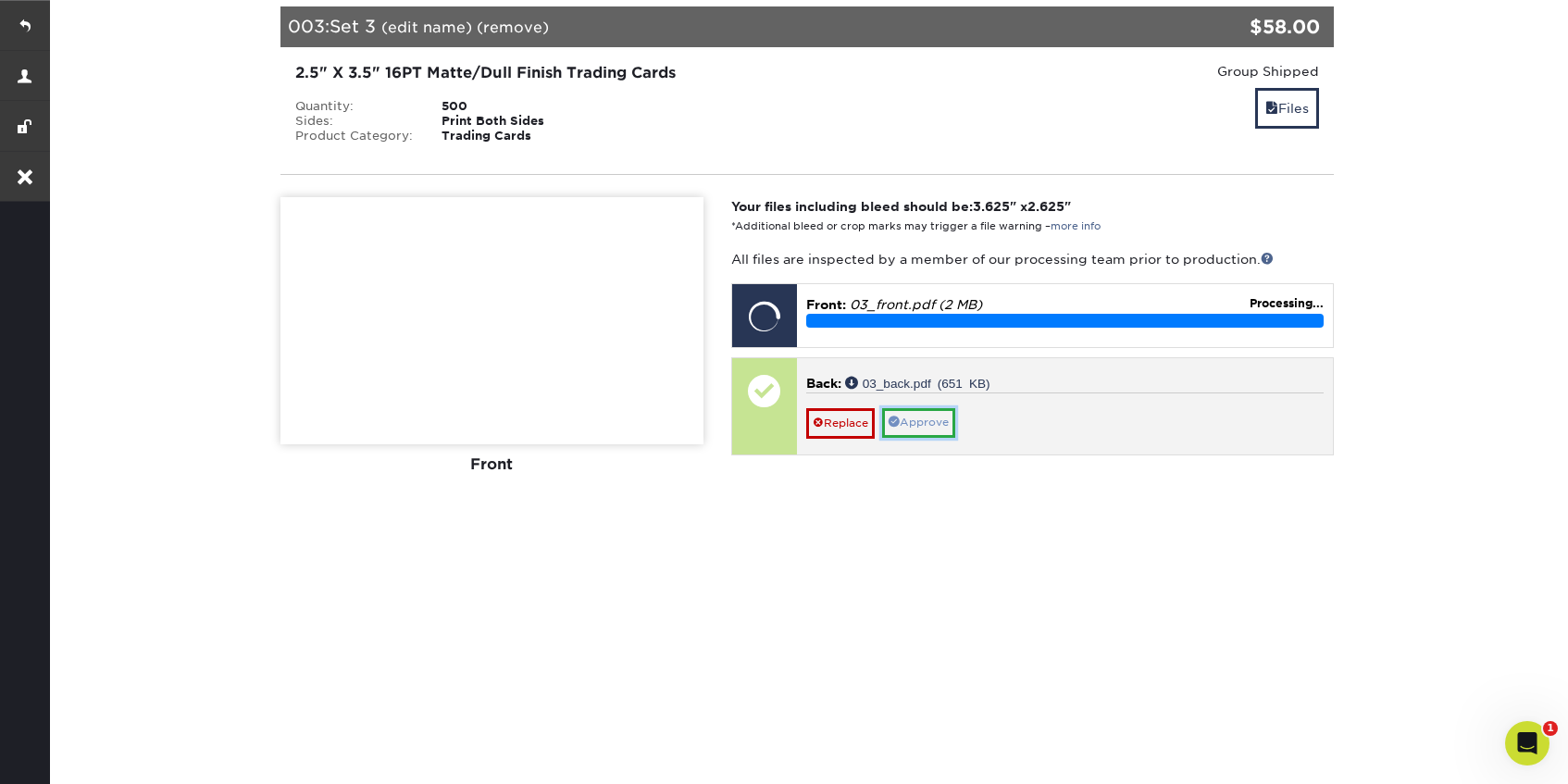
click at [946, 420] on link "Approve" at bounding box center [919, 423] width 74 height 28
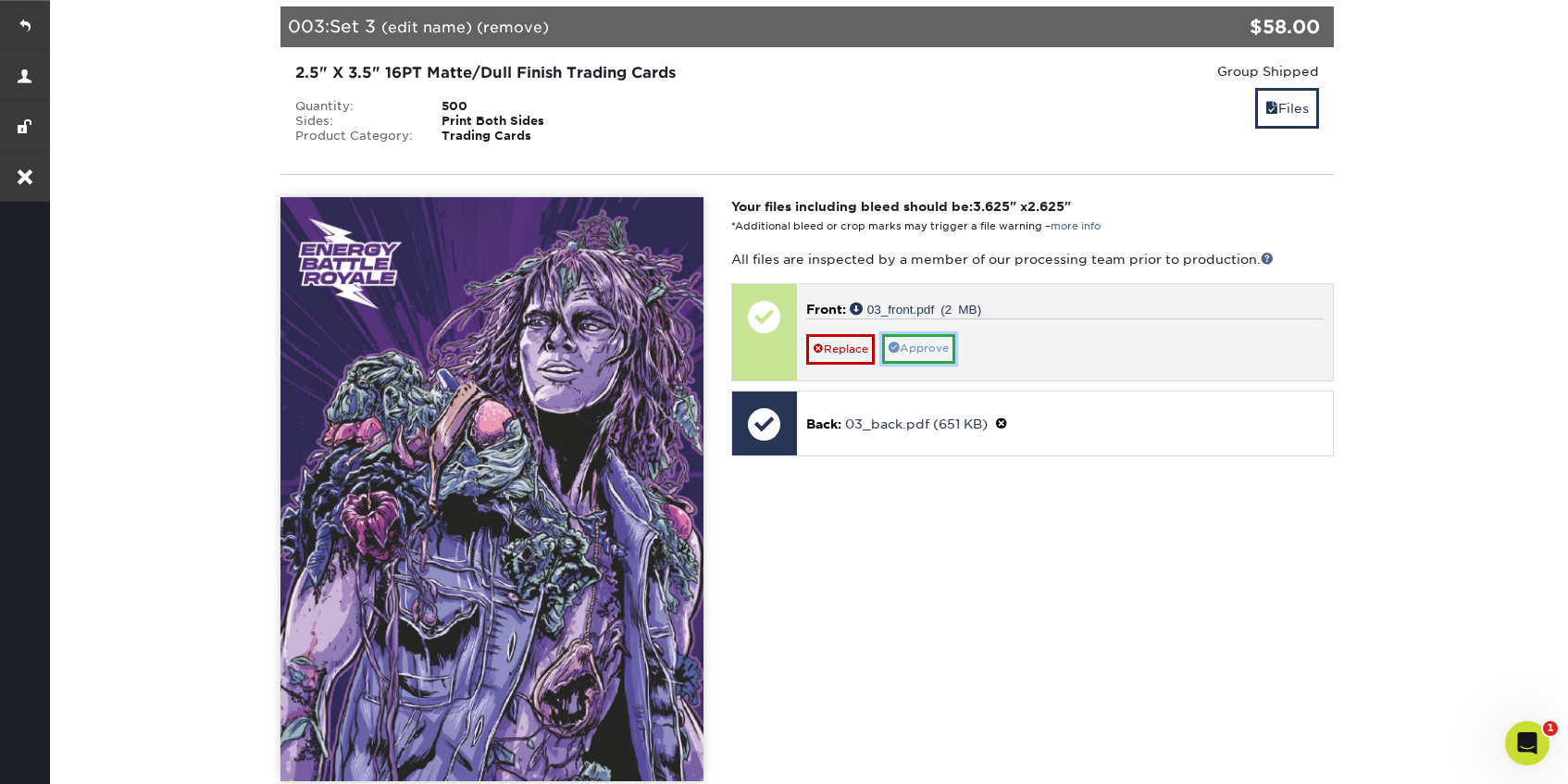
click at [935, 350] on link "Approve" at bounding box center [919, 348] width 74 height 28
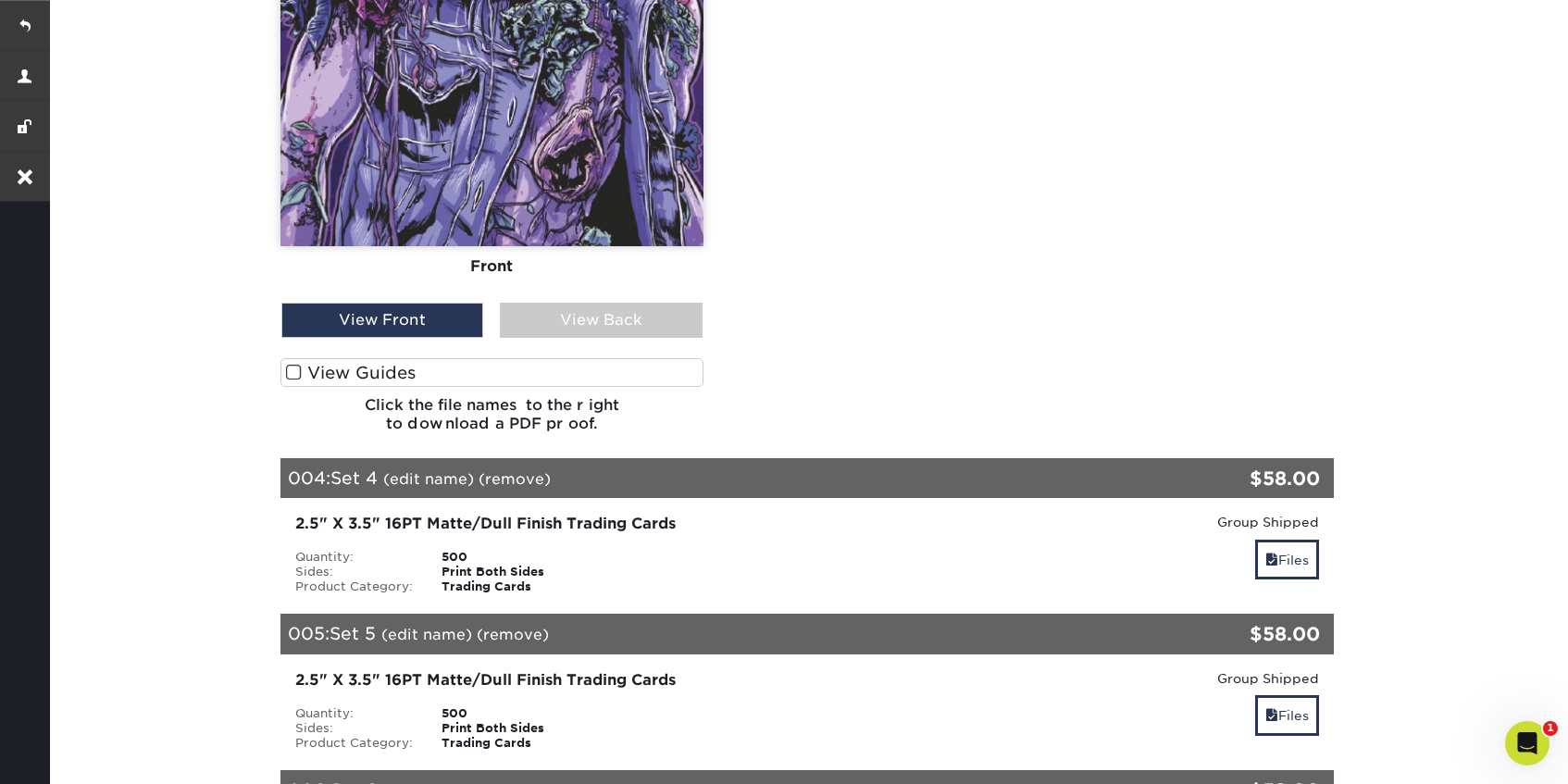
scroll to position [3122, 0]
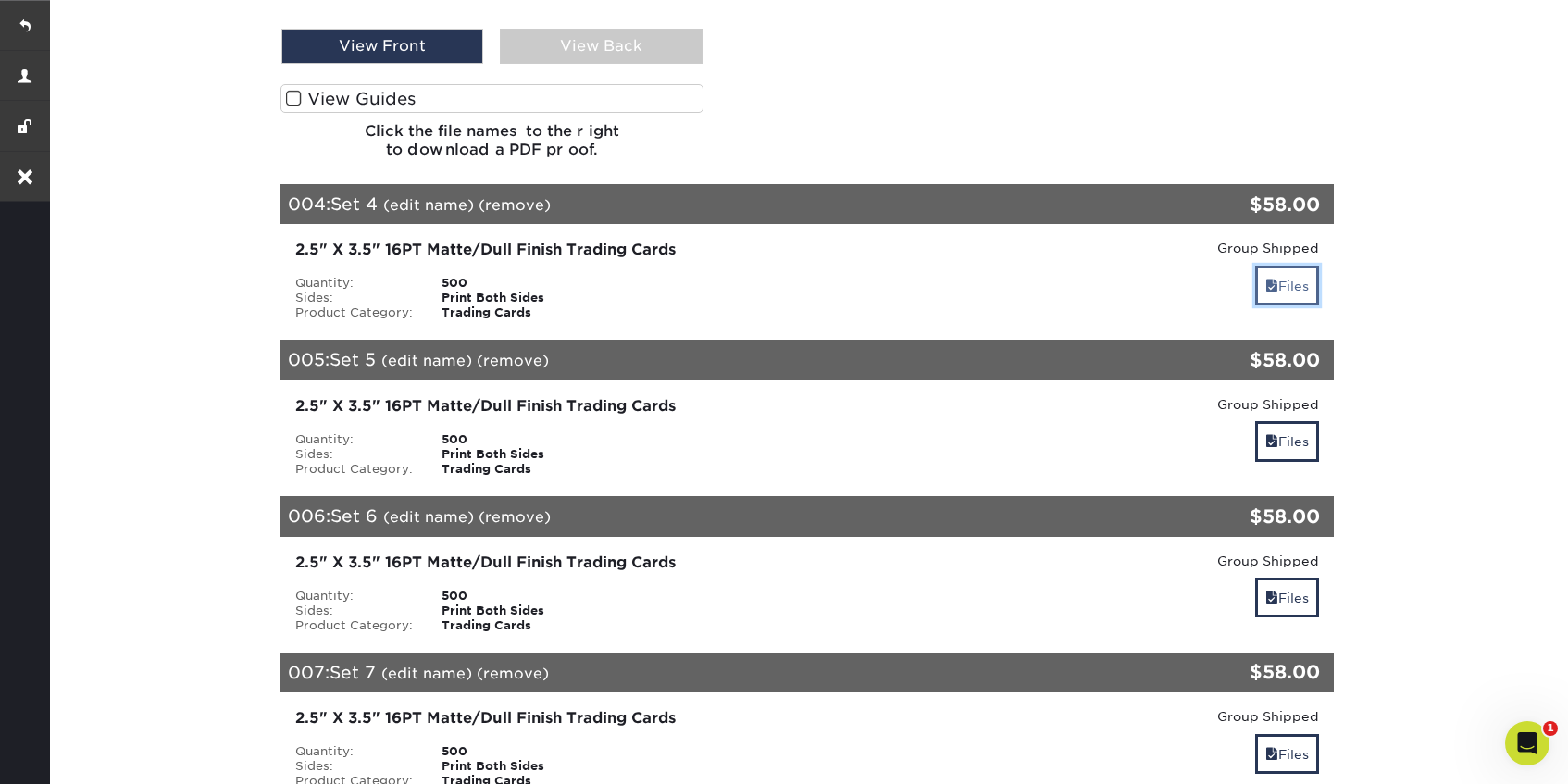
click at [1290, 279] on link "Files" at bounding box center [1287, 286] width 64 height 40
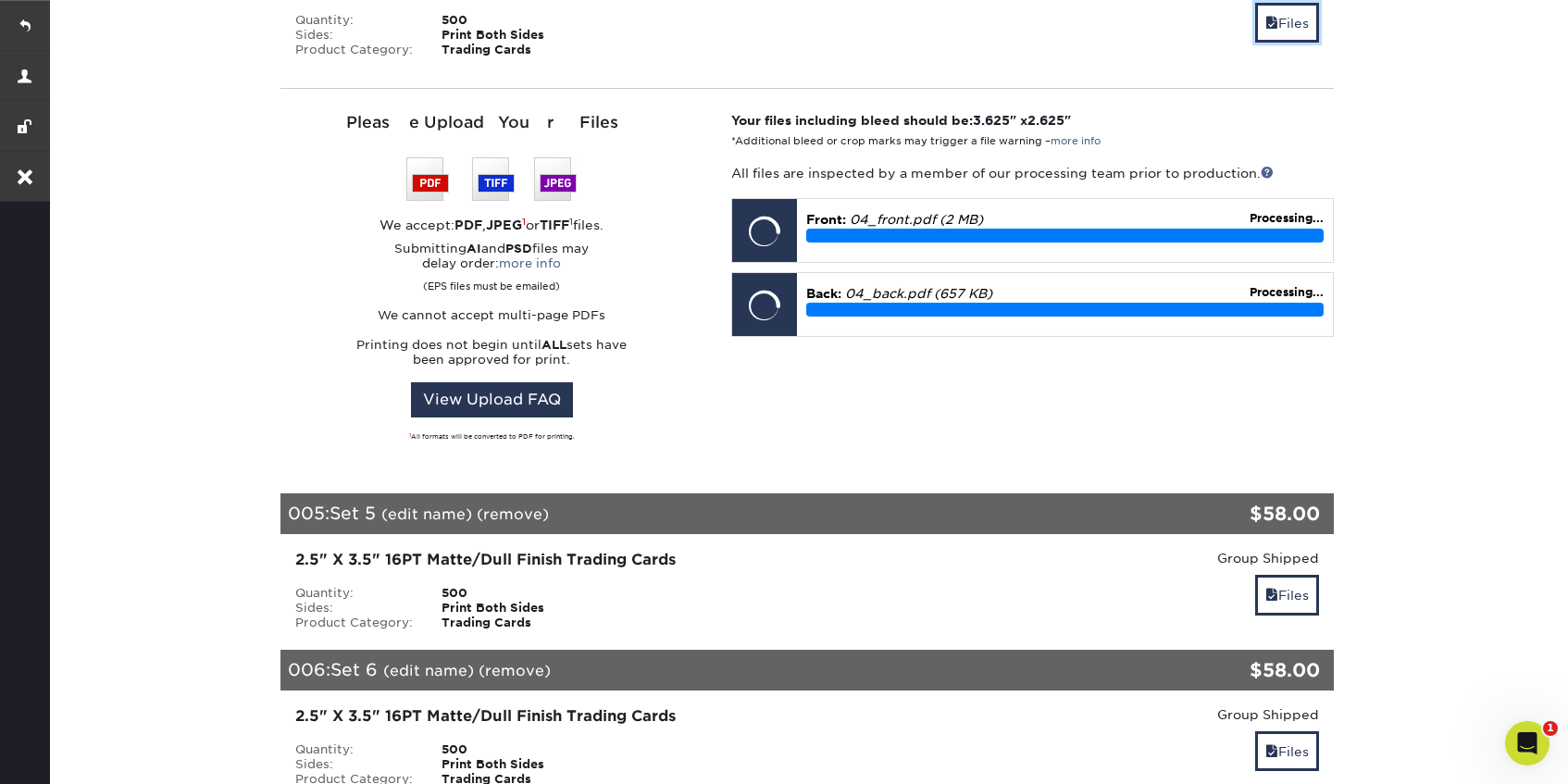
scroll to position [3466, 0]
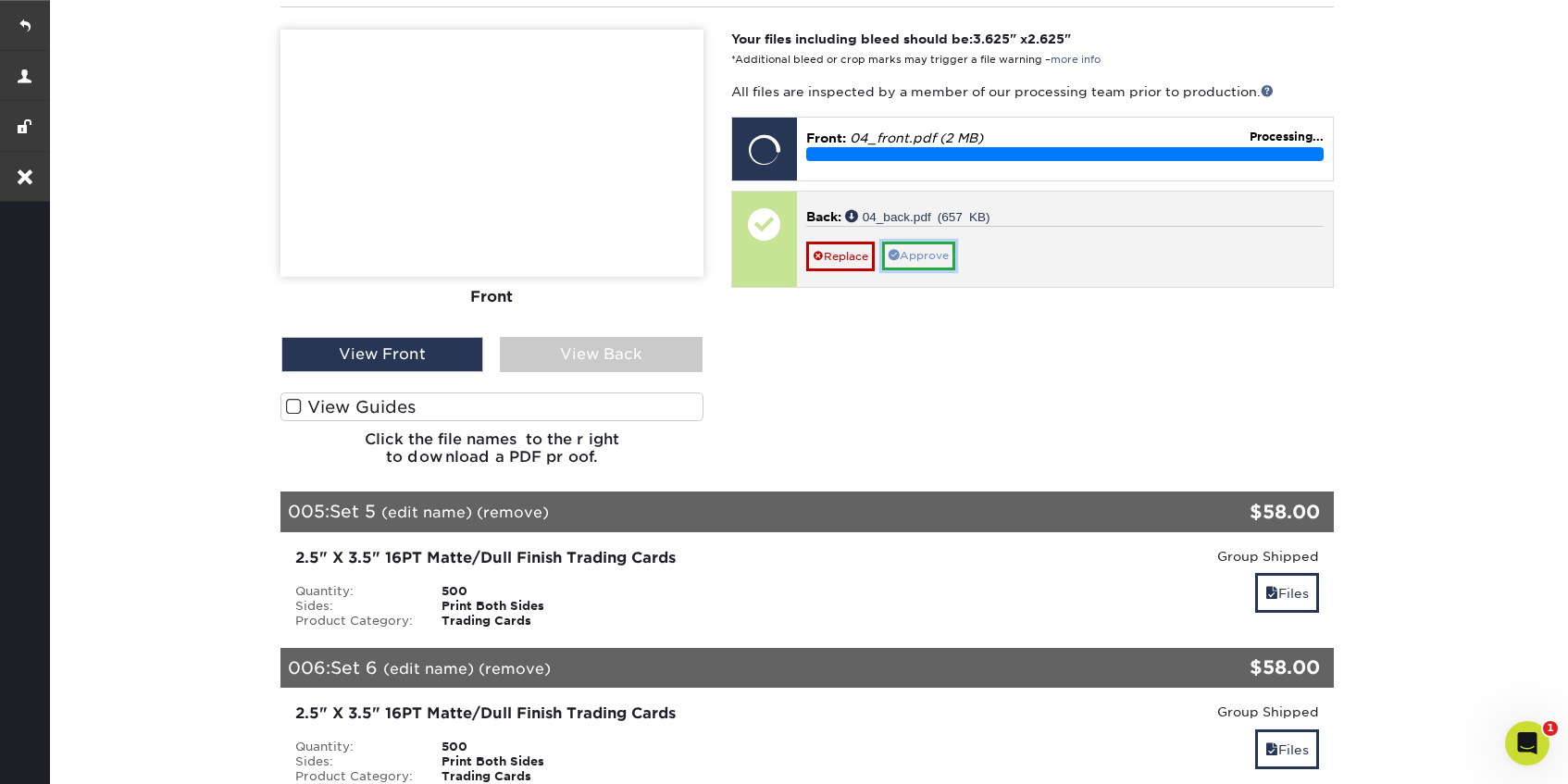
click at [936, 261] on link "Approve" at bounding box center [919, 256] width 74 height 28
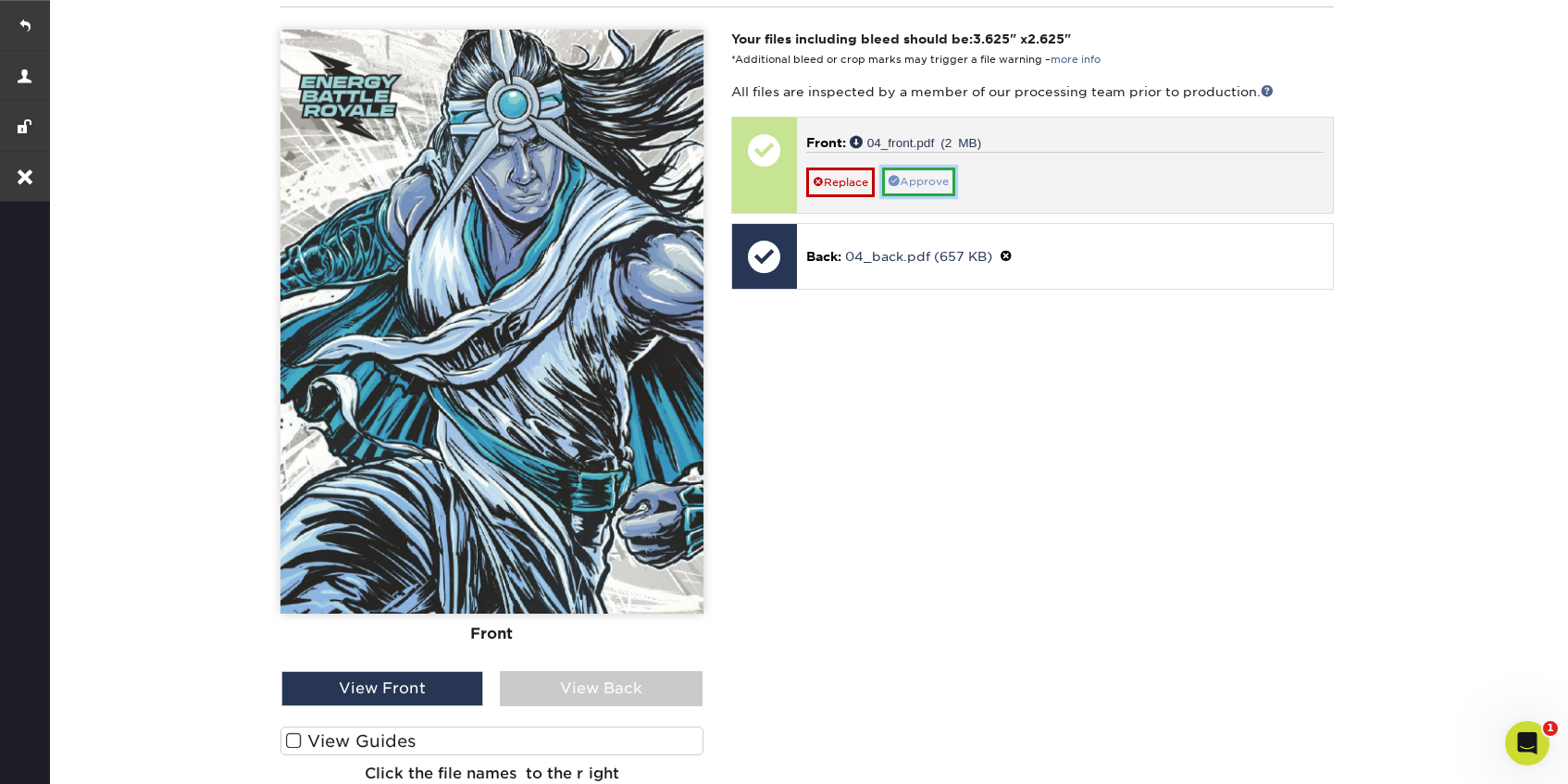
click at [927, 182] on link "Approve" at bounding box center [919, 182] width 74 height 28
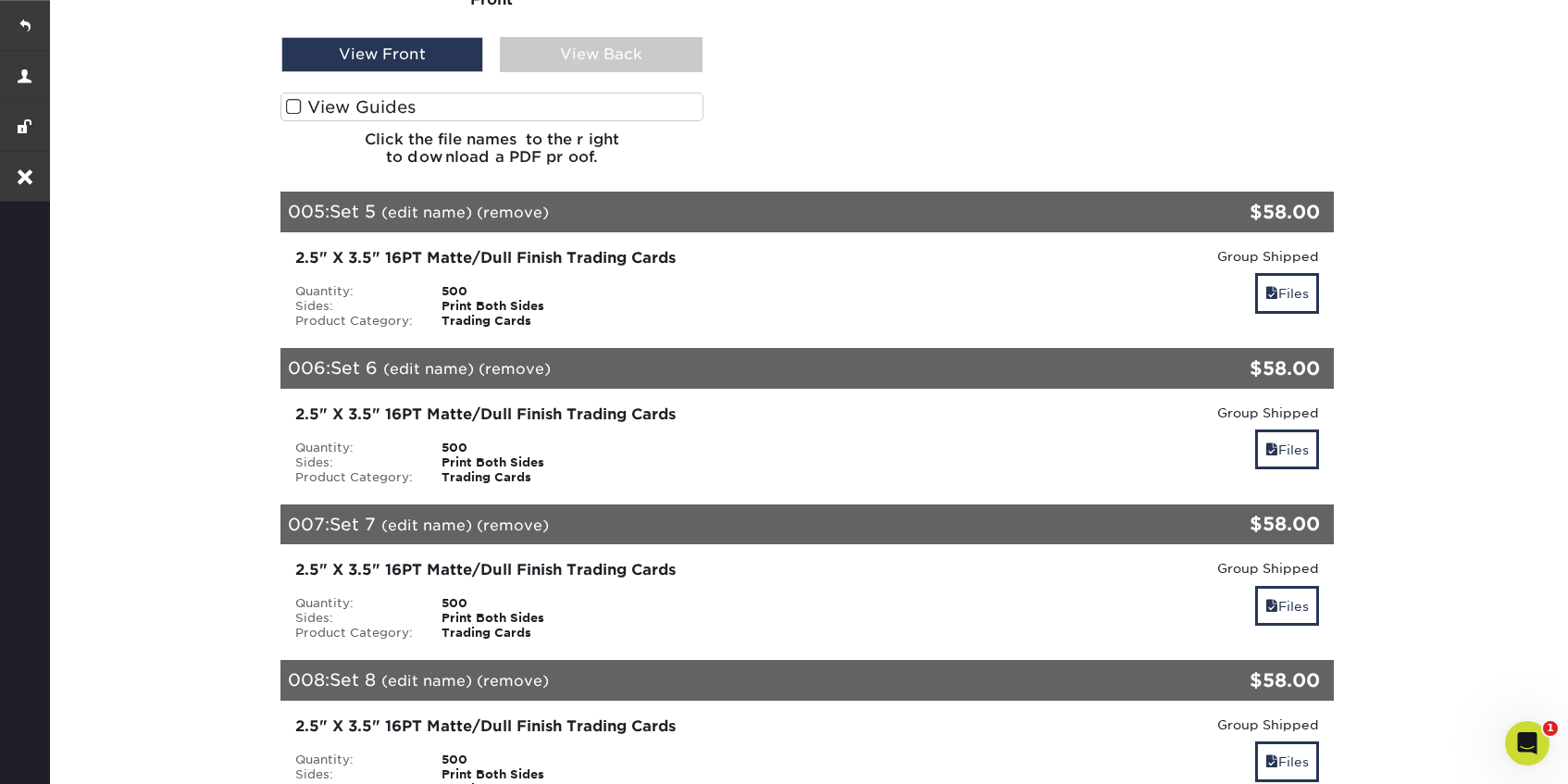
scroll to position [4099, 0]
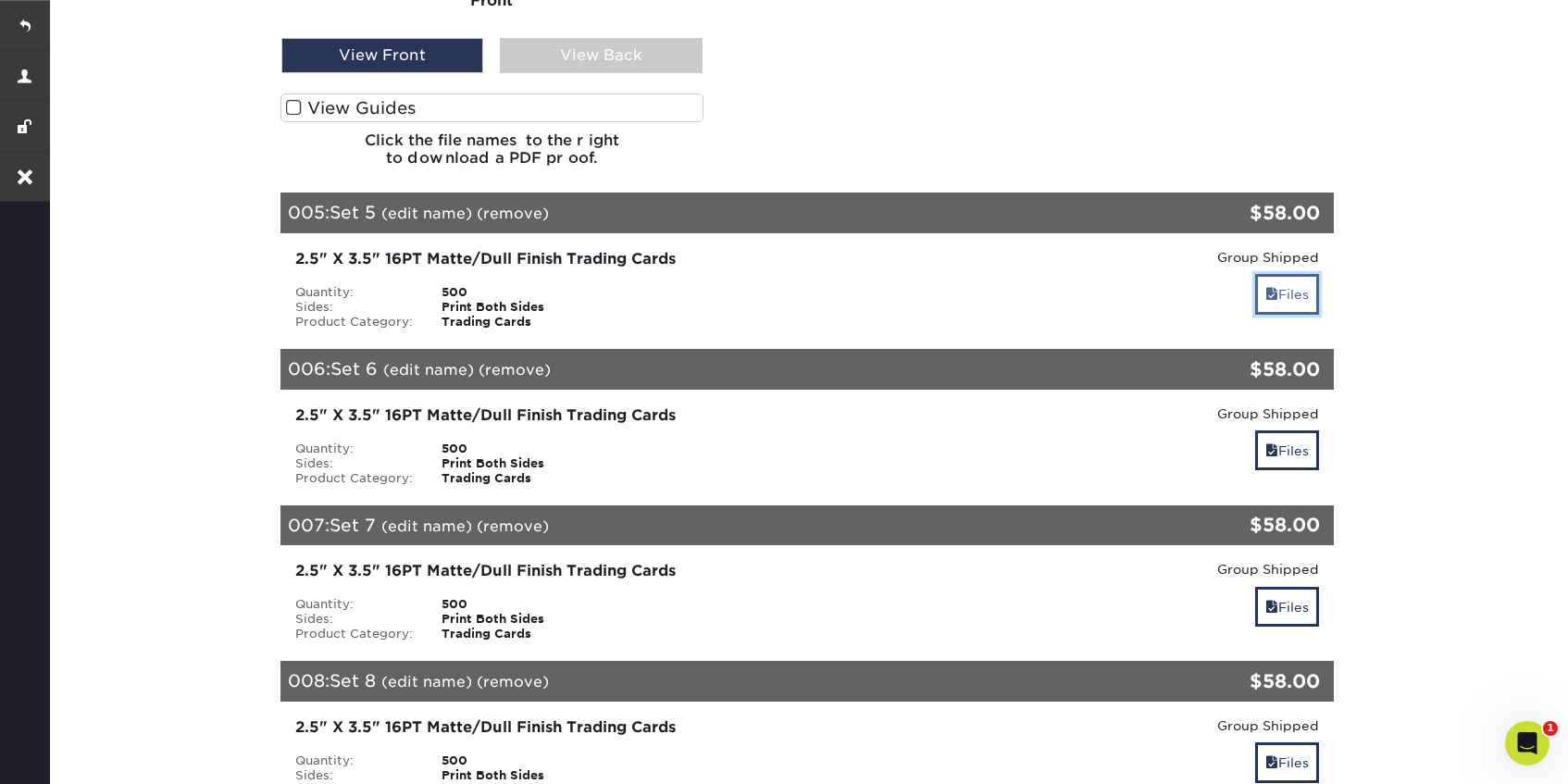
click at [1309, 291] on link "Files" at bounding box center [1287, 293] width 64 height 40
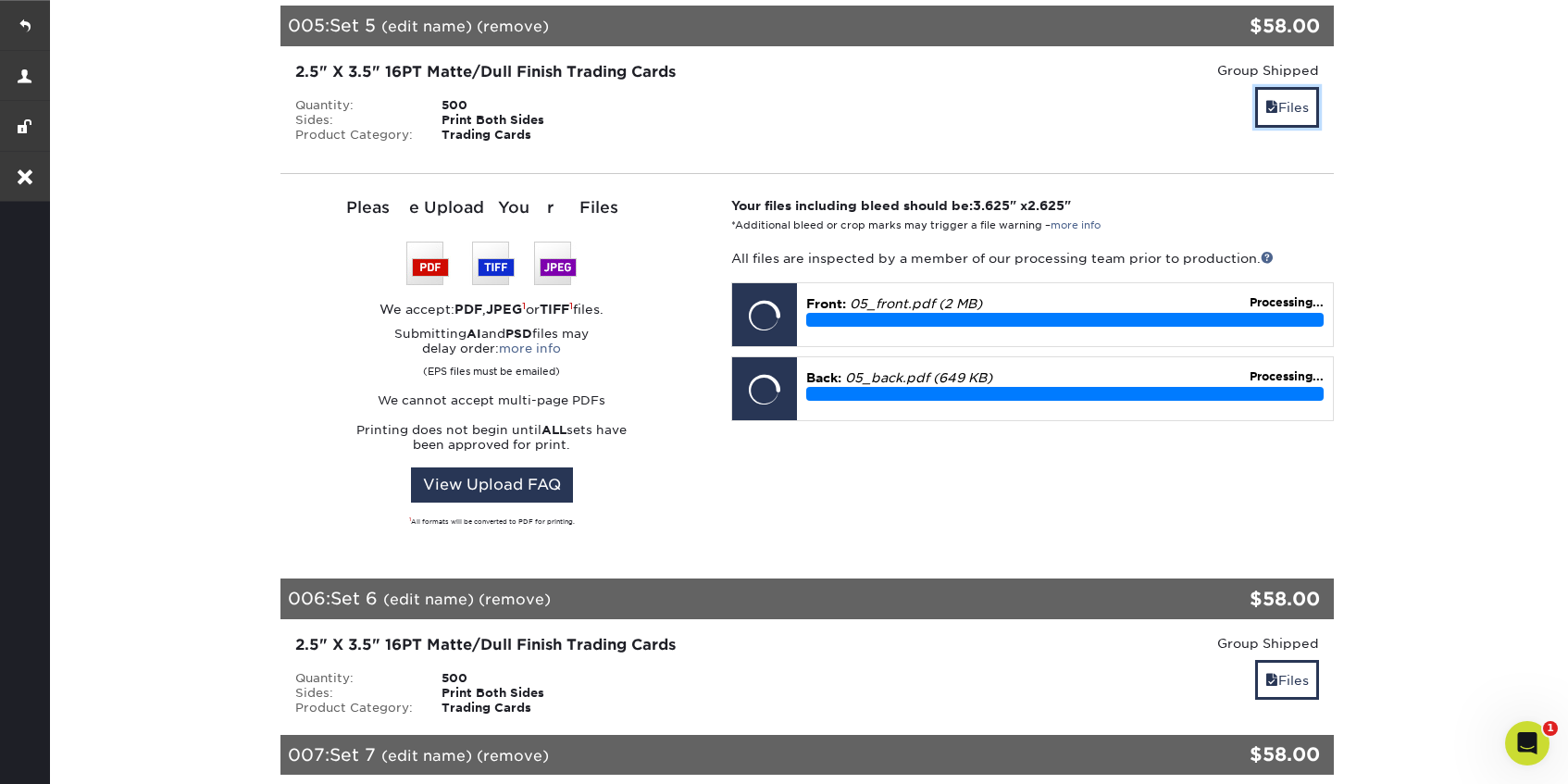
scroll to position [4288, 0]
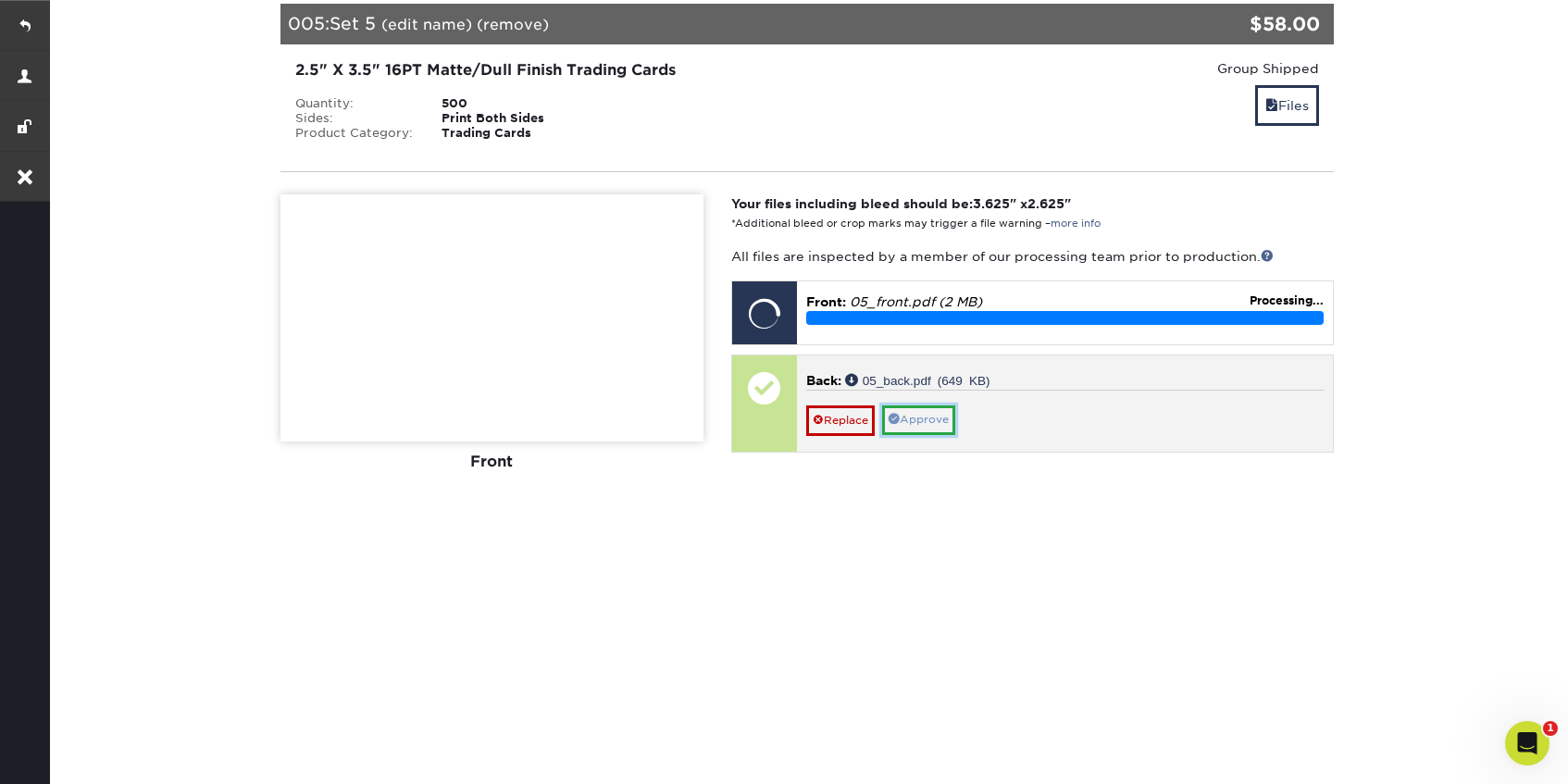
click at [937, 412] on link "Approve" at bounding box center [919, 420] width 74 height 28
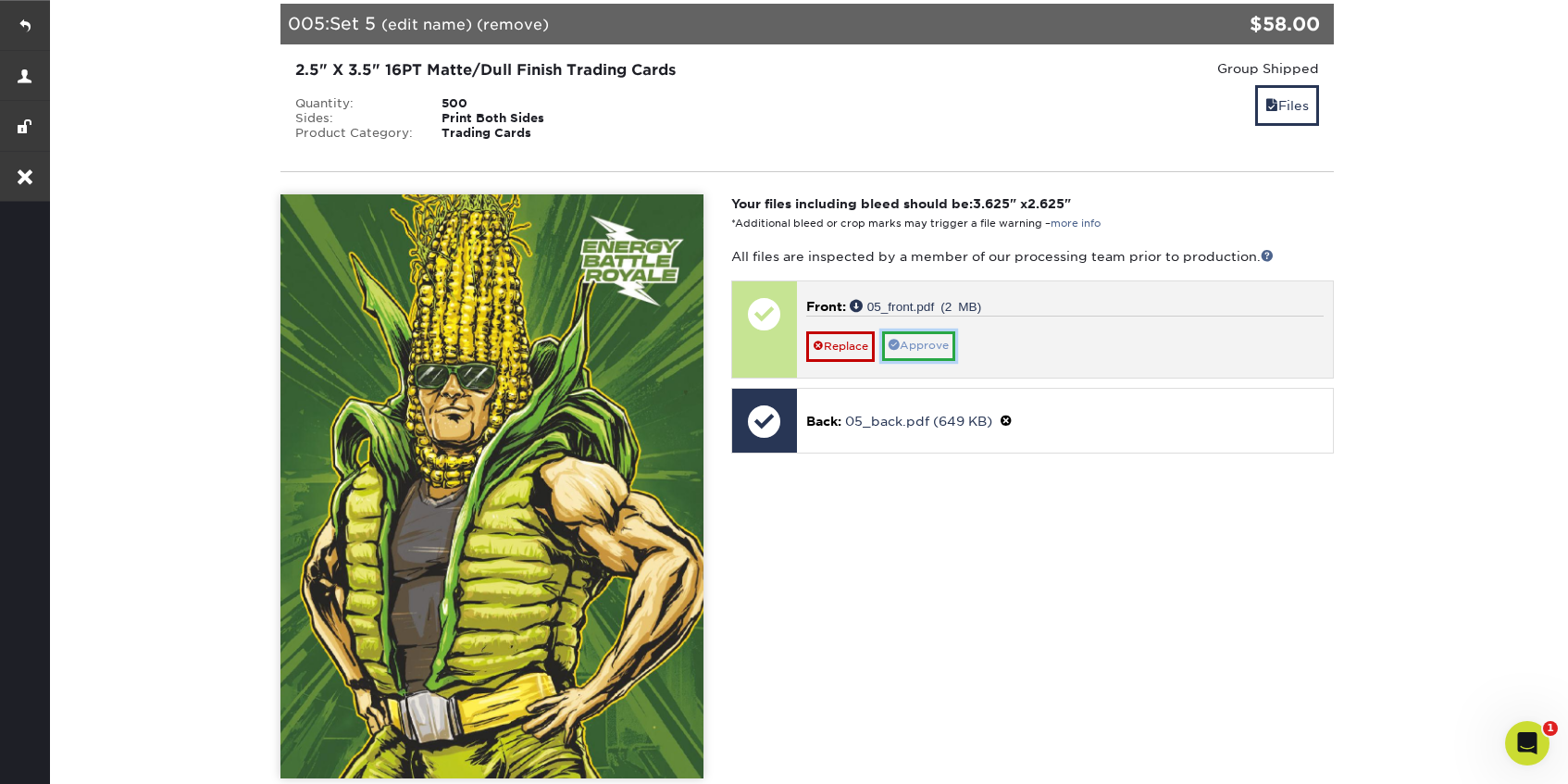
click at [932, 342] on link "Approve" at bounding box center [919, 345] width 74 height 28
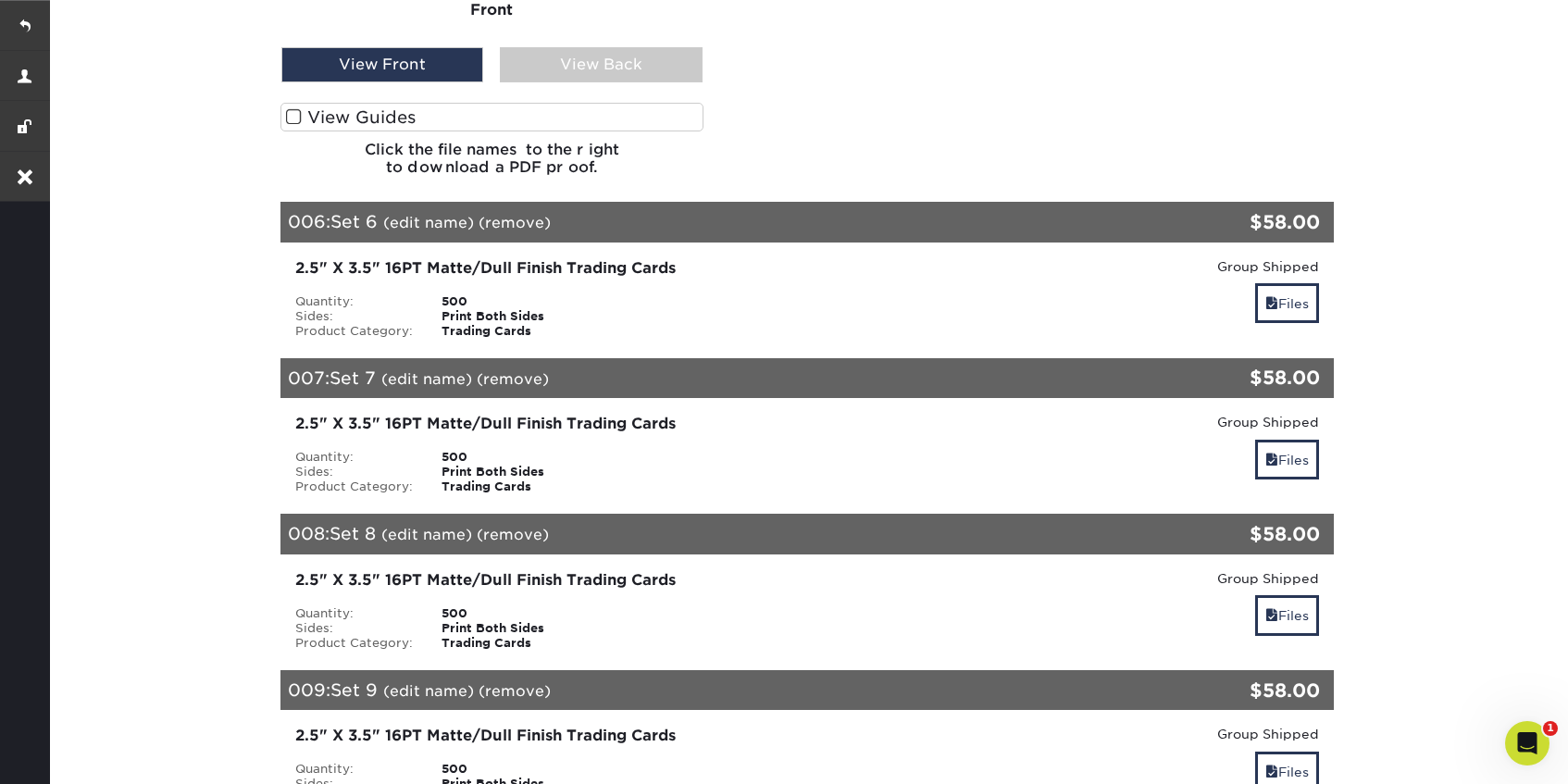
scroll to position [5099, 0]
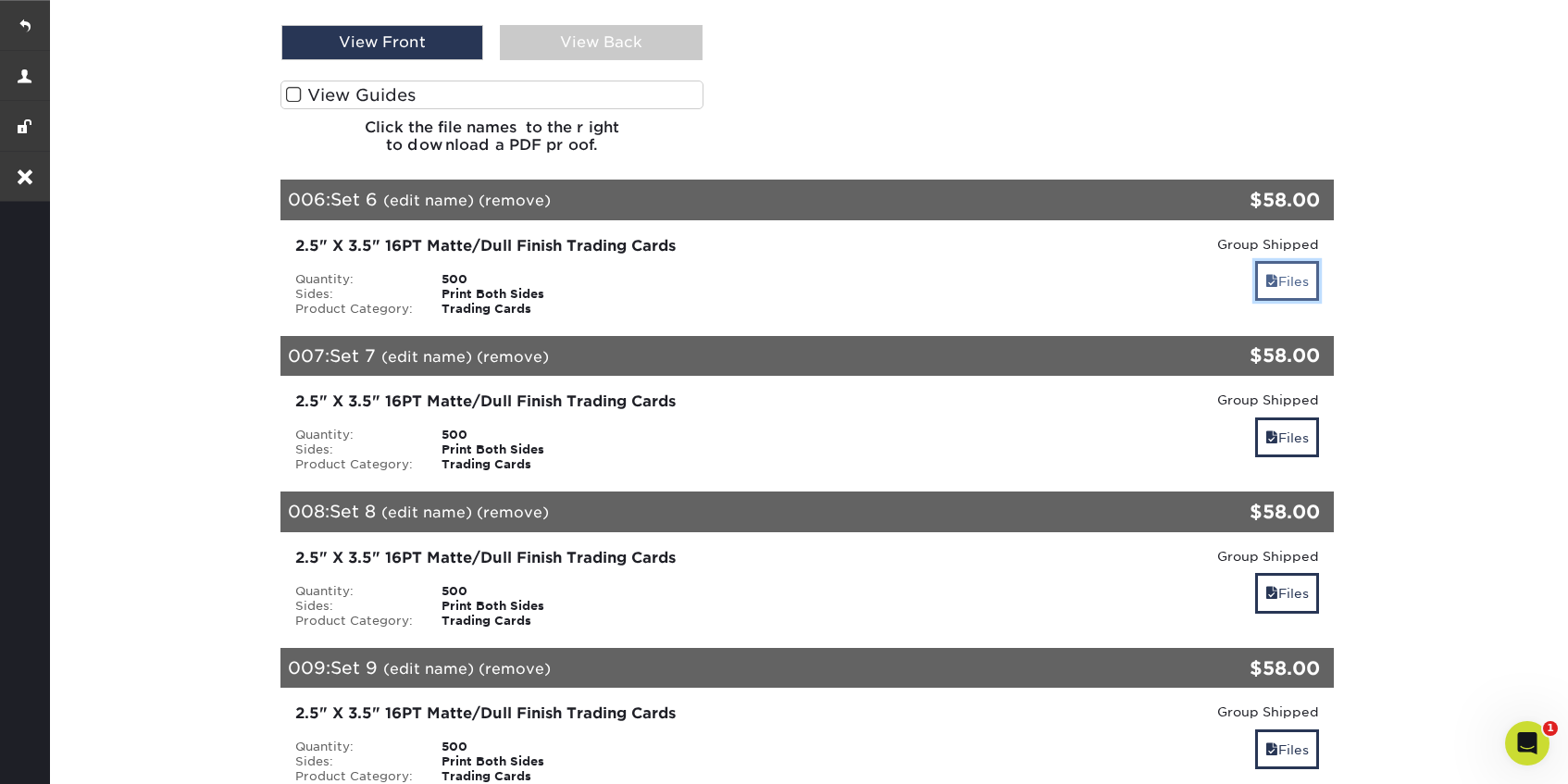
click at [1303, 275] on link "Files" at bounding box center [1287, 281] width 64 height 40
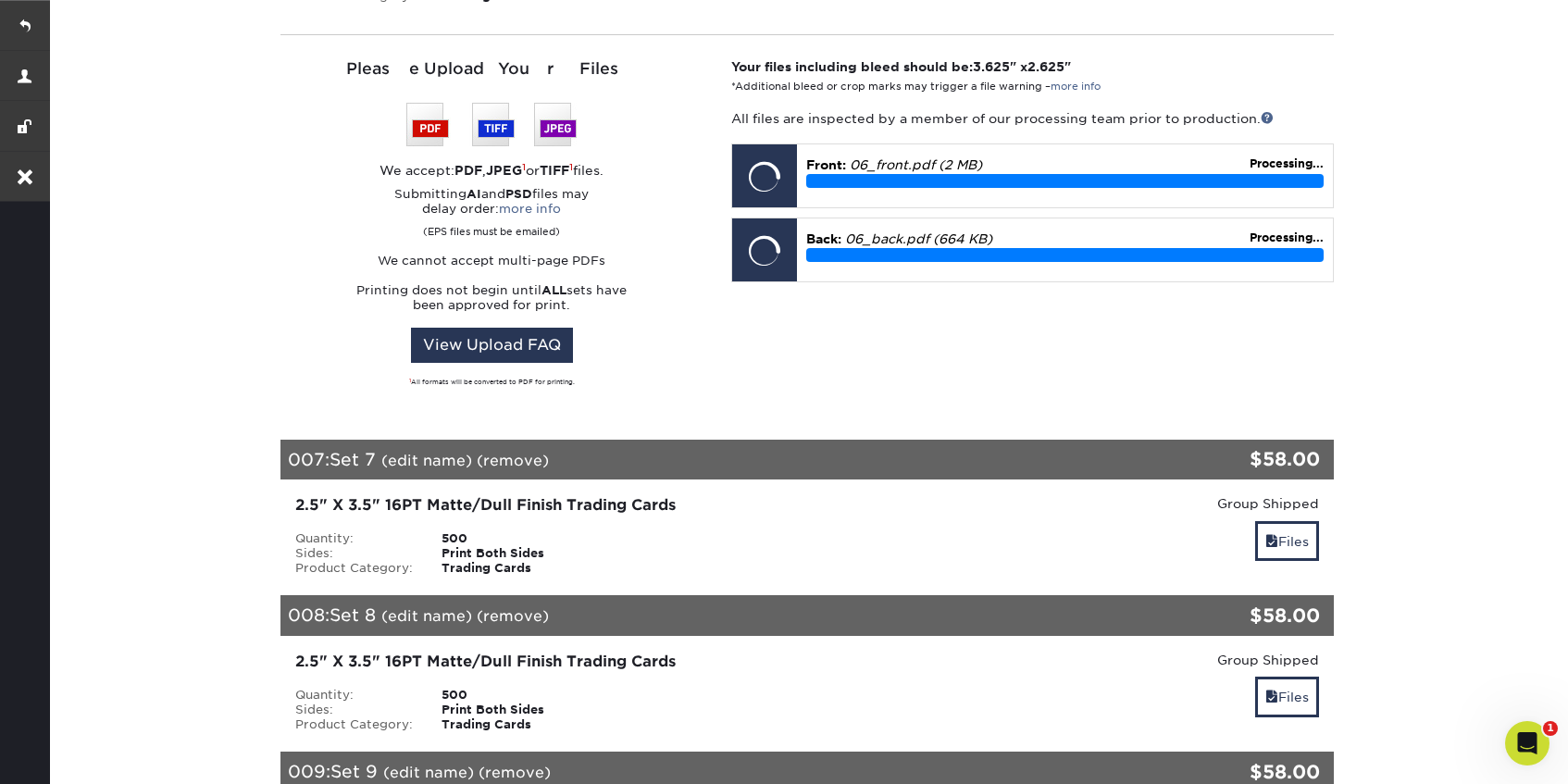
scroll to position [5417, 0]
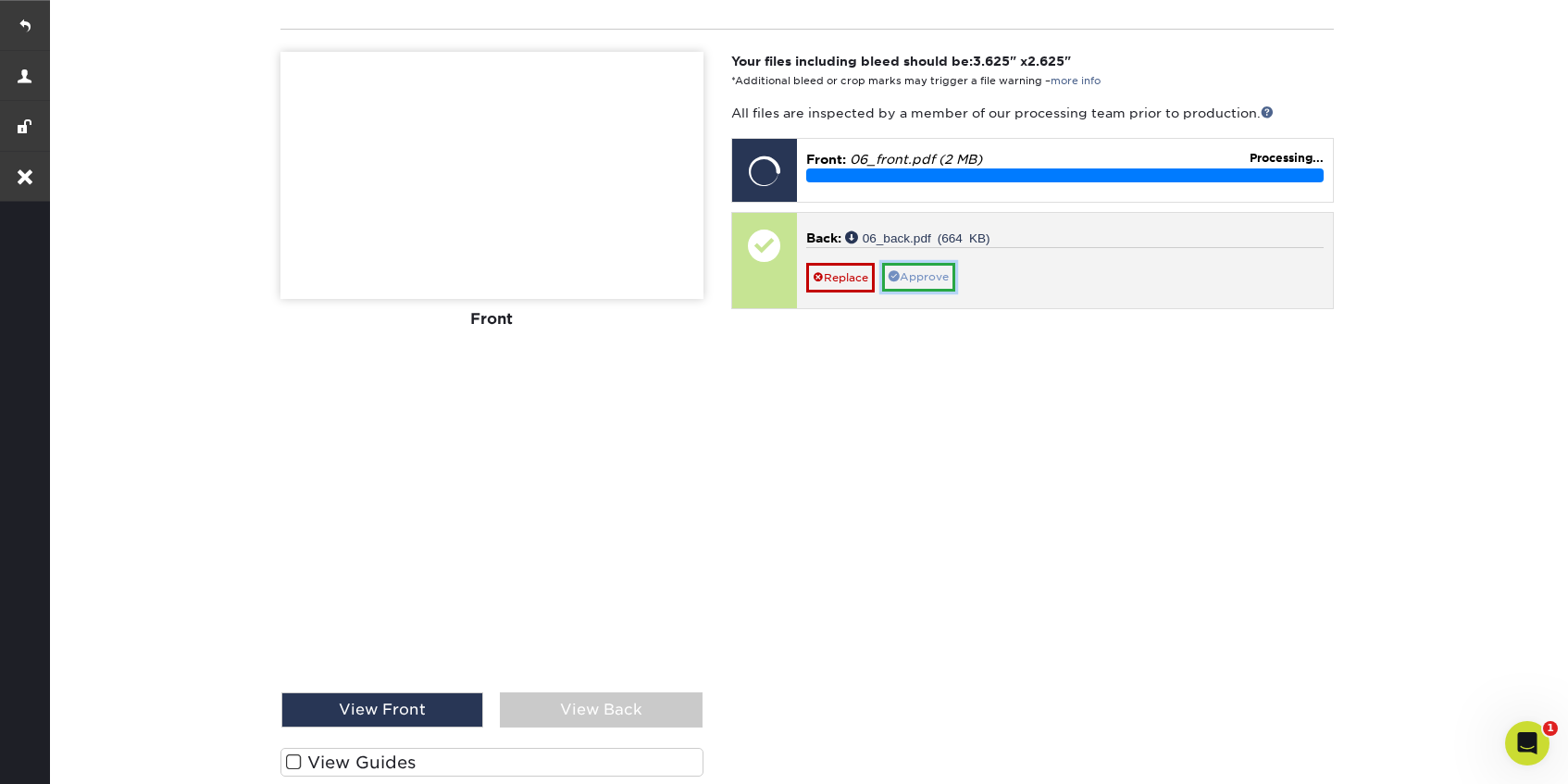
click at [926, 271] on link "Approve" at bounding box center [919, 277] width 74 height 28
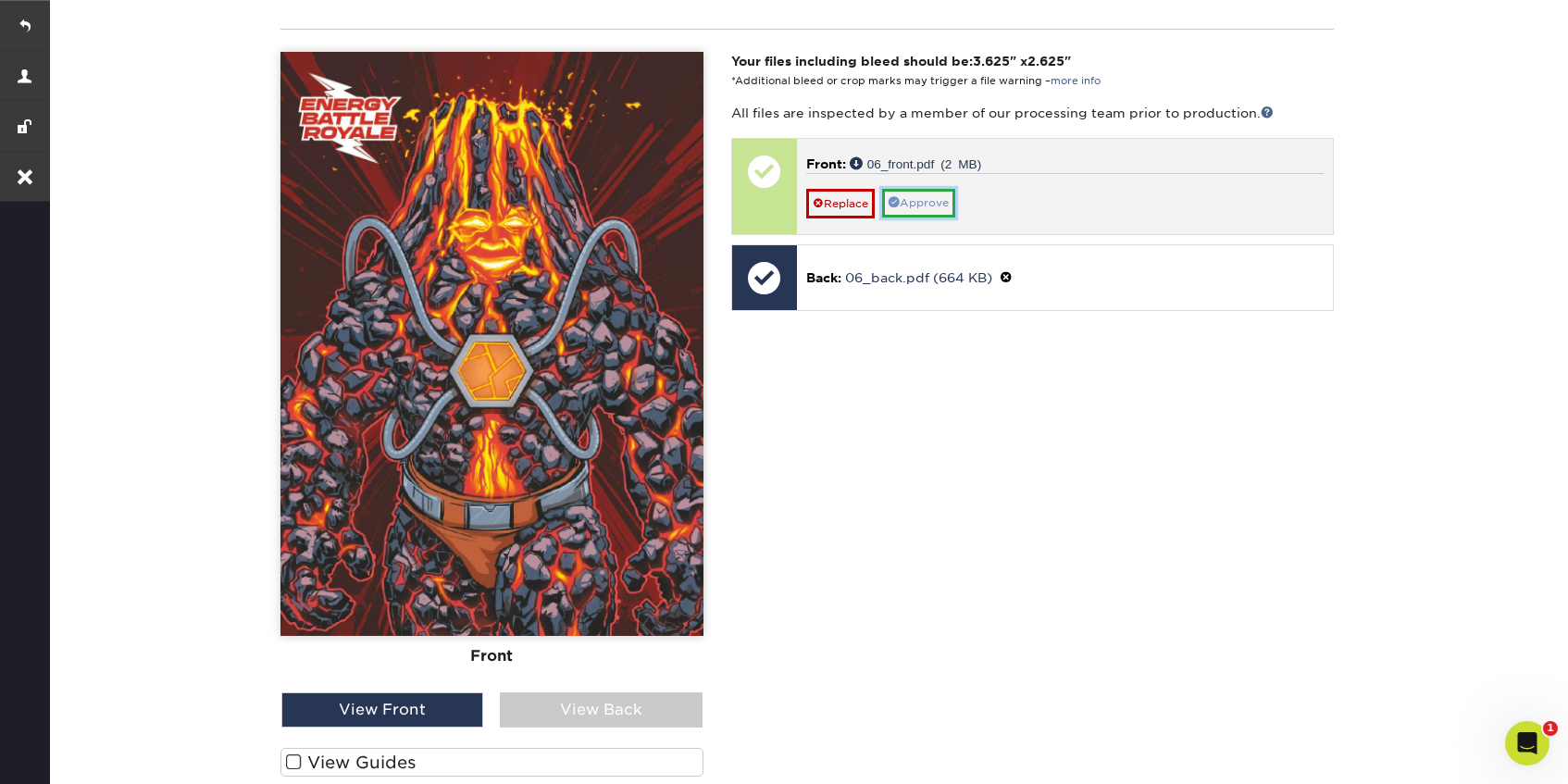
click at [932, 206] on link "Approve" at bounding box center [919, 203] width 74 height 28
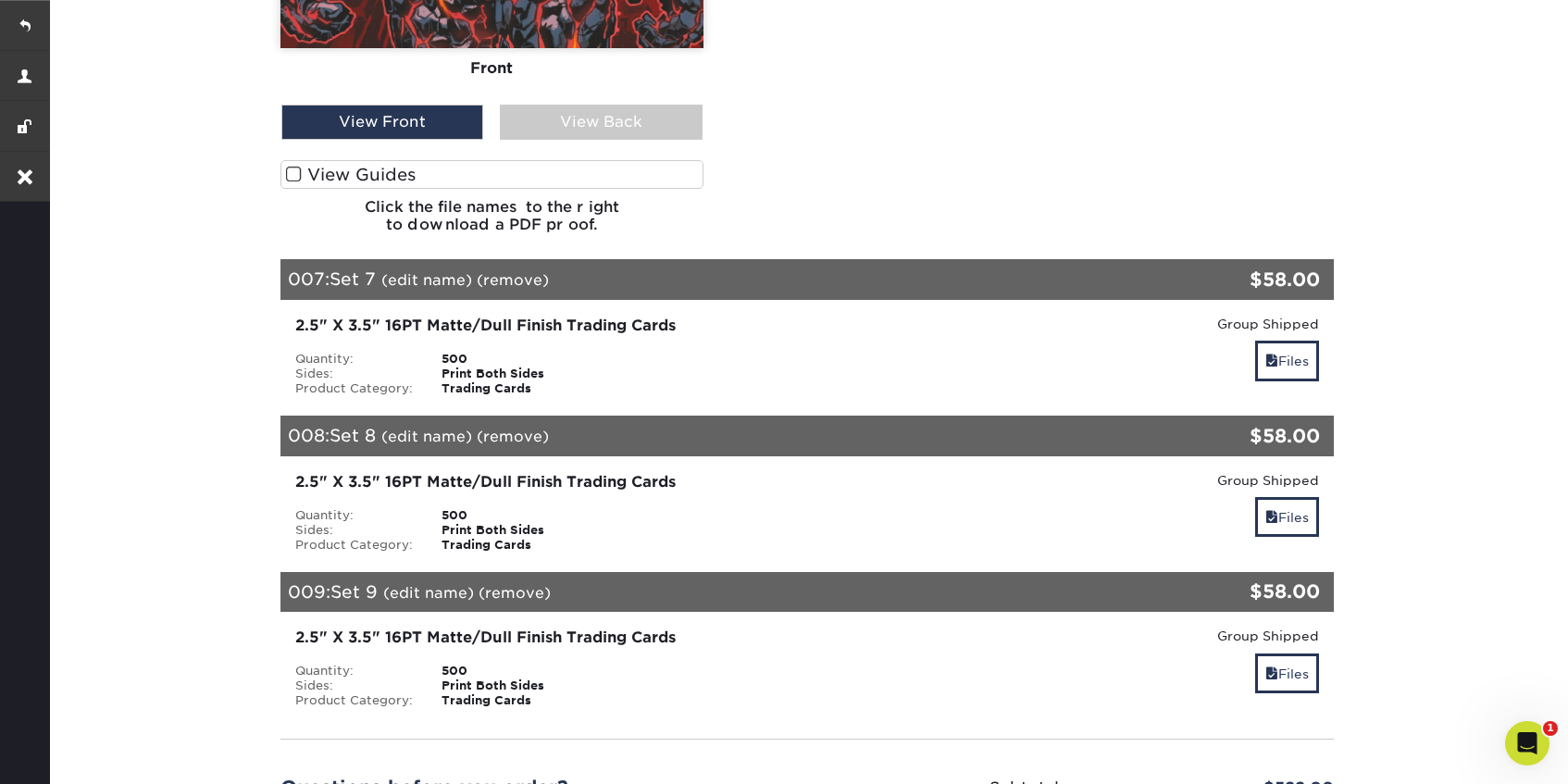
scroll to position [6092, 0]
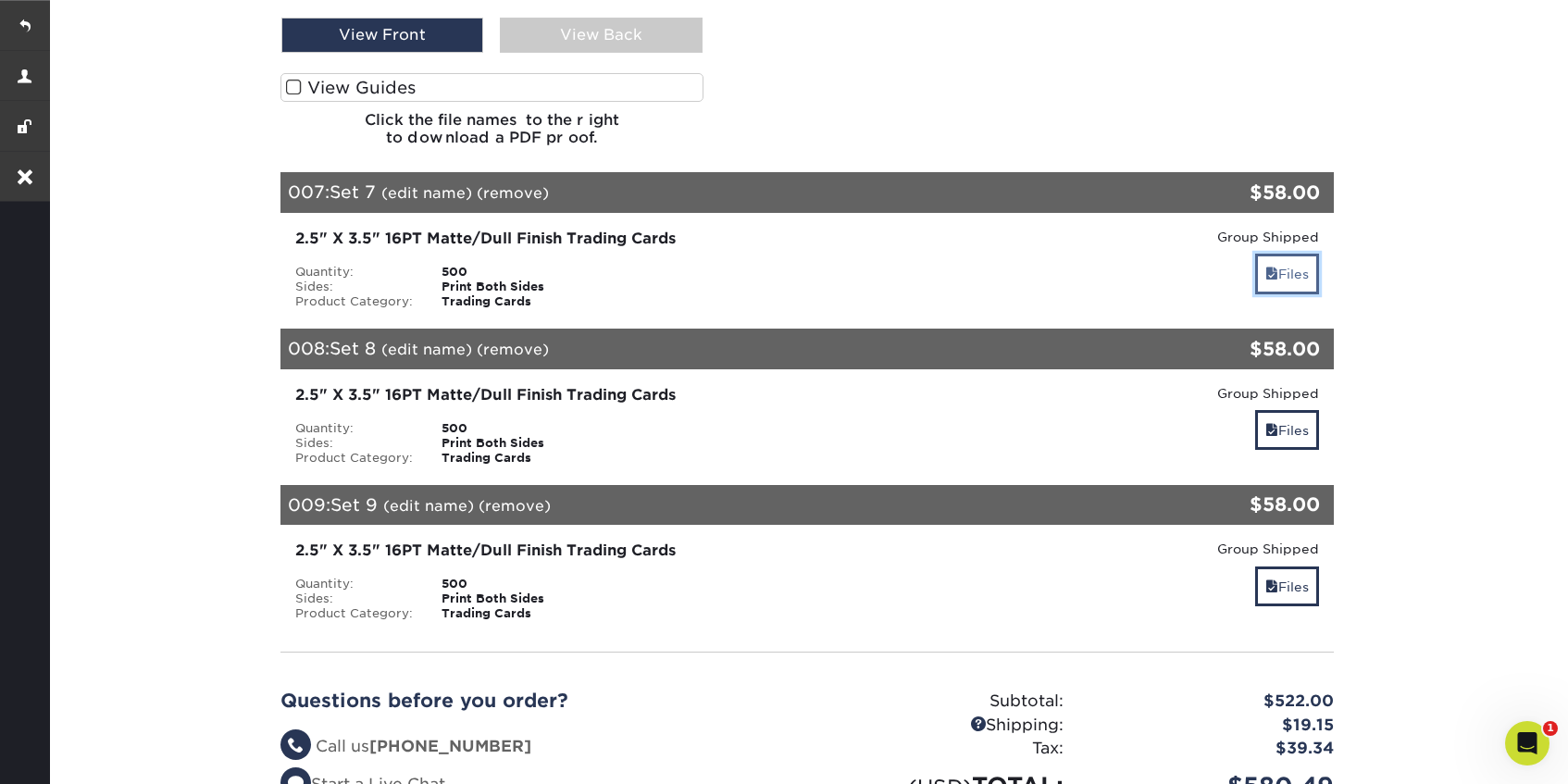
click at [1301, 274] on link "Files" at bounding box center [1287, 274] width 64 height 40
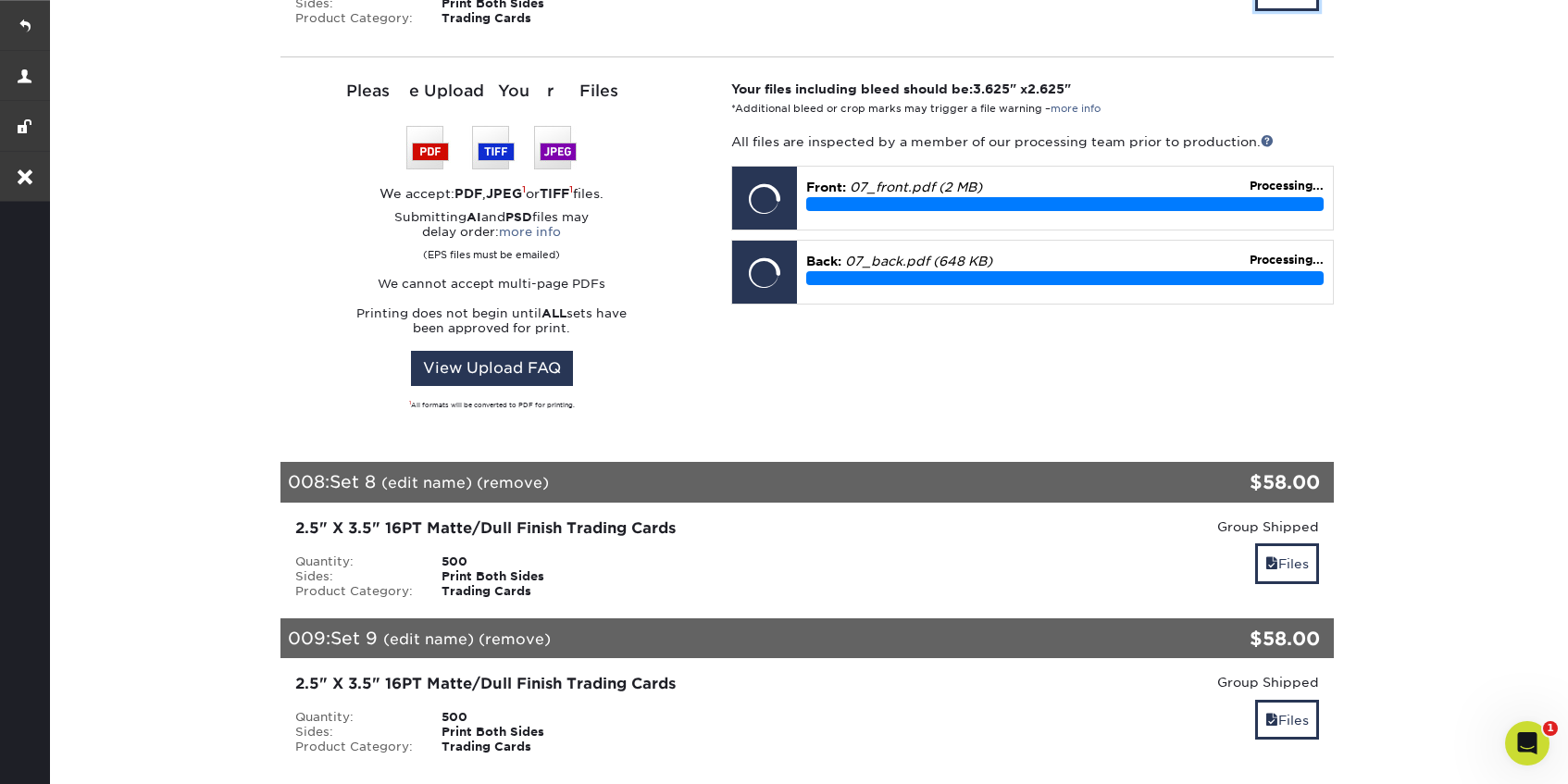
scroll to position [6379, 0]
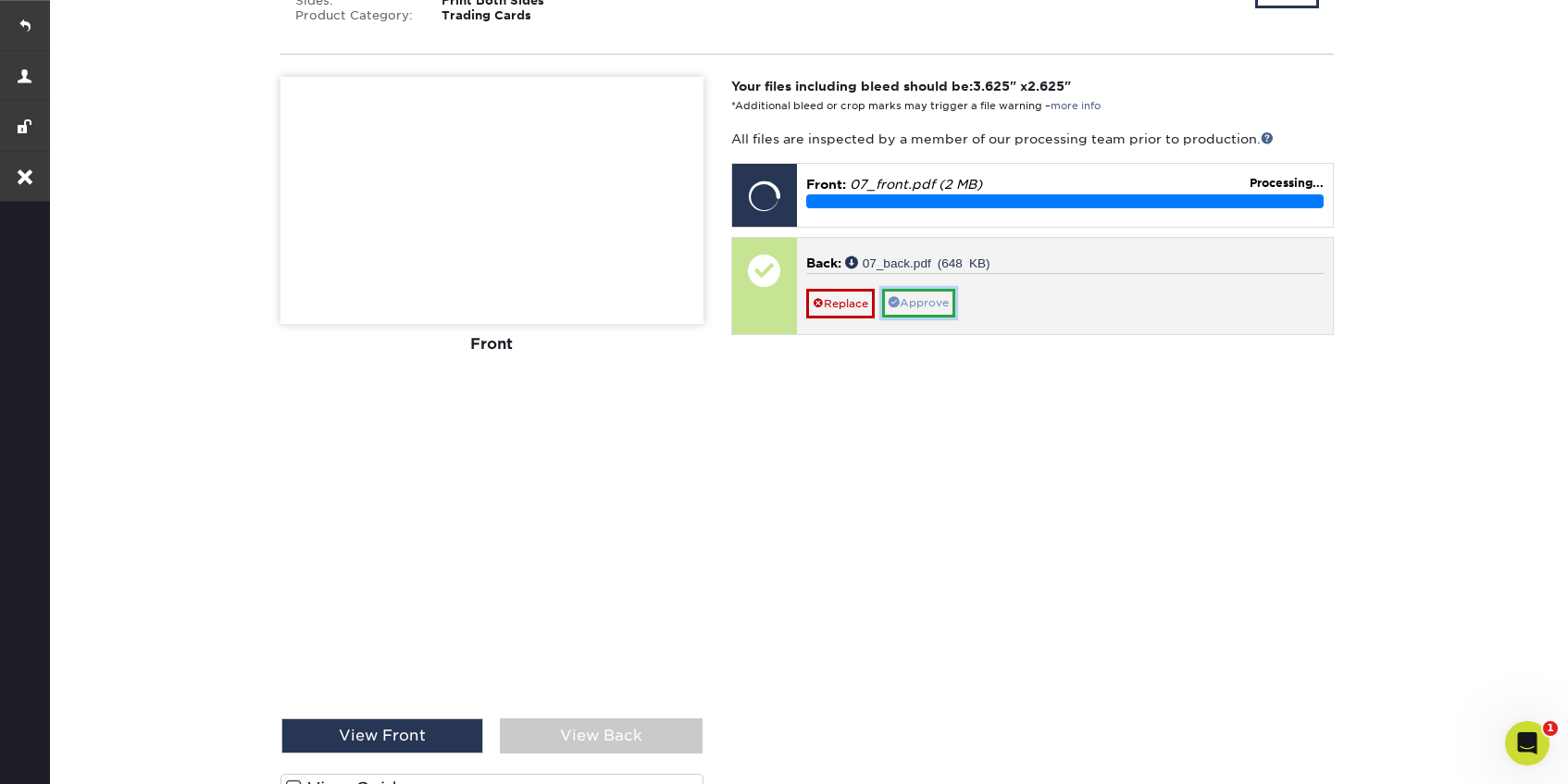
click at [930, 298] on link "Approve" at bounding box center [919, 303] width 74 height 28
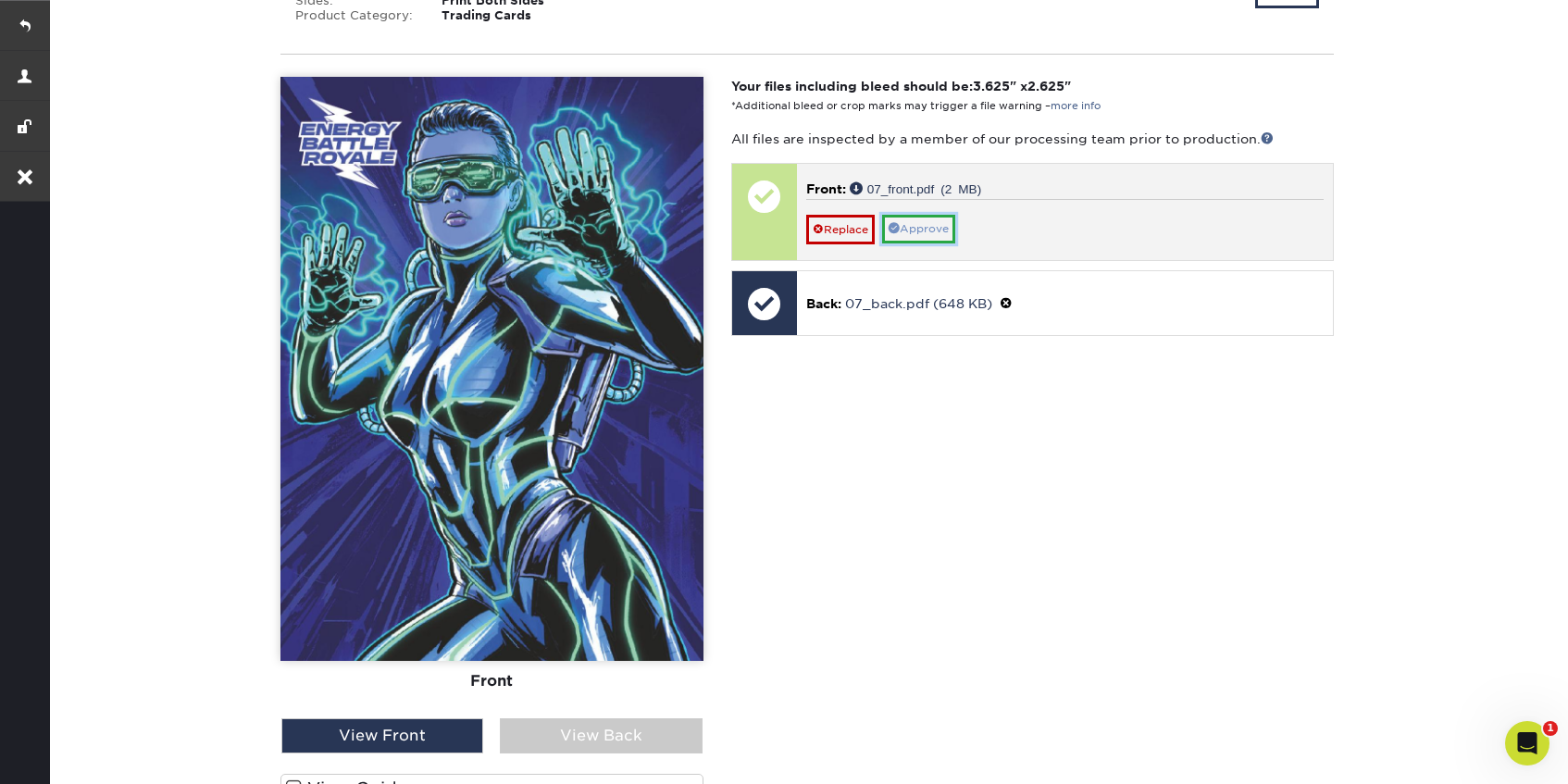
click at [938, 241] on link "Approve" at bounding box center [919, 229] width 74 height 28
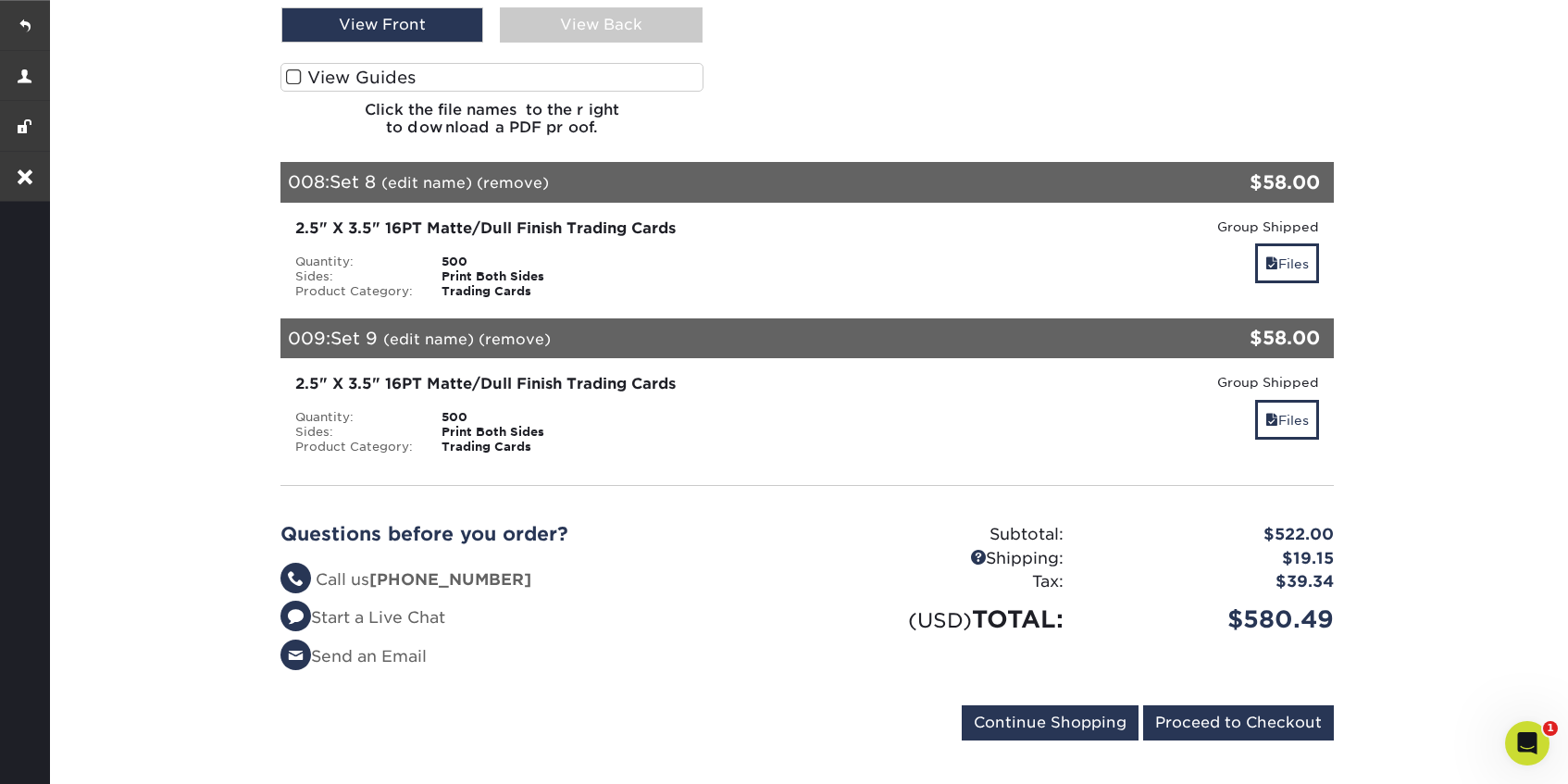
scroll to position [7104, 0]
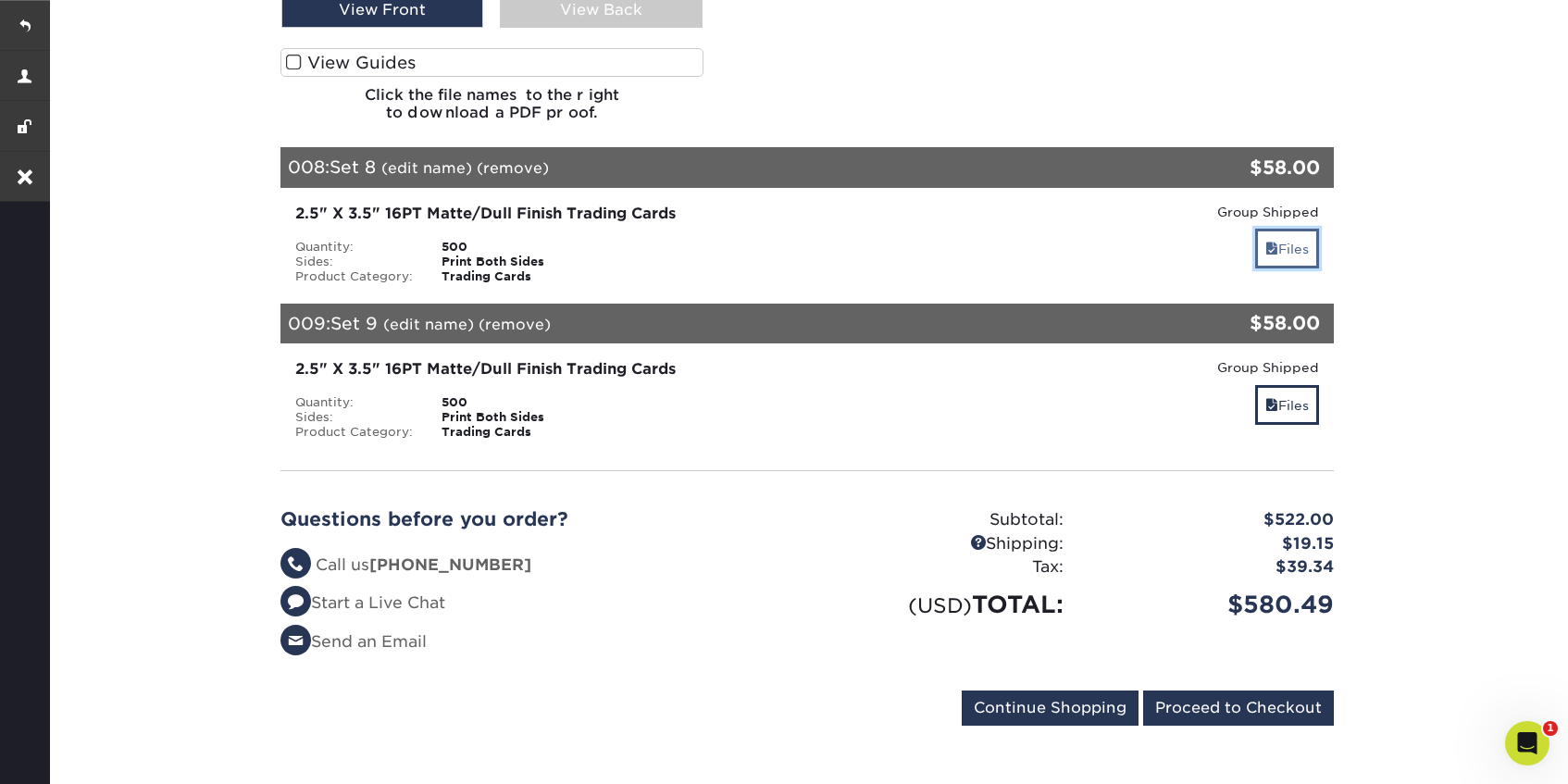
click at [1287, 256] on link "Files" at bounding box center [1287, 248] width 64 height 40
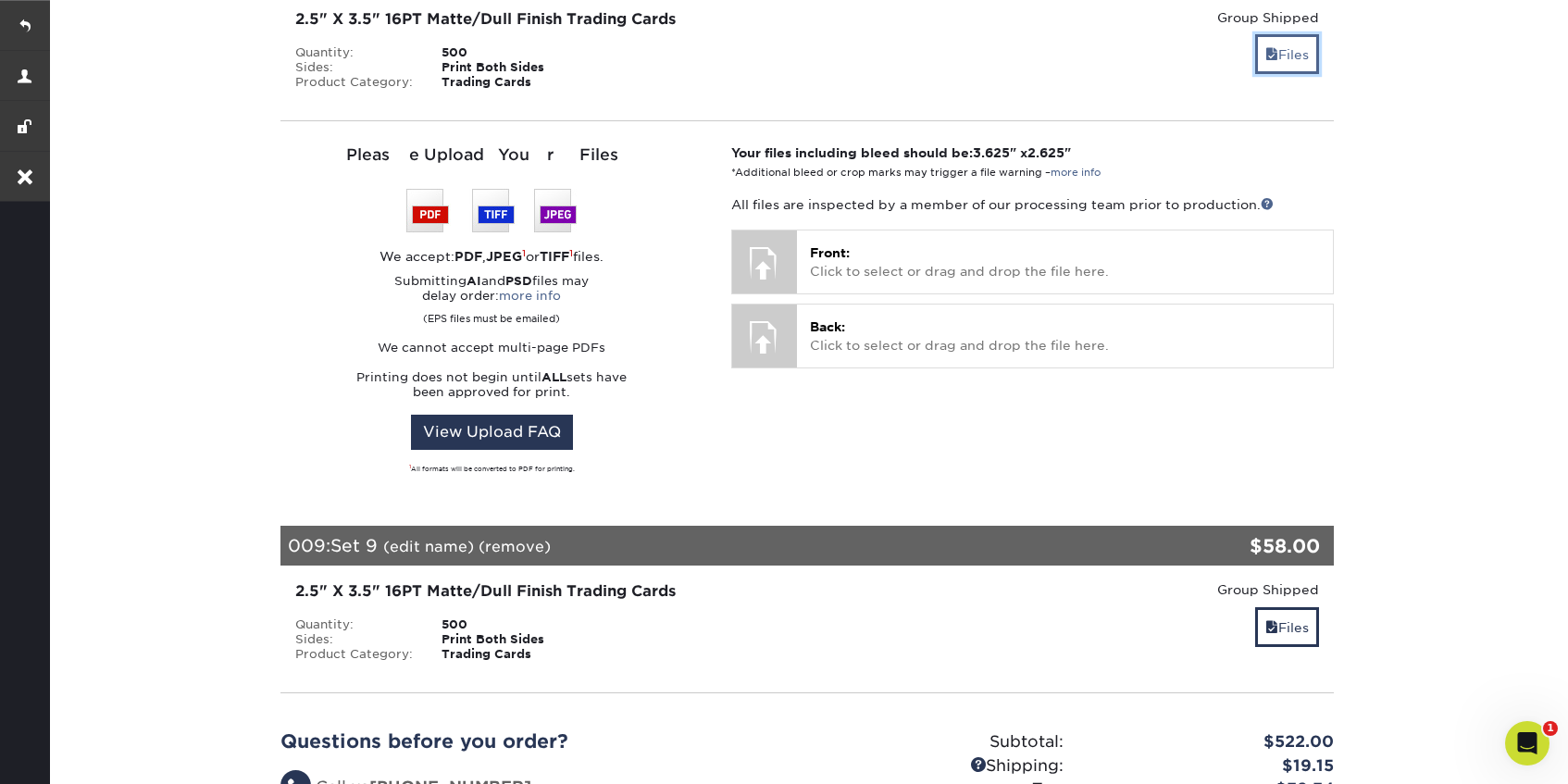
scroll to position [7299, 0]
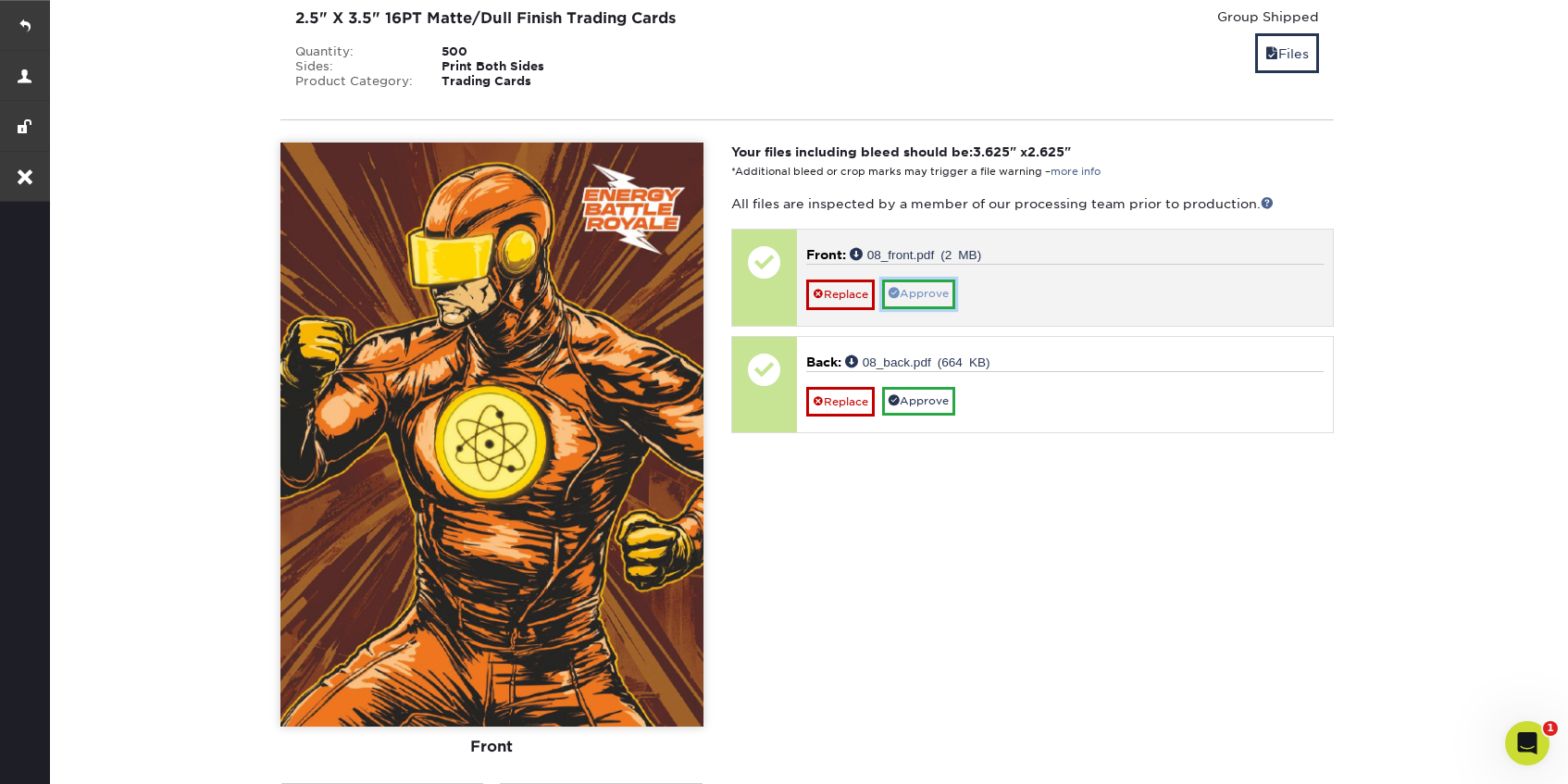
click at [947, 295] on link "Approve" at bounding box center [919, 293] width 74 height 28
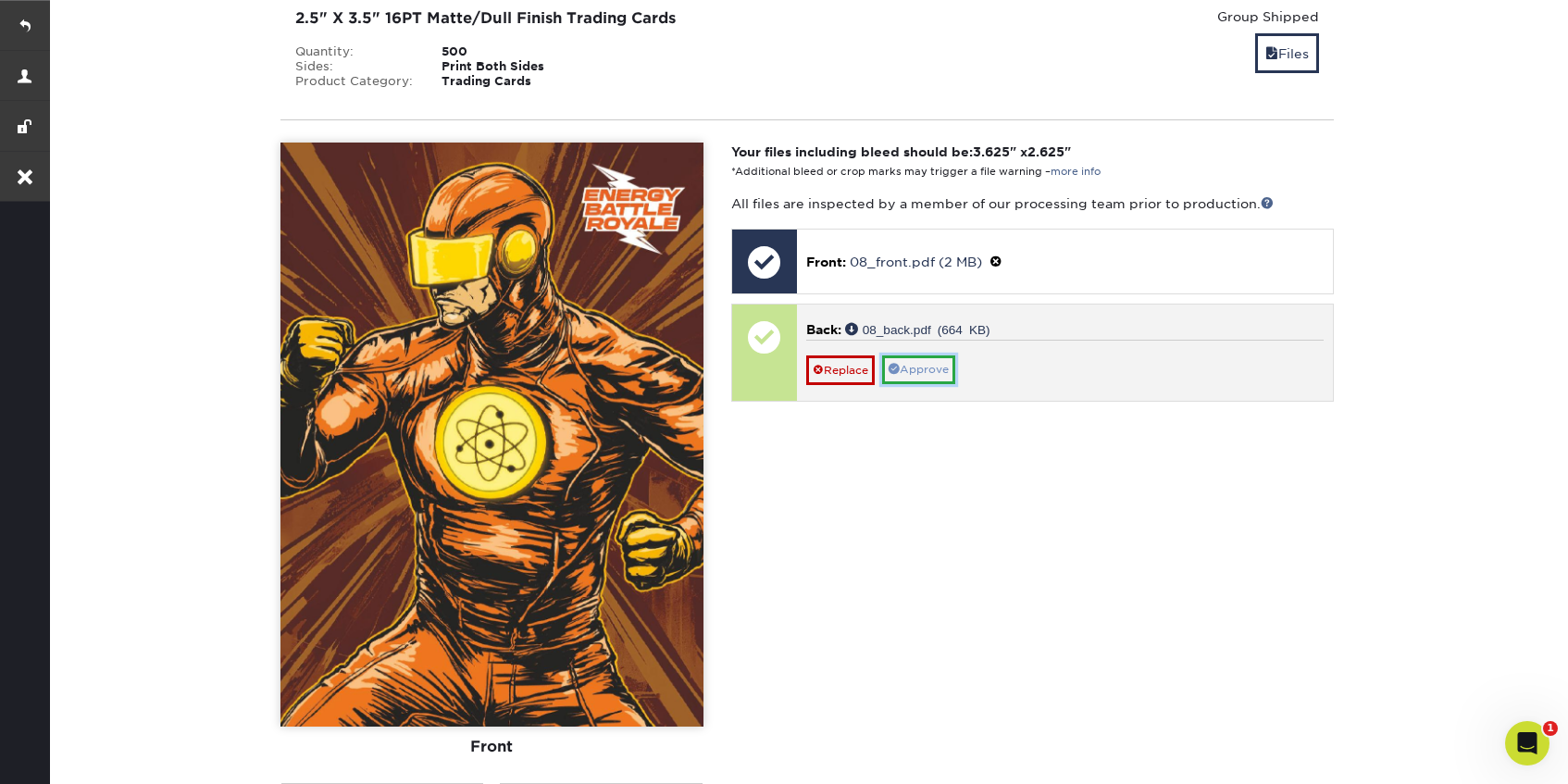
click at [934, 373] on link "Approve" at bounding box center [919, 370] width 74 height 28
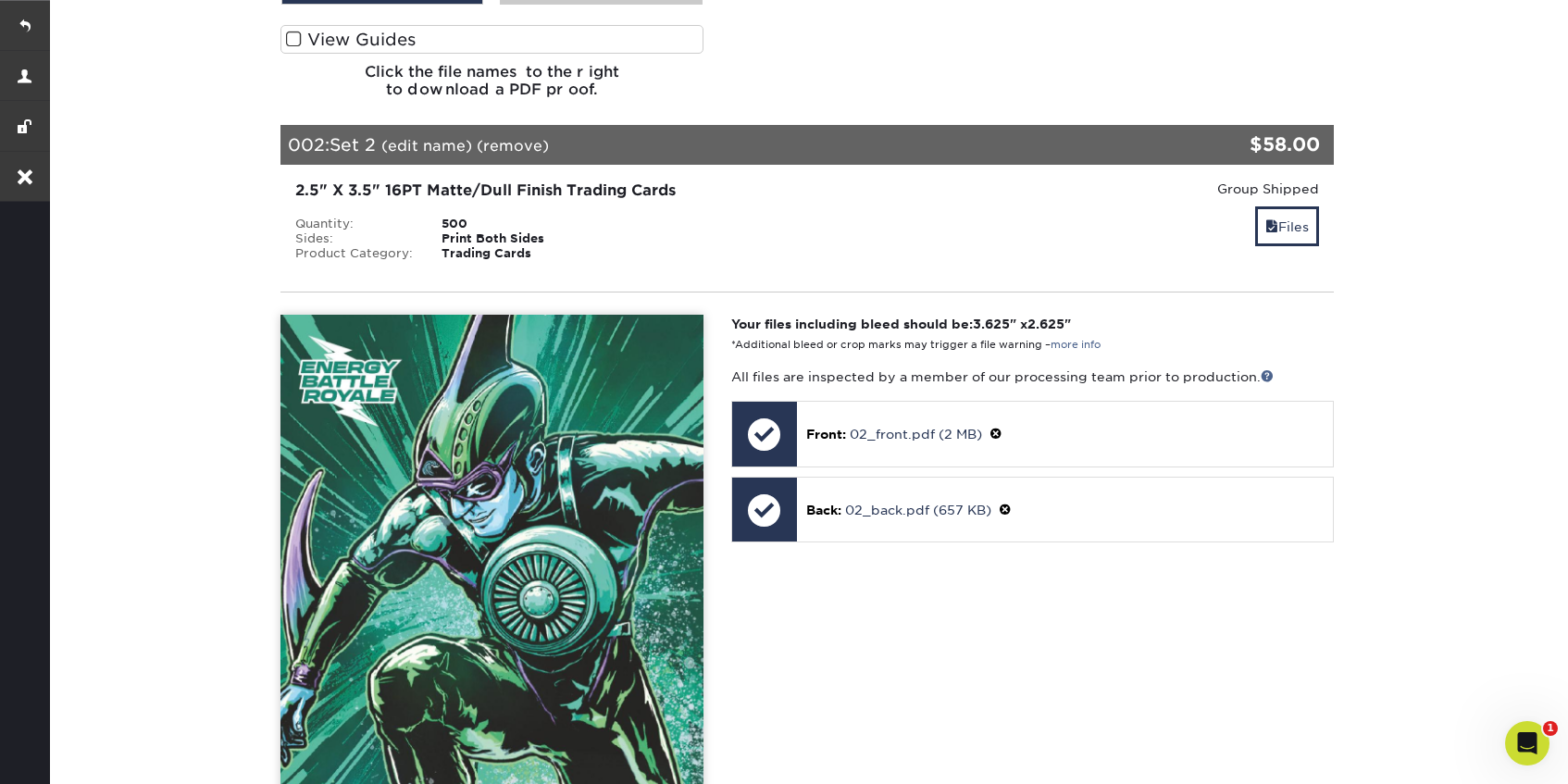
scroll to position [0, 0]
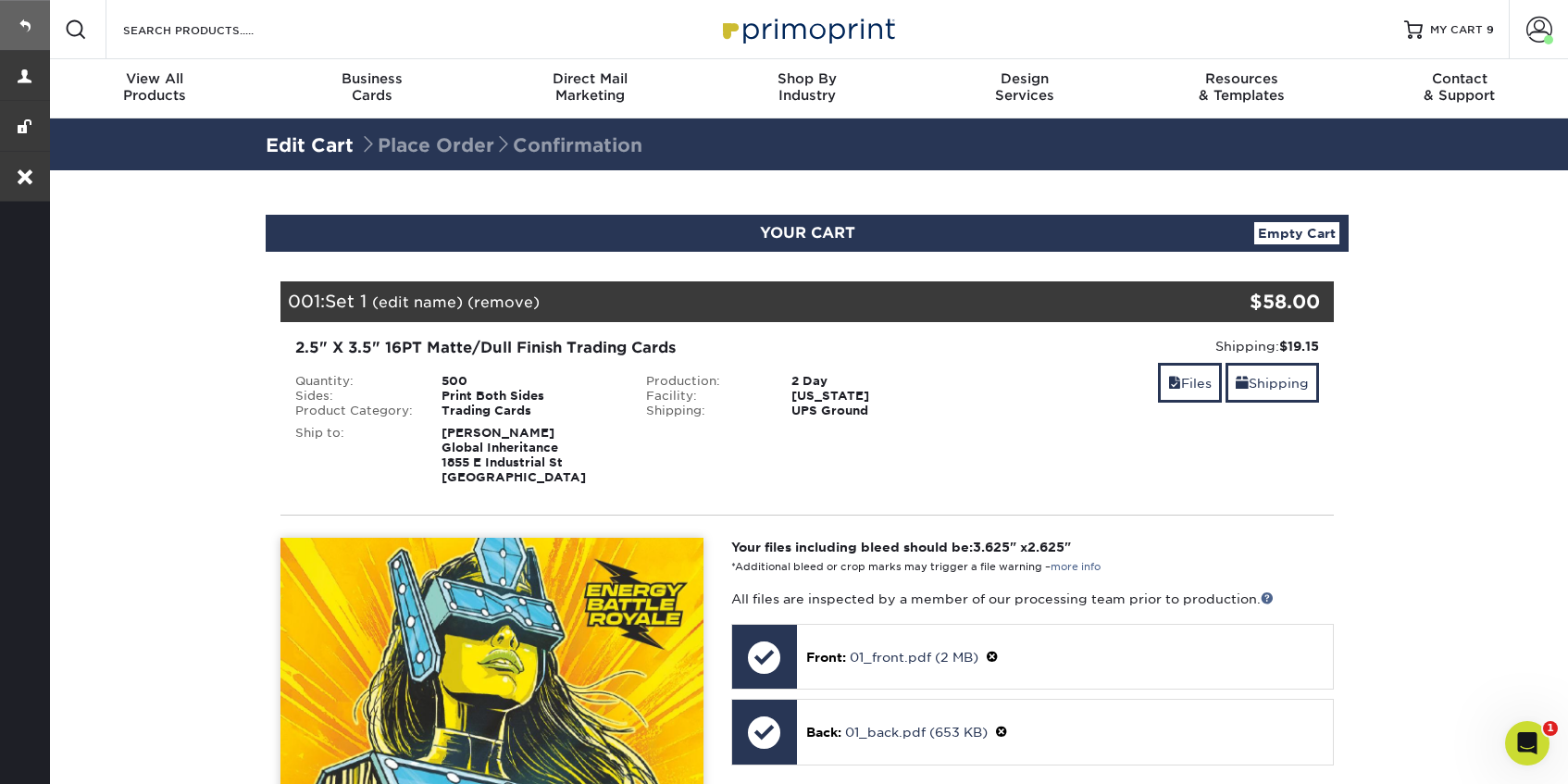
click at [30, 25] on link at bounding box center [25, 25] width 50 height 50
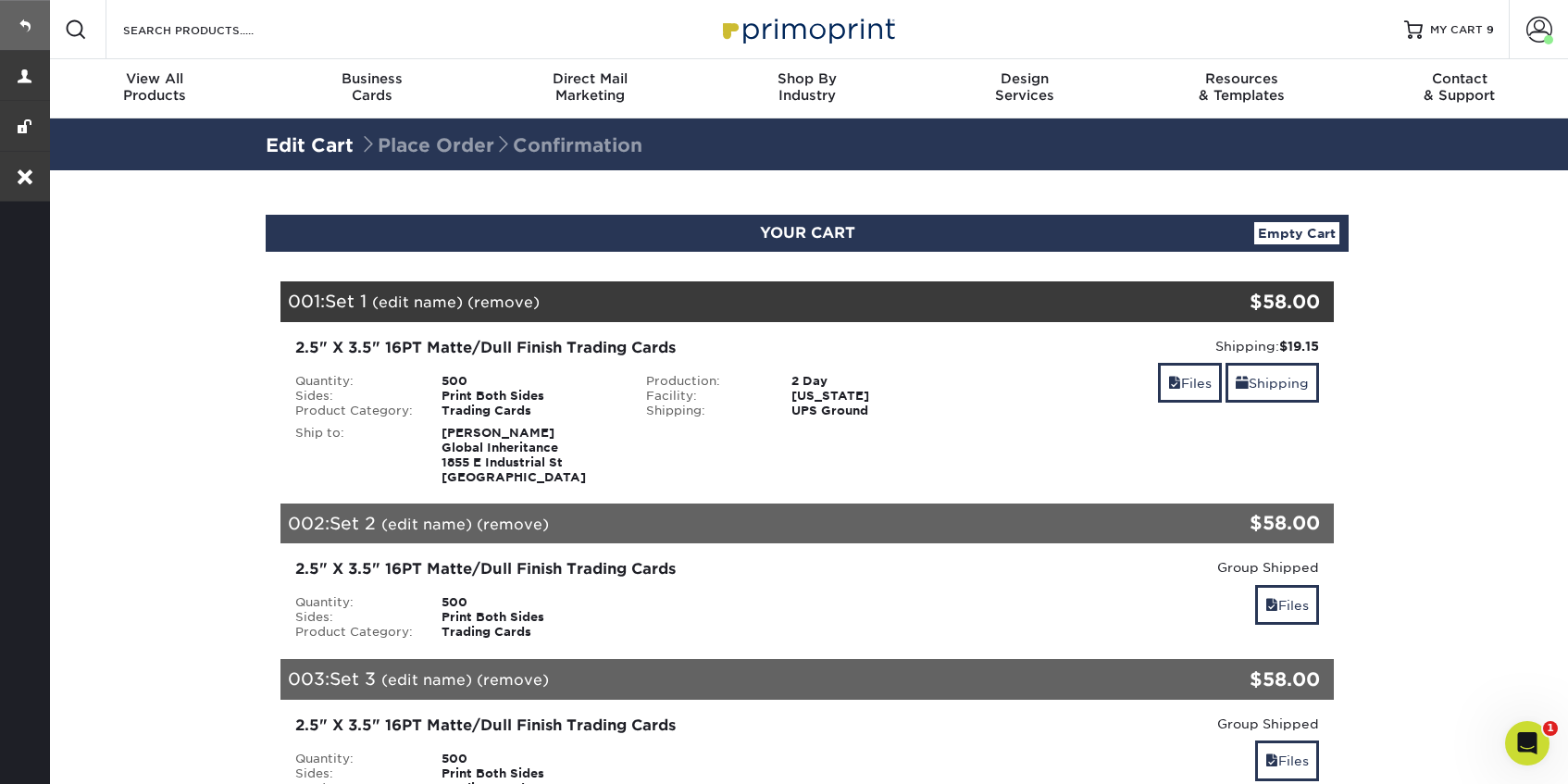
click at [32, 25] on link at bounding box center [25, 25] width 50 height 50
